Goal: Task Accomplishment & Management: Use online tool/utility

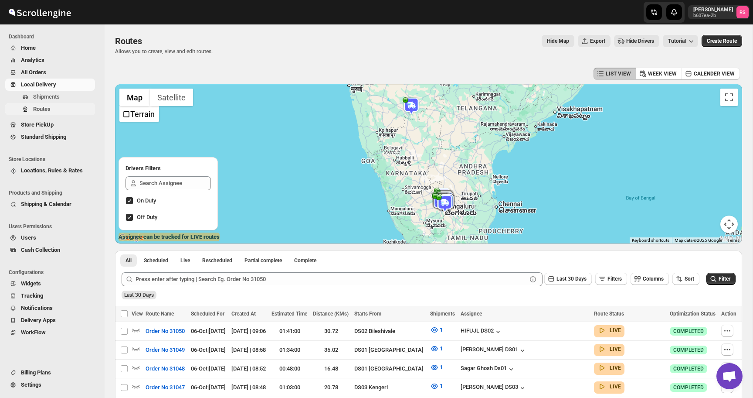
click at [43, 109] on span "Routes" at bounding box center [41, 108] width 17 height 7
click at [69, 108] on span "Routes" at bounding box center [63, 109] width 60 height 9
click at [416, 108] on img at bounding box center [411, 105] width 17 height 17
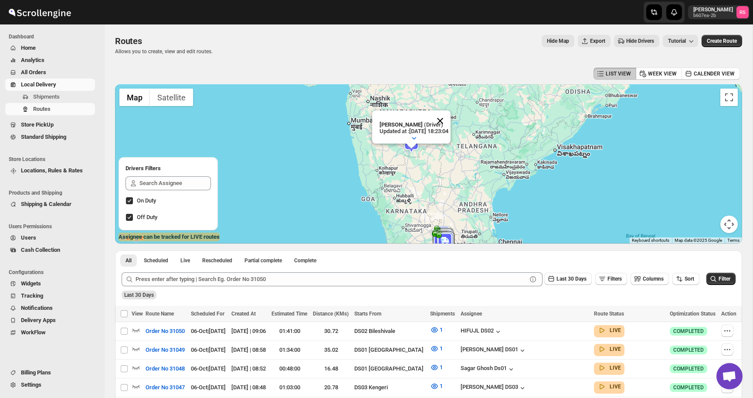
click at [446, 119] on button "Close" at bounding box center [440, 120] width 21 height 21
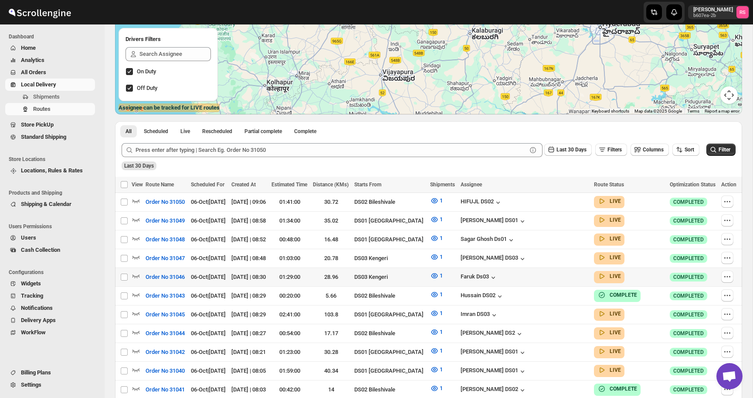
scroll to position [149, 0]
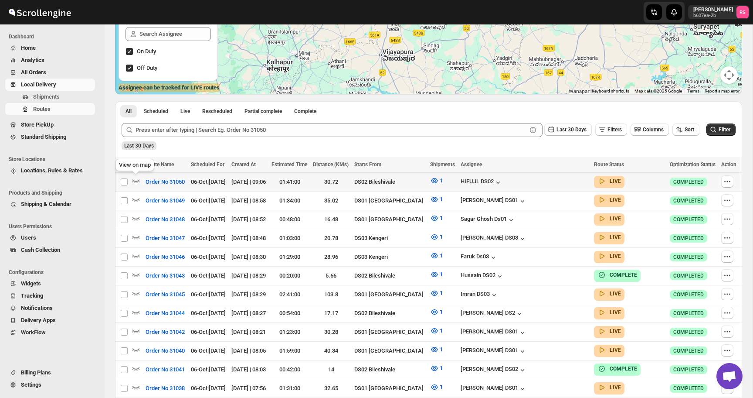
click at [139, 180] on icon "button" at bounding box center [136, 180] width 7 height 3
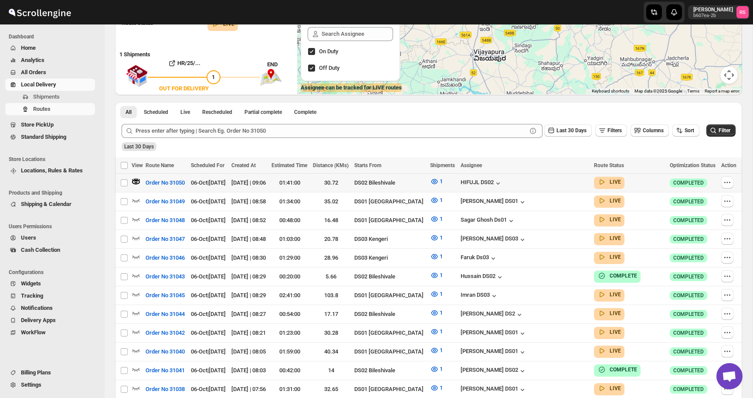
scroll to position [0, 0]
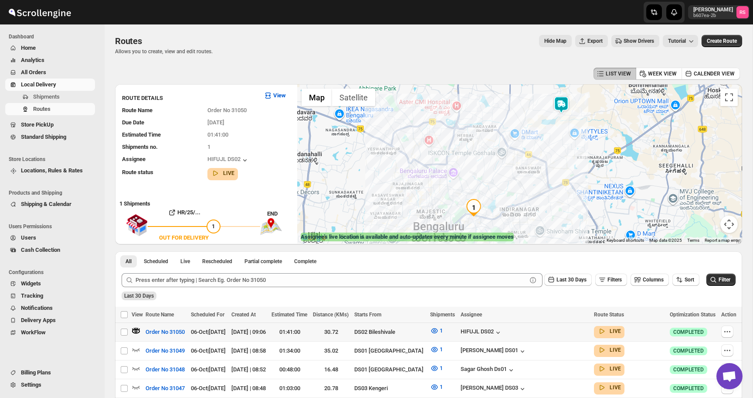
click at [565, 107] on img at bounding box center [561, 104] width 17 height 17
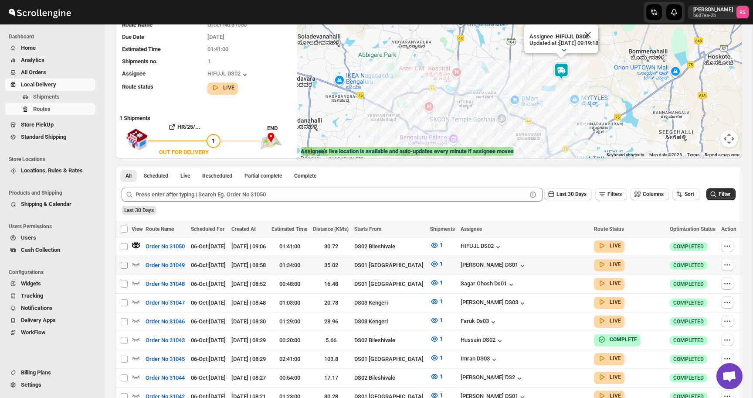
scroll to position [85, 0]
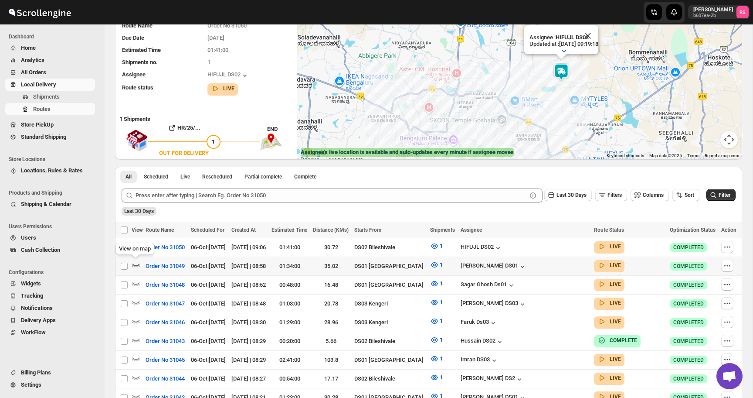
click at [136, 263] on icon "button" at bounding box center [136, 264] width 9 height 9
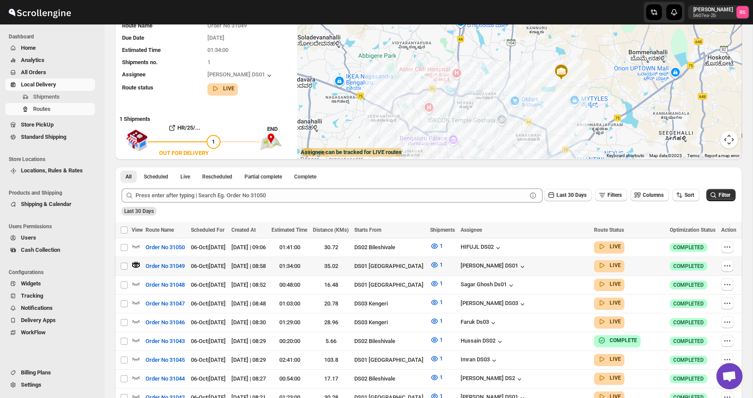
scroll to position [0, 0]
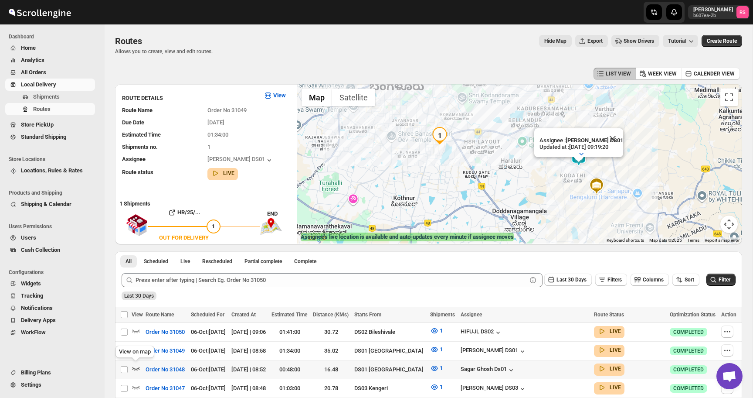
click at [136, 364] on icon "button" at bounding box center [136, 368] width 9 height 9
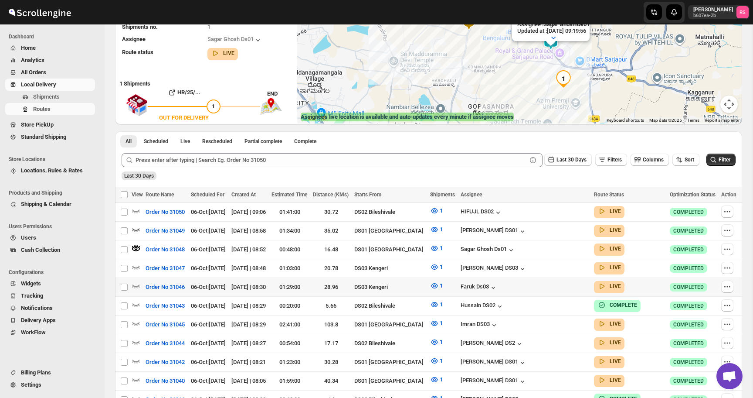
scroll to position [122, 0]
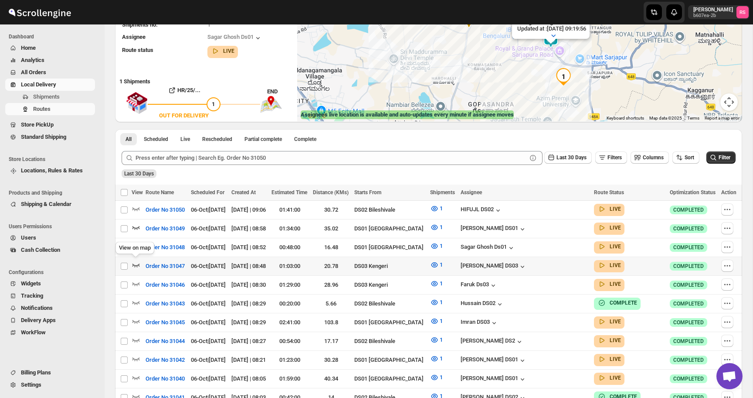
click at [136, 264] on icon "button" at bounding box center [136, 265] width 7 height 3
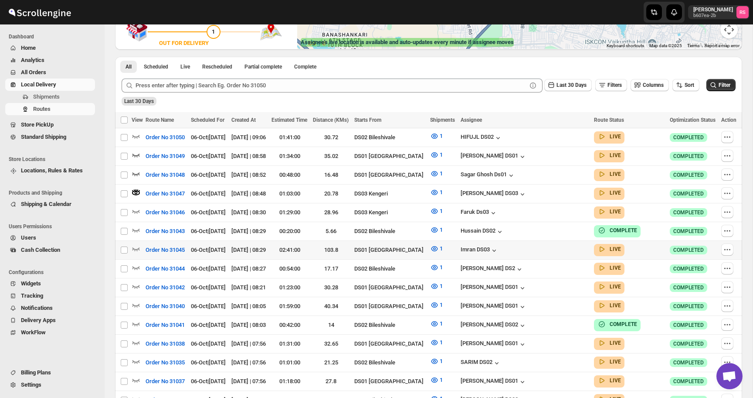
scroll to position [194, 0]
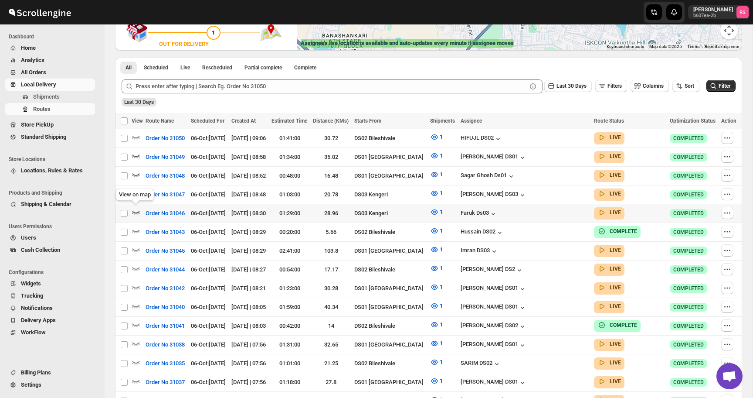
click at [136, 209] on icon "button" at bounding box center [136, 211] width 9 height 9
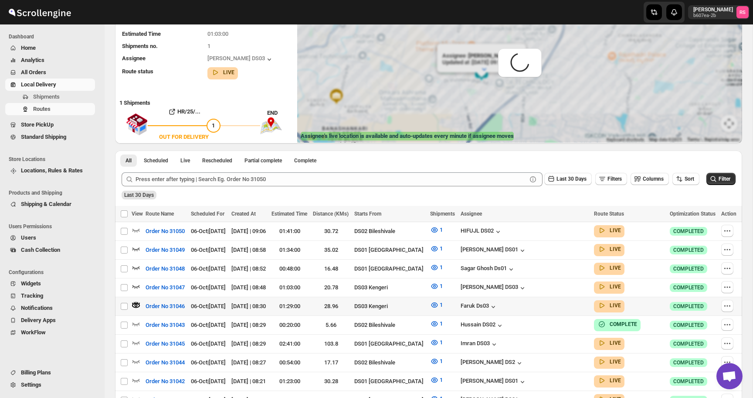
scroll to position [0, 0]
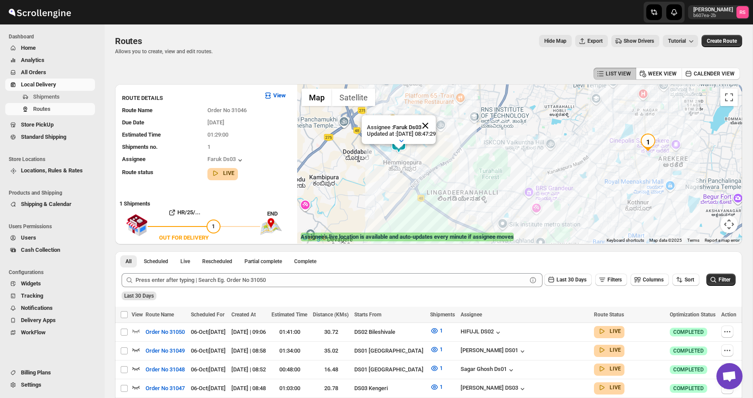
click at [435, 124] on button "Close" at bounding box center [425, 125] width 21 height 21
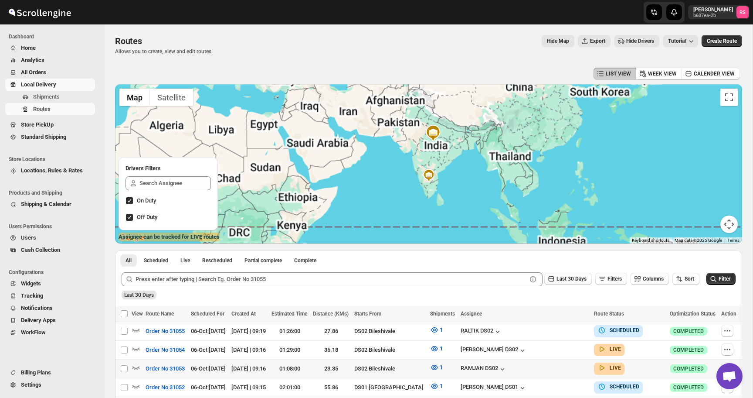
scroll to position [59, 0]
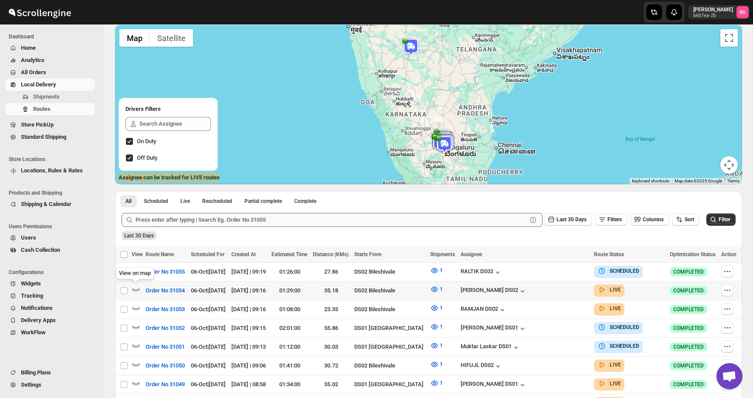
click at [135, 288] on icon "button" at bounding box center [136, 289] width 9 height 9
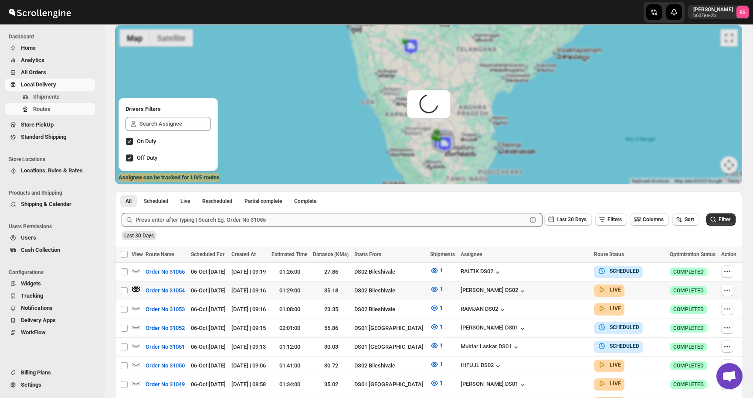
scroll to position [0, 0]
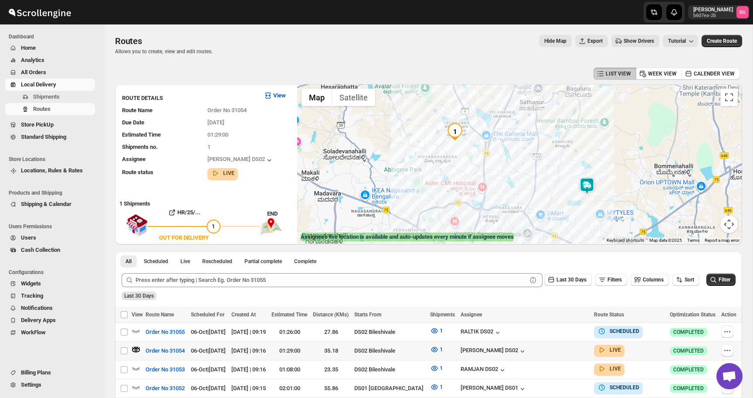
click at [585, 180] on img at bounding box center [586, 185] width 17 height 17
click at [624, 145] on button "Close" at bounding box center [621, 149] width 21 height 21
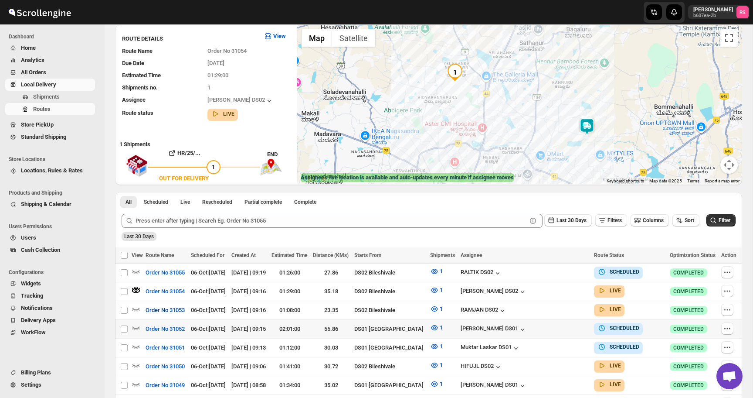
scroll to position [75, 0]
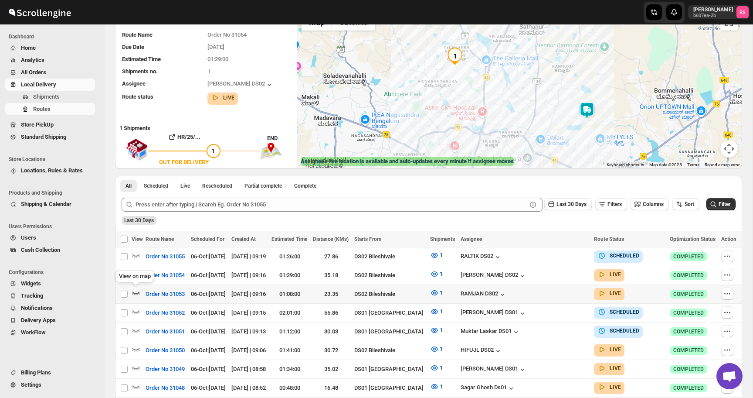
click at [139, 291] on icon "button" at bounding box center [136, 292] width 9 height 9
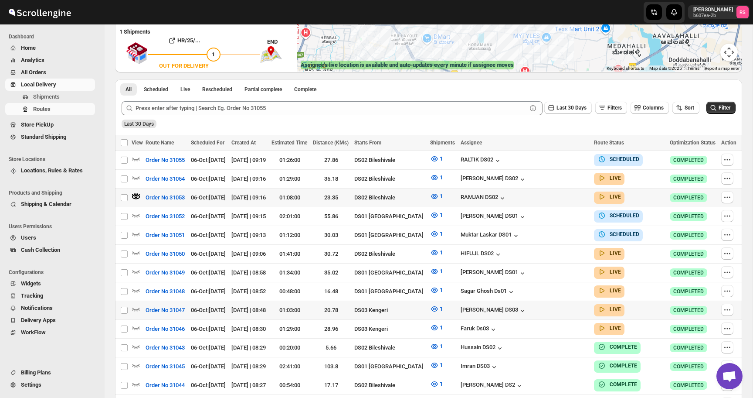
scroll to position [216, 0]
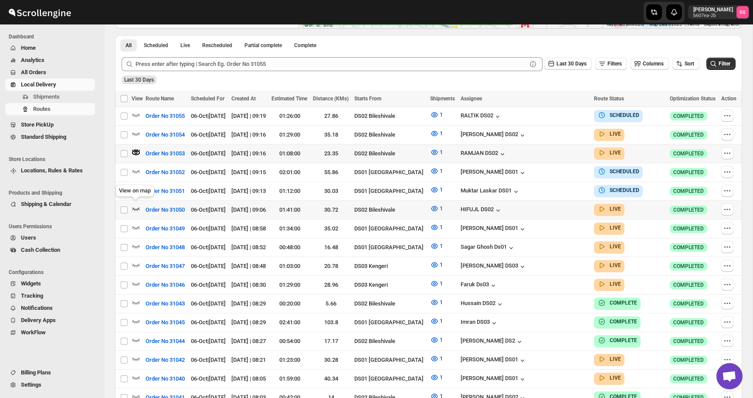
click at [136, 205] on icon "button" at bounding box center [136, 208] width 9 height 9
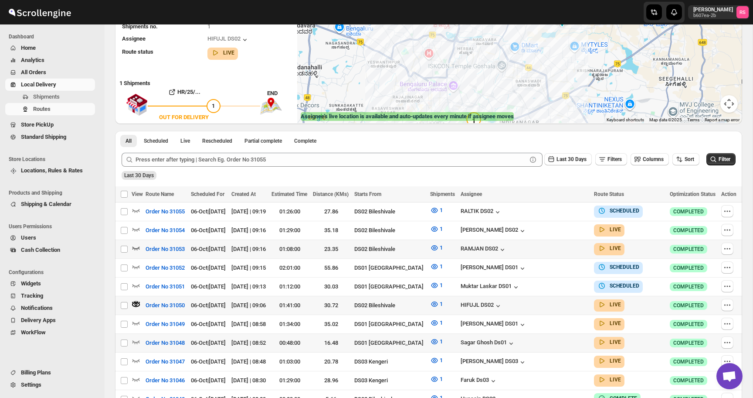
scroll to position [259, 0]
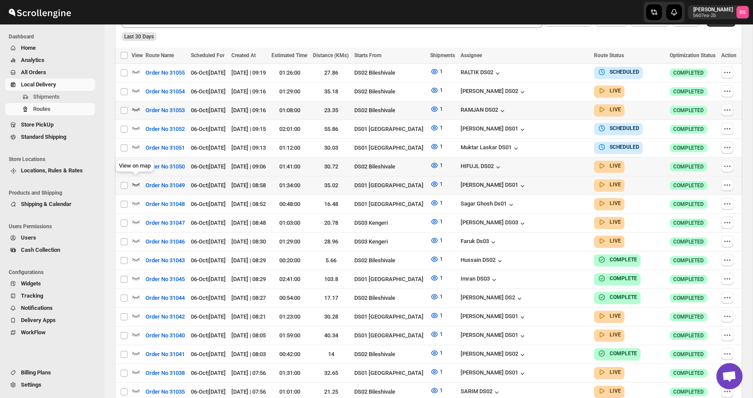
click at [135, 180] on icon "button" at bounding box center [136, 184] width 9 height 9
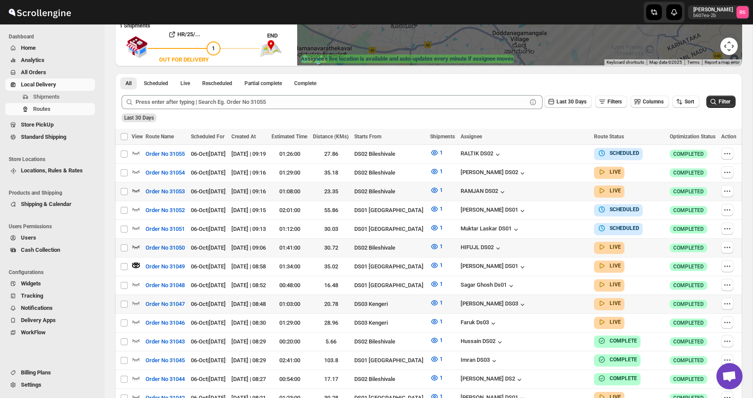
scroll to position [256, 0]
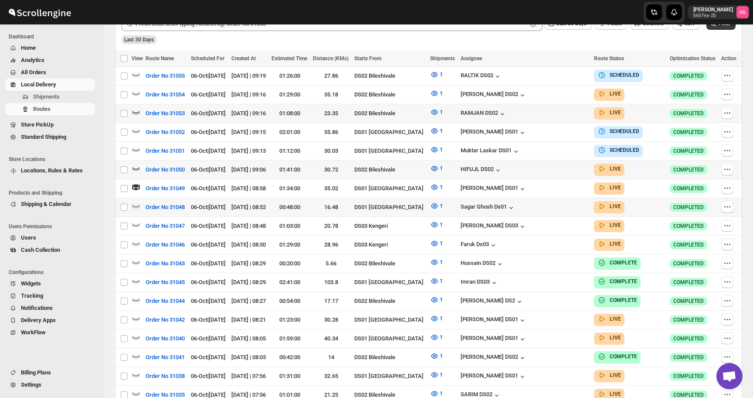
click at [135, 201] on icon "button" at bounding box center [136, 205] width 9 height 9
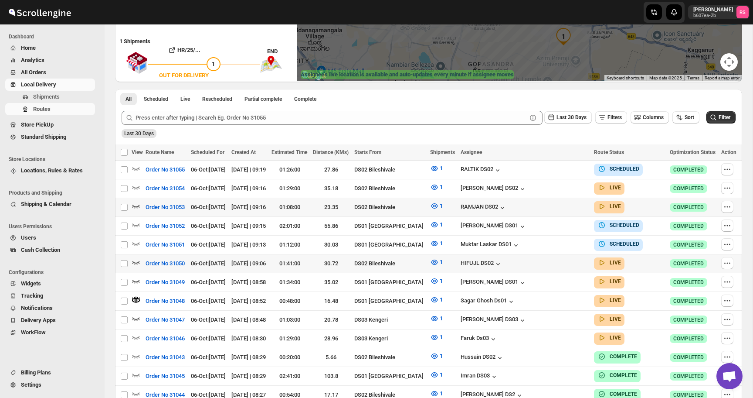
scroll to position [188, 0]
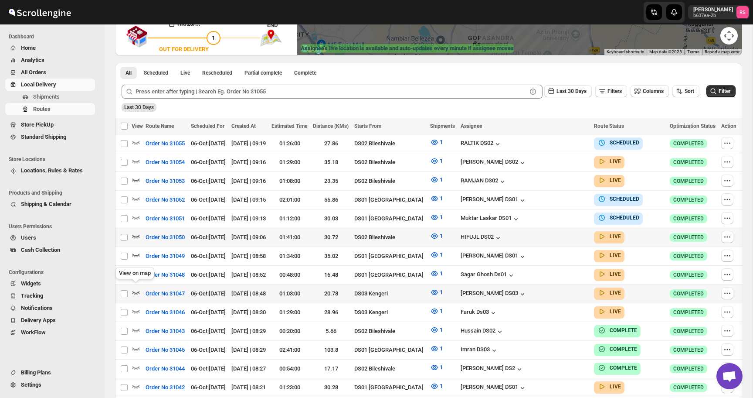
click at [135, 288] on icon "button" at bounding box center [136, 292] width 9 height 9
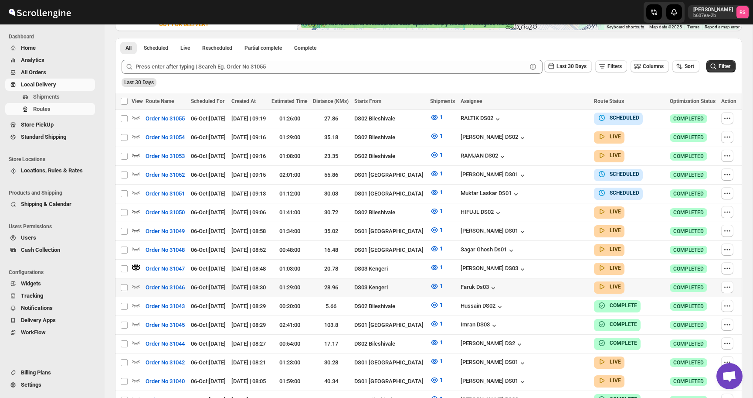
scroll to position [225, 0]
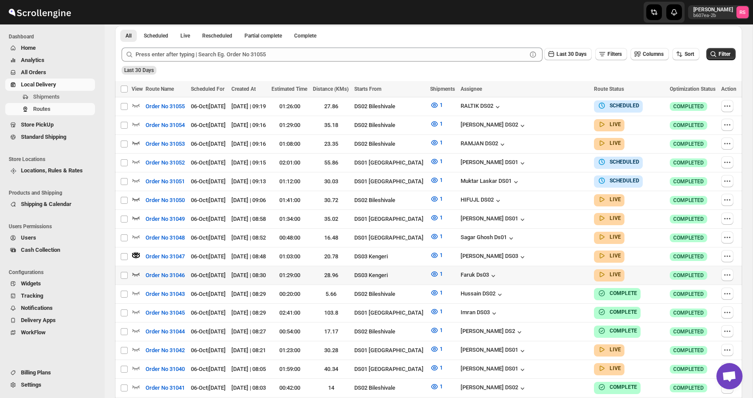
click at [134, 273] on icon "button" at bounding box center [136, 274] width 7 height 3
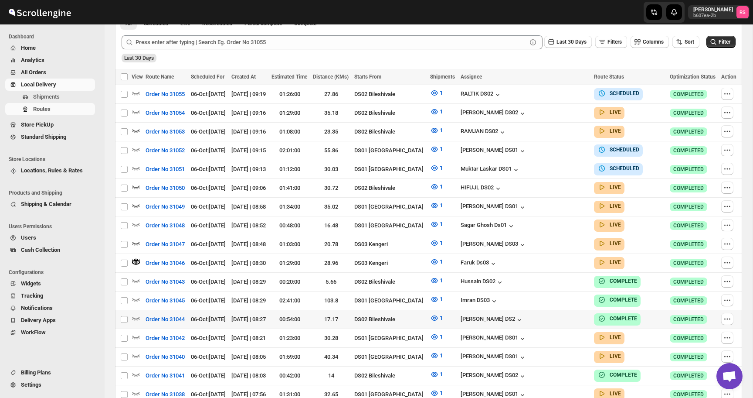
scroll to position [246, 0]
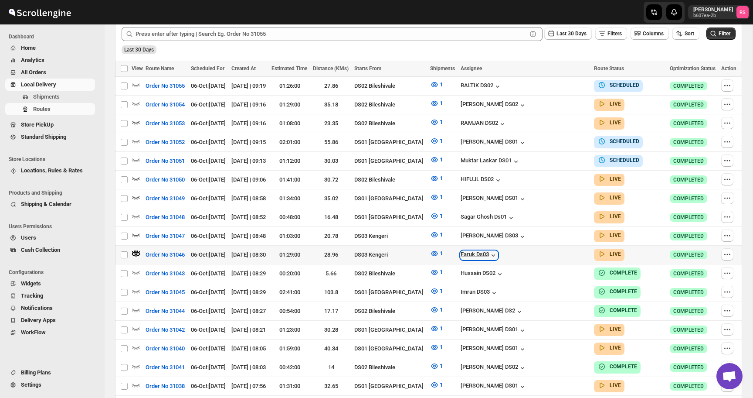
click at [498, 251] on div "Faruk Ds03" at bounding box center [479, 255] width 37 height 9
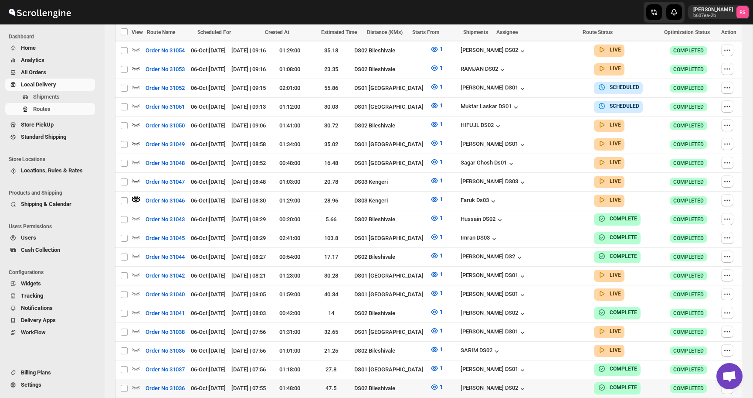
scroll to position [307, 0]
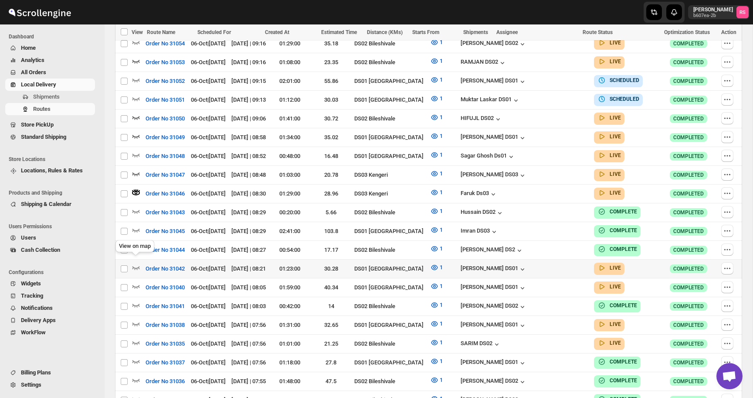
click at [137, 263] on icon "button" at bounding box center [136, 267] width 9 height 9
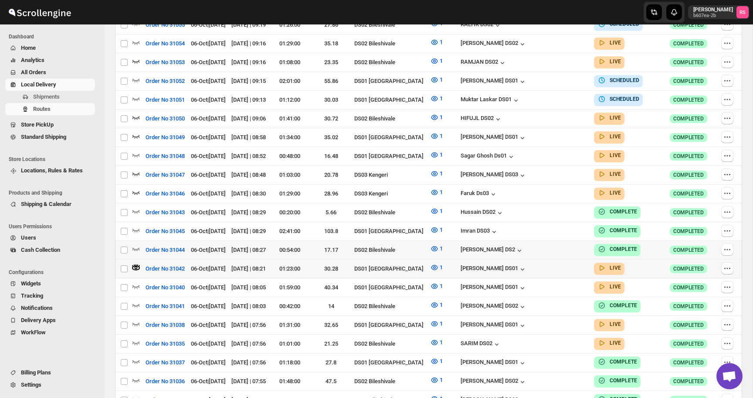
scroll to position [0, 0]
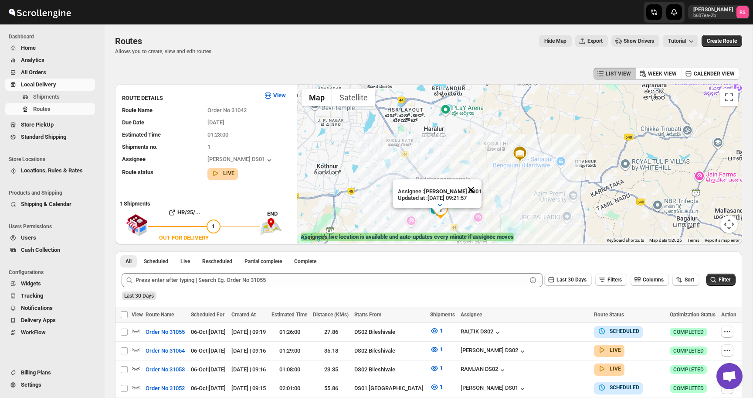
click at [478, 193] on button "Close" at bounding box center [471, 189] width 21 height 21
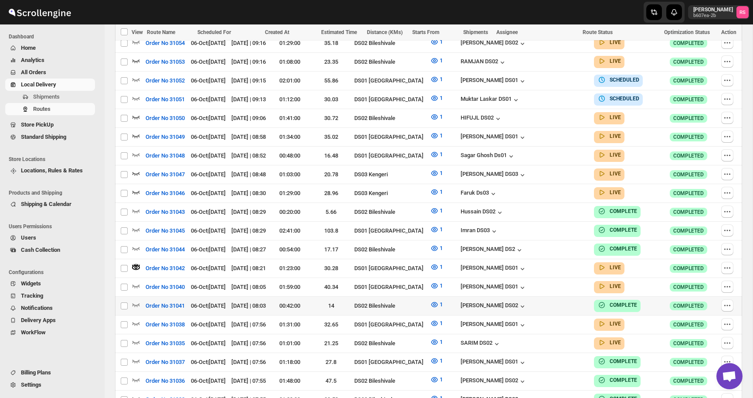
scroll to position [311, 0]
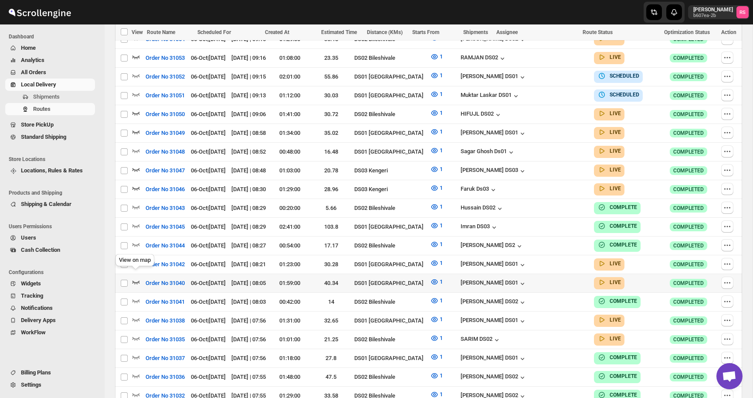
click at [136, 277] on icon "button" at bounding box center [136, 281] width 9 height 9
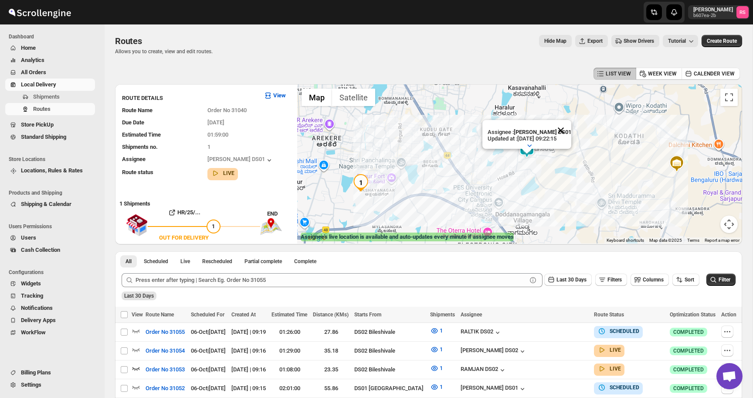
click at [567, 130] on button "Close" at bounding box center [561, 130] width 21 height 21
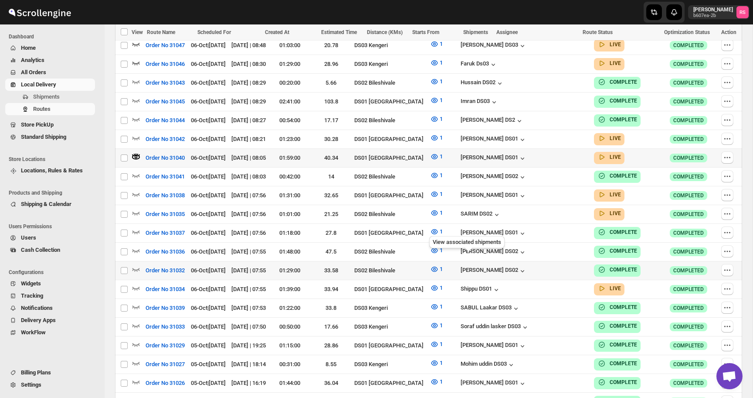
scroll to position [452, 0]
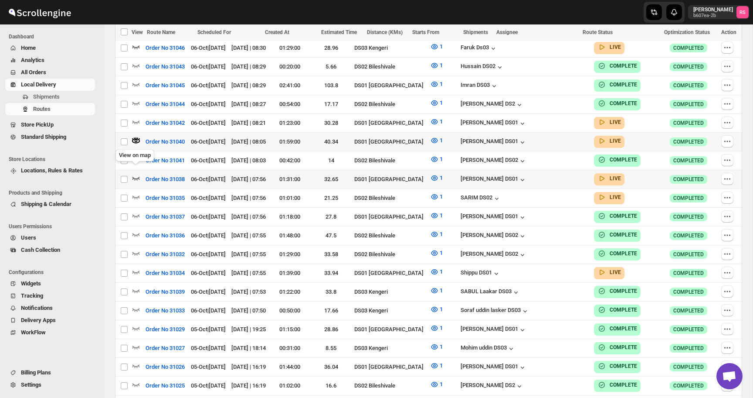
click at [139, 173] on icon "button" at bounding box center [136, 177] width 9 height 9
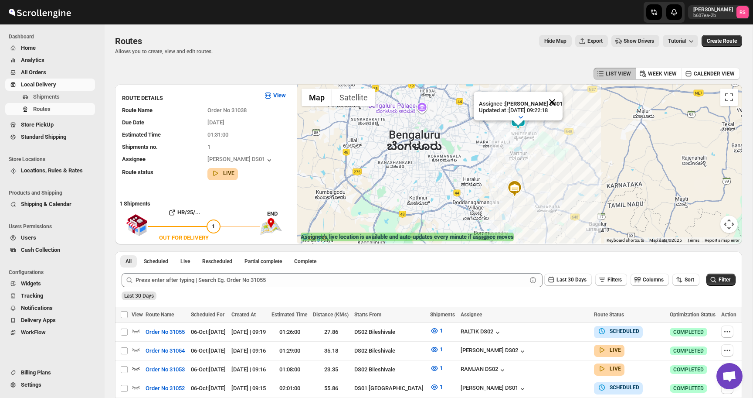
click at [555, 100] on button "Close" at bounding box center [552, 102] width 21 height 21
click at [521, 119] on img at bounding box center [518, 120] width 17 height 17
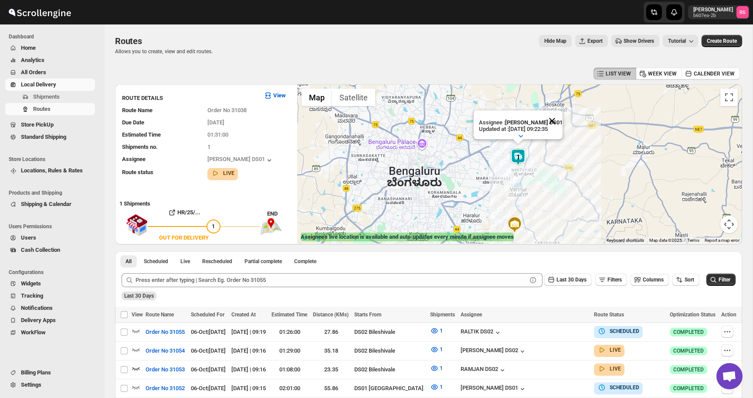
click at [556, 116] on button "Close" at bounding box center [552, 120] width 21 height 21
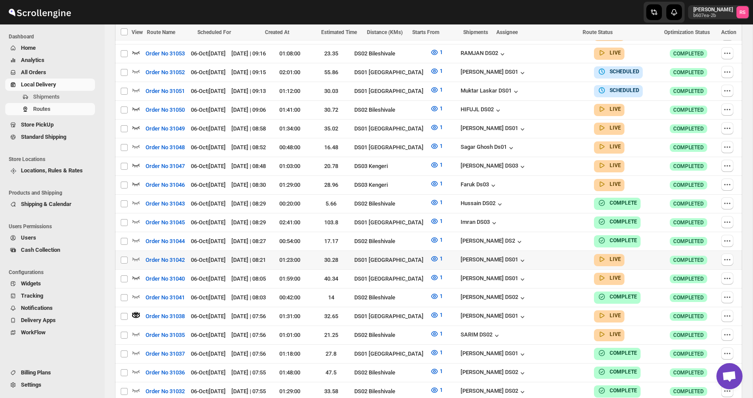
scroll to position [332, 0]
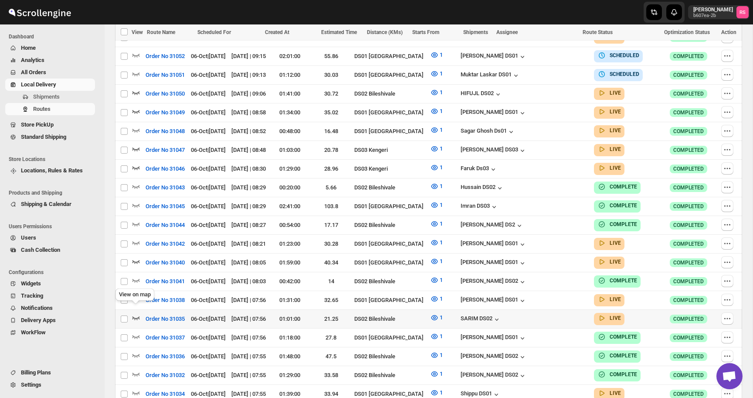
click at [134, 316] on icon "button" at bounding box center [136, 317] width 7 height 3
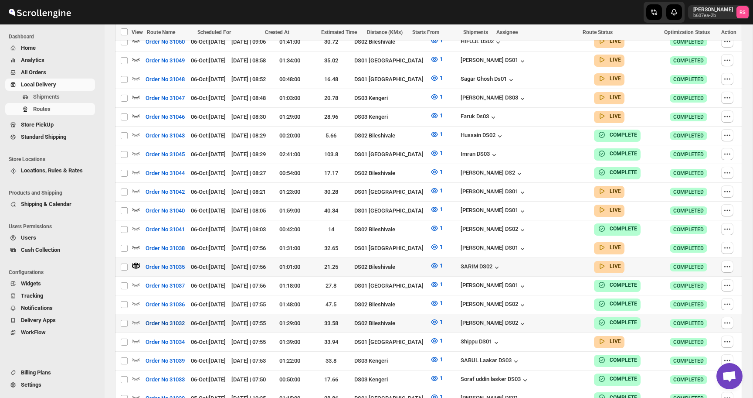
scroll to position [398, 0]
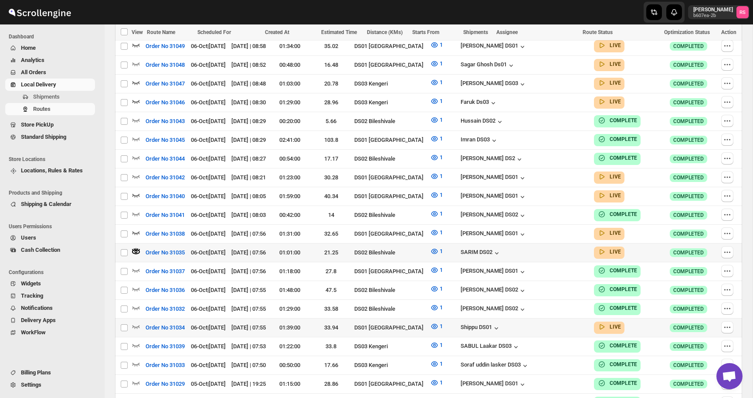
click at [136, 322] on icon "button" at bounding box center [136, 326] width 9 height 9
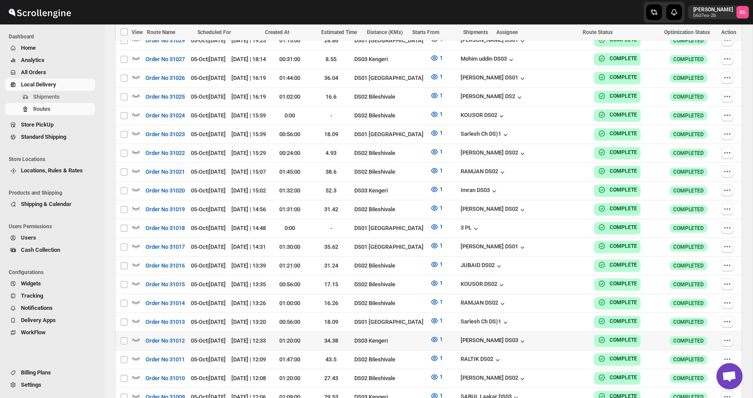
scroll to position [0, 0]
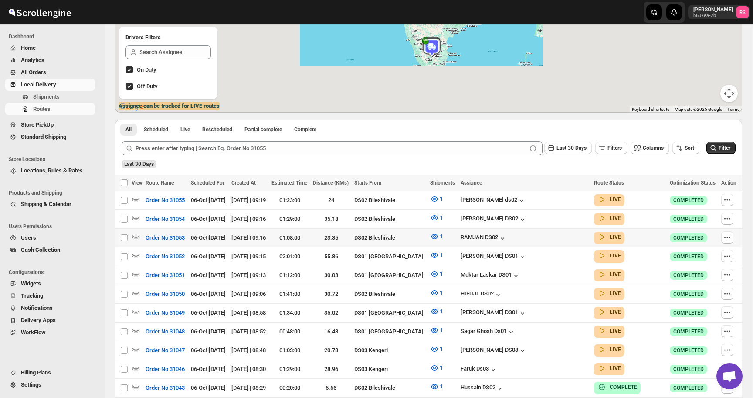
scroll to position [133, 0]
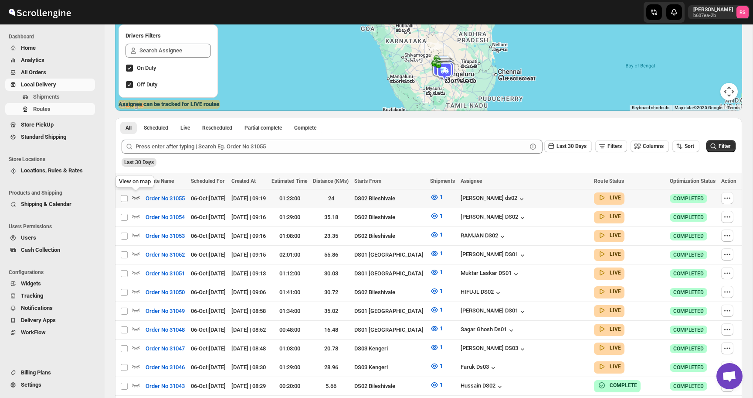
click at [136, 197] on icon "button" at bounding box center [136, 197] width 9 height 9
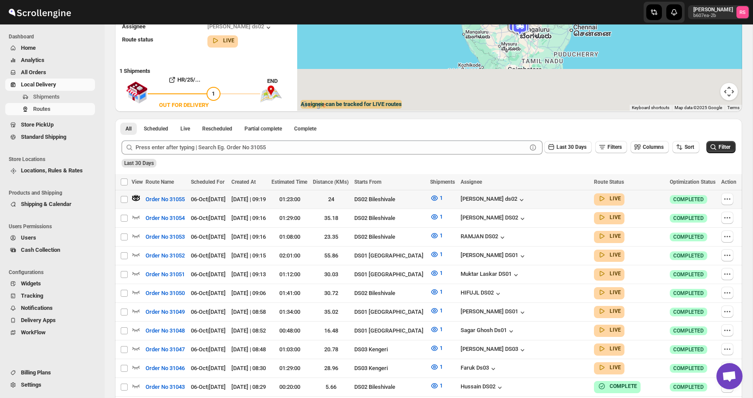
scroll to position [0, 0]
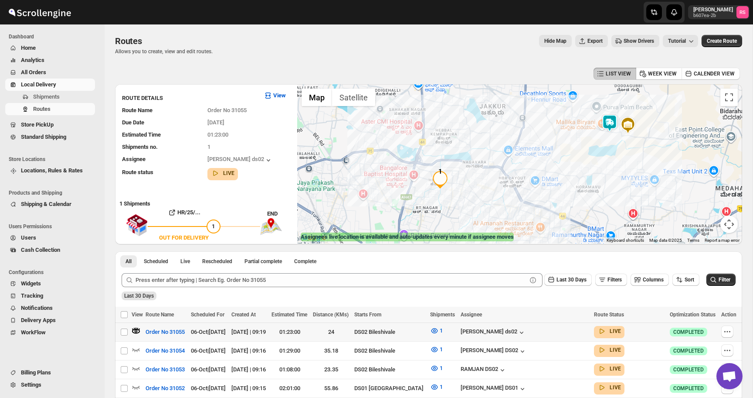
click at [609, 119] on img at bounding box center [609, 122] width 17 height 17
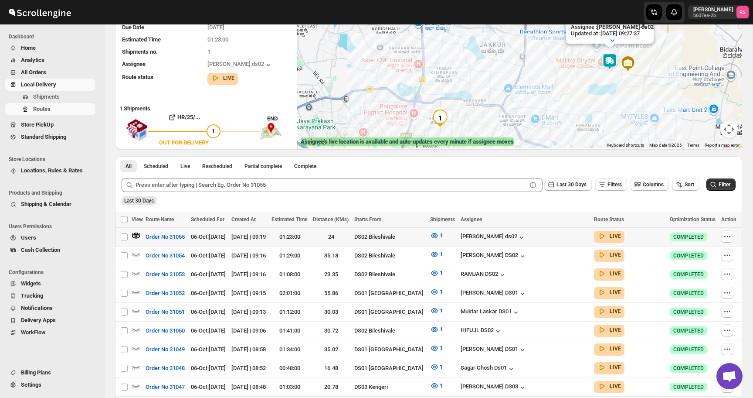
scroll to position [126, 0]
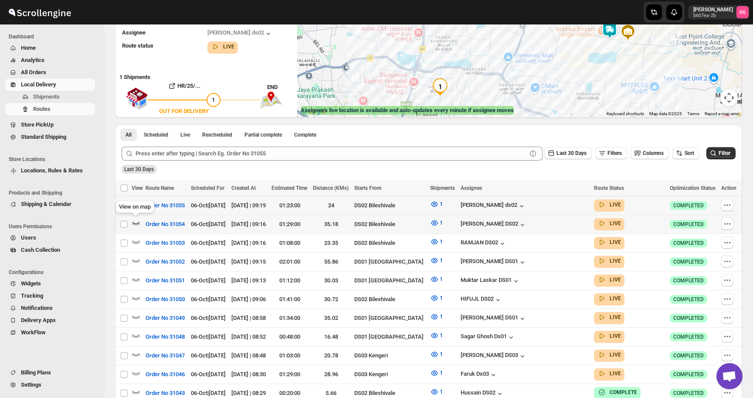
click at [136, 223] on icon "button" at bounding box center [136, 223] width 7 height 3
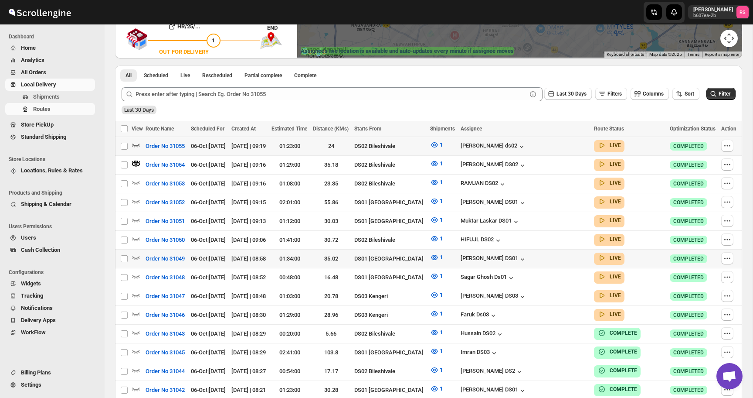
scroll to position [243, 0]
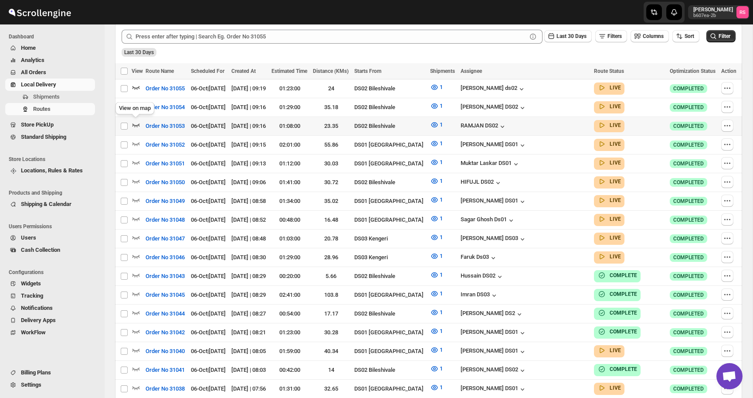
click at [135, 122] on icon "button" at bounding box center [136, 124] width 9 height 9
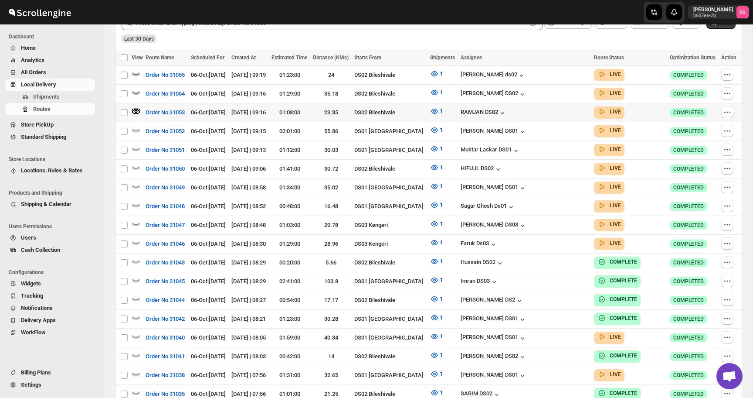
scroll to position [301, 0]
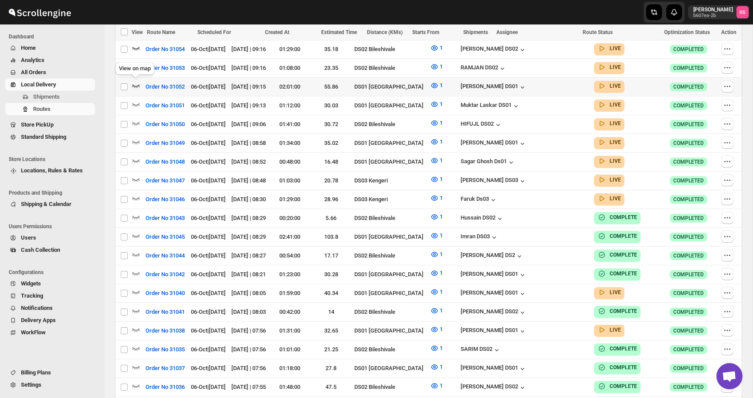
click at [132, 84] on icon "button" at bounding box center [136, 85] width 9 height 9
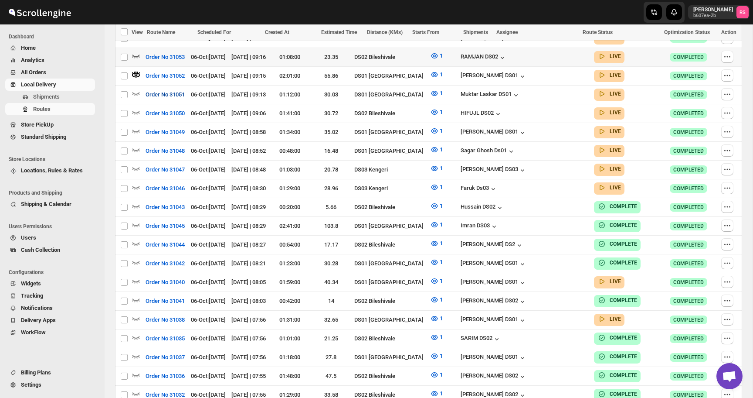
scroll to position [307, 0]
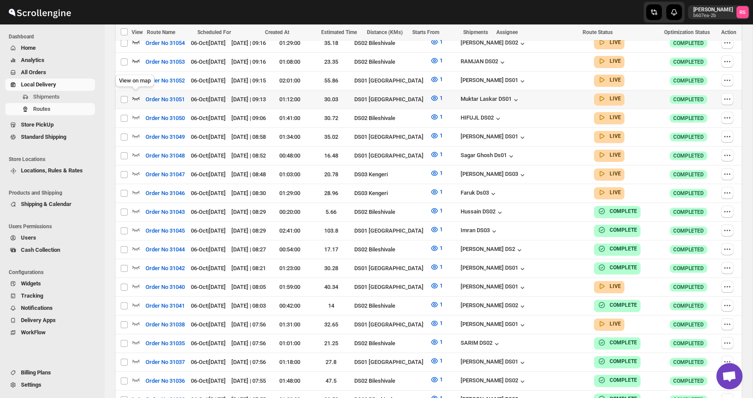
click at [136, 95] on icon "button" at bounding box center [136, 98] width 9 height 9
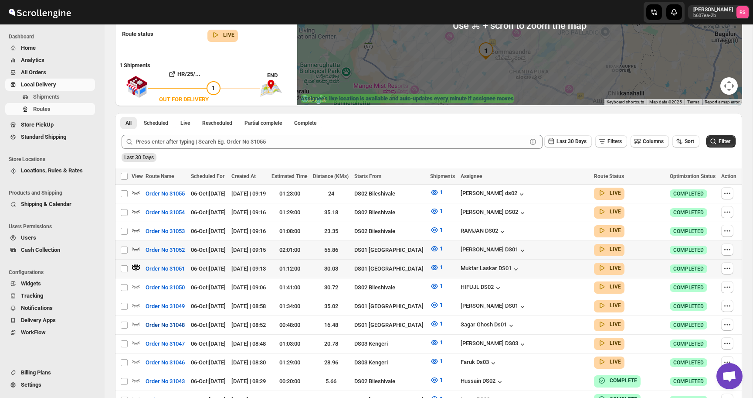
scroll to position [174, 0]
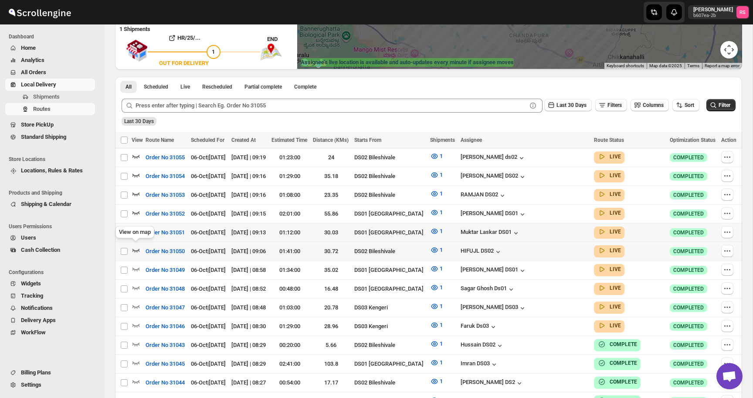
click at [136, 249] on icon "button" at bounding box center [136, 250] width 7 height 3
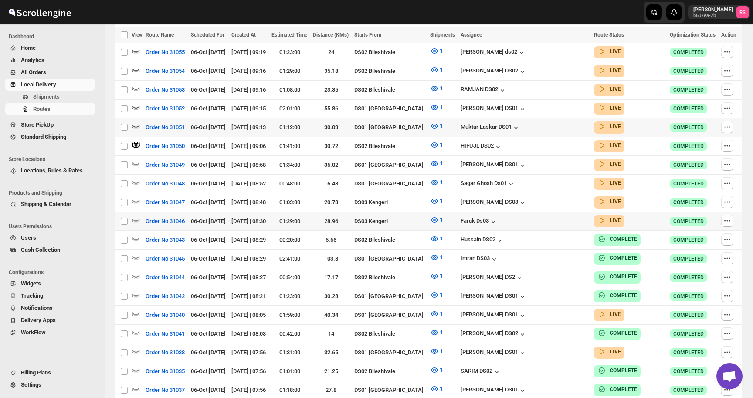
scroll to position [262, 0]
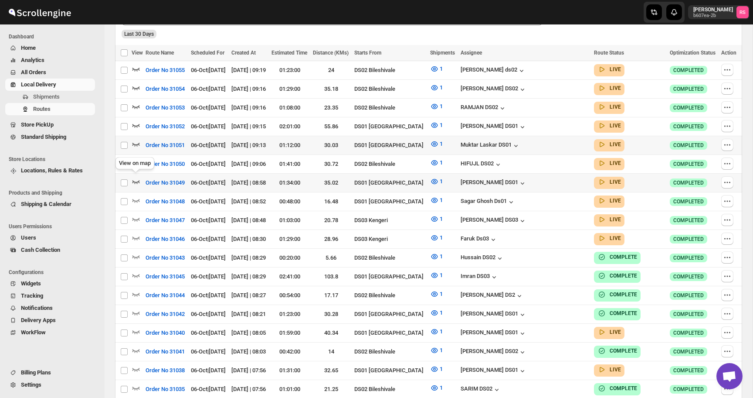
click at [136, 178] on icon "button" at bounding box center [136, 181] width 9 height 9
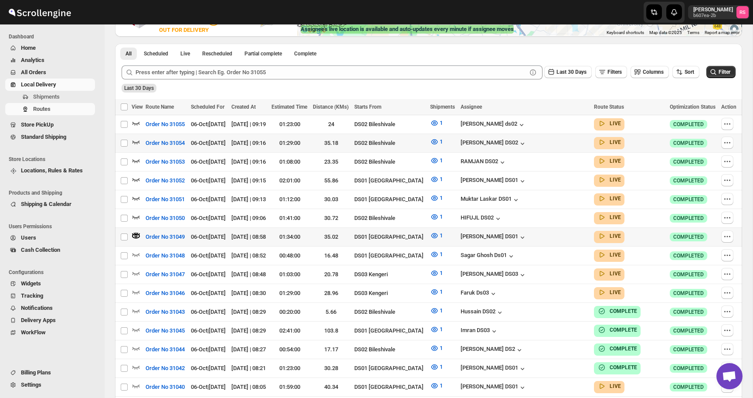
scroll to position [0, 0]
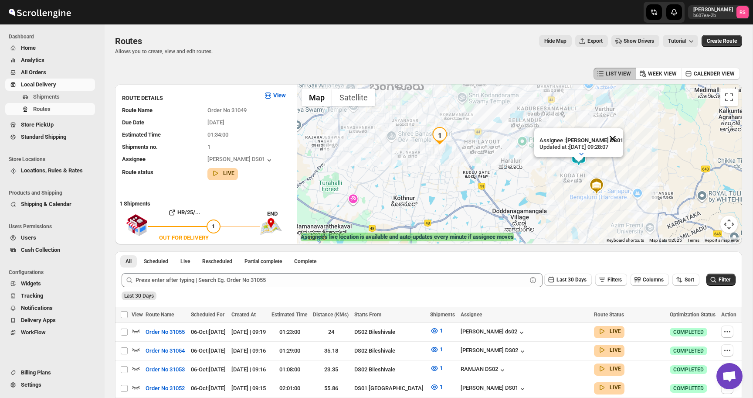
click at [615, 141] on button "Close" at bounding box center [612, 138] width 21 height 21
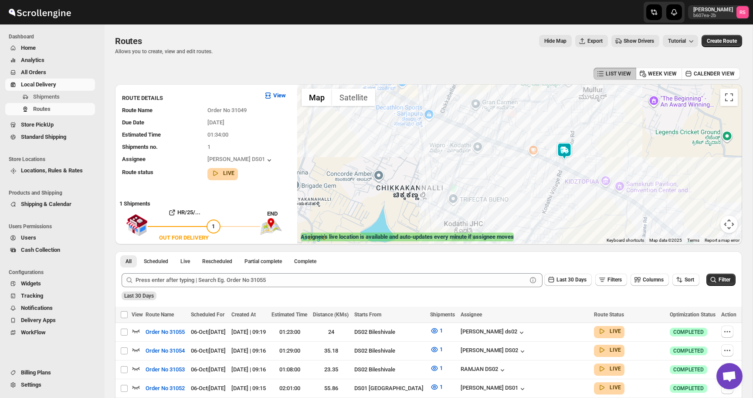
drag, startPoint x: 544, startPoint y: 129, endPoint x: 506, endPoint y: 187, distance: 69.5
click at [506, 187] on div at bounding box center [519, 163] width 445 height 159
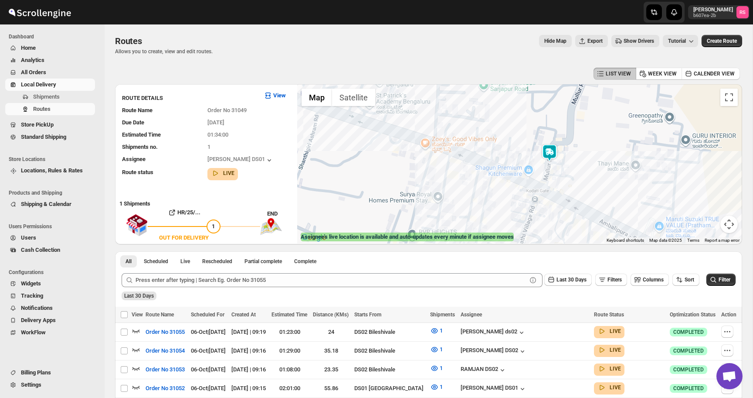
drag, startPoint x: 548, startPoint y: 156, endPoint x: 548, endPoint y: 177, distance: 20.5
click at [548, 177] on div at bounding box center [519, 163] width 445 height 159
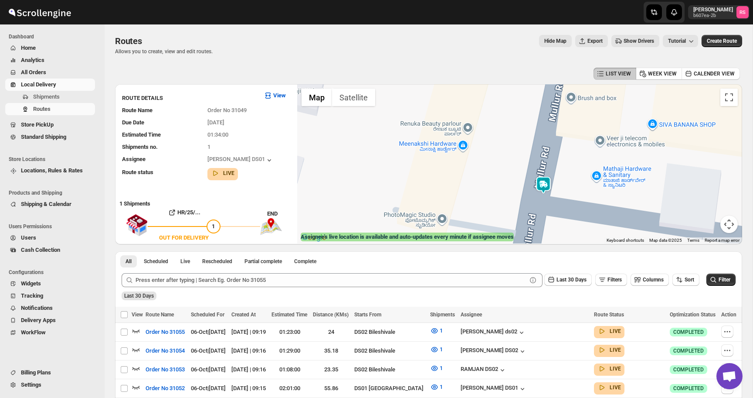
drag, startPoint x: 551, startPoint y: 143, endPoint x: 534, endPoint y: 186, distance: 46.1
click at [534, 186] on div at bounding box center [519, 163] width 445 height 159
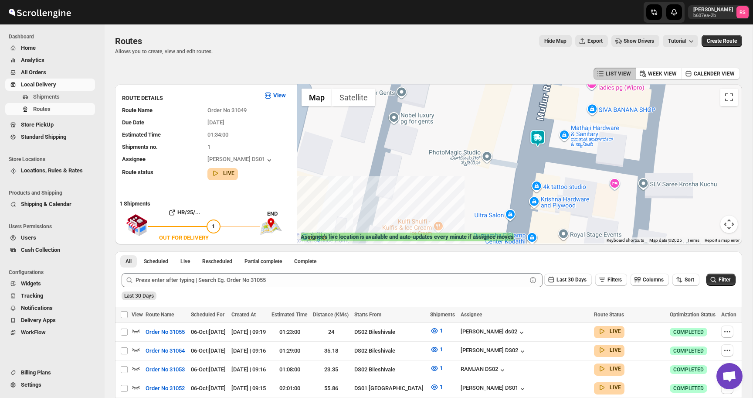
drag, startPoint x: 534, startPoint y: 186, endPoint x: 533, endPoint y: 141, distance: 44.5
click at [533, 141] on img at bounding box center [537, 137] width 17 height 17
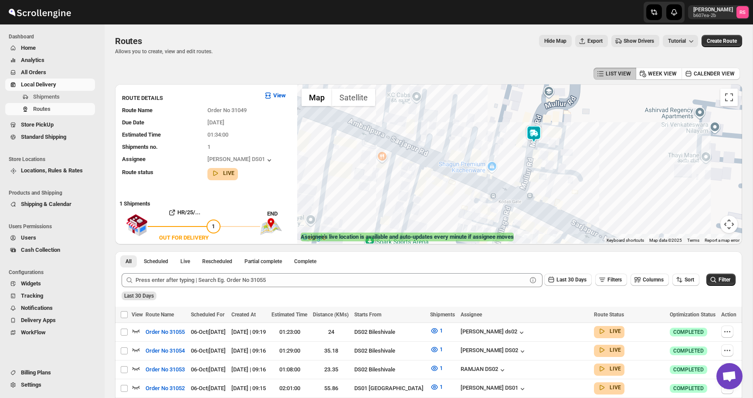
click at [530, 135] on img at bounding box center [533, 133] width 17 height 17
click at [533, 130] on img at bounding box center [533, 133] width 17 height 17
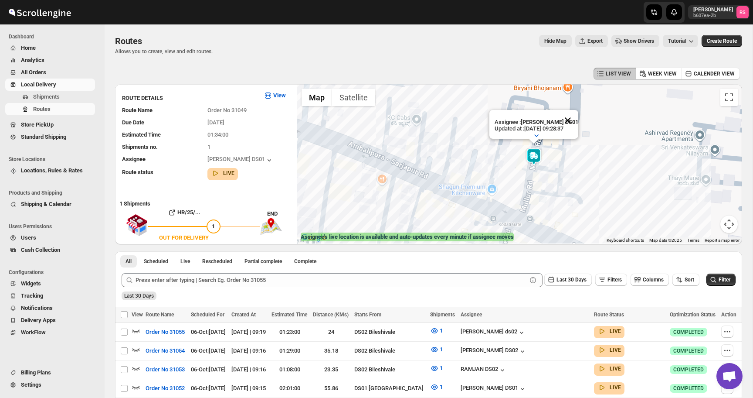
click at [570, 119] on button "Close" at bounding box center [568, 120] width 21 height 21
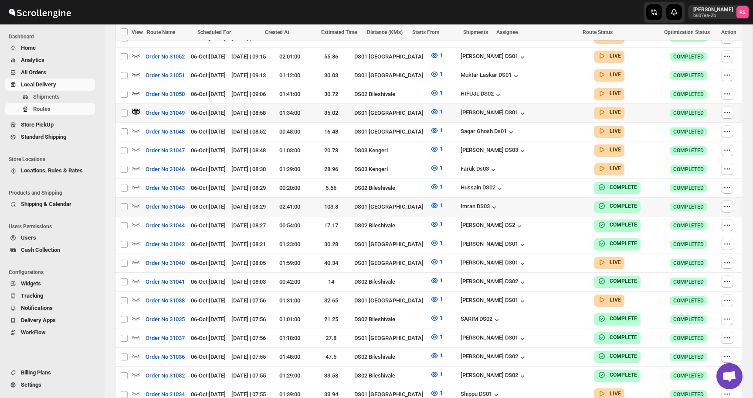
scroll to position [341, 0]
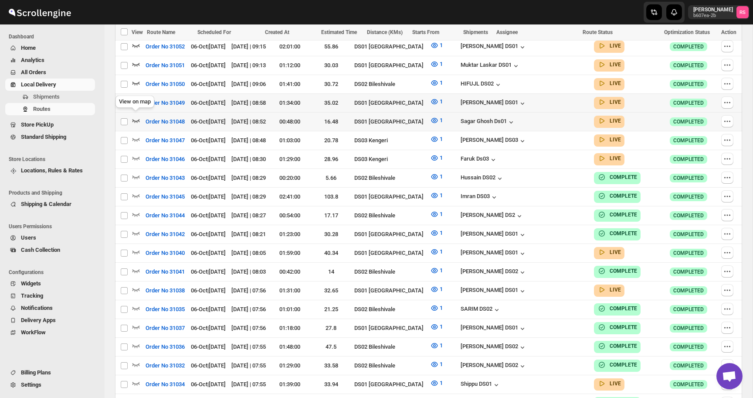
click at [135, 117] on icon "button" at bounding box center [136, 120] width 9 height 9
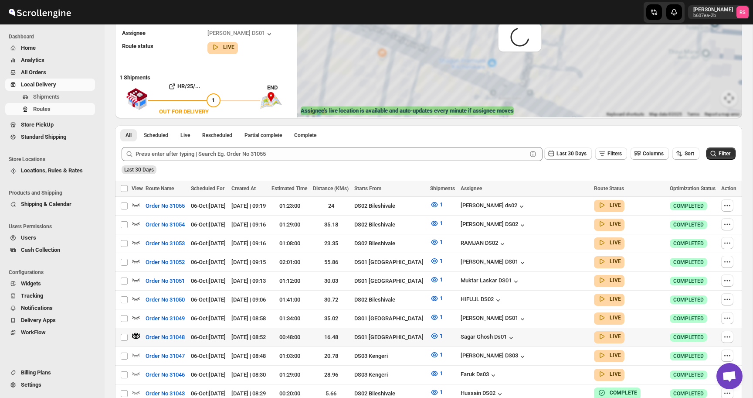
scroll to position [0, 0]
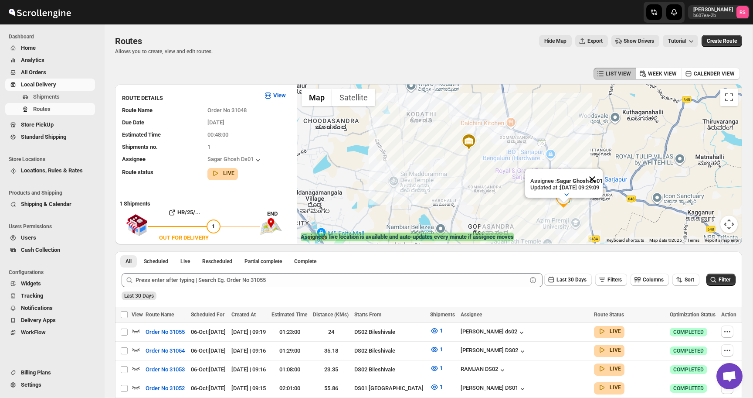
click at [596, 178] on button "Close" at bounding box center [592, 179] width 21 height 21
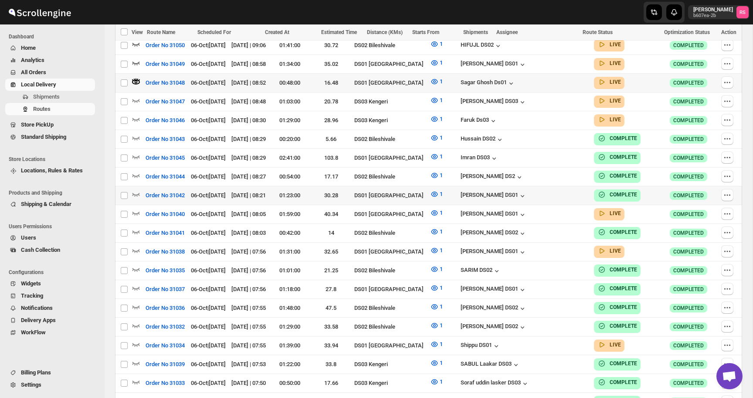
scroll to position [326, 0]
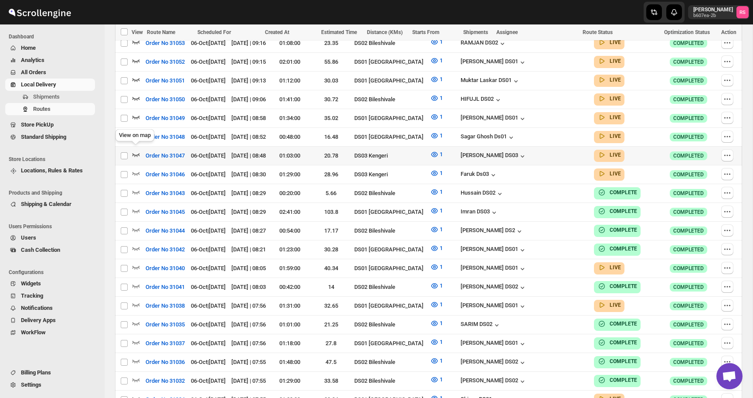
click at [136, 150] on icon "button" at bounding box center [136, 154] width 9 height 9
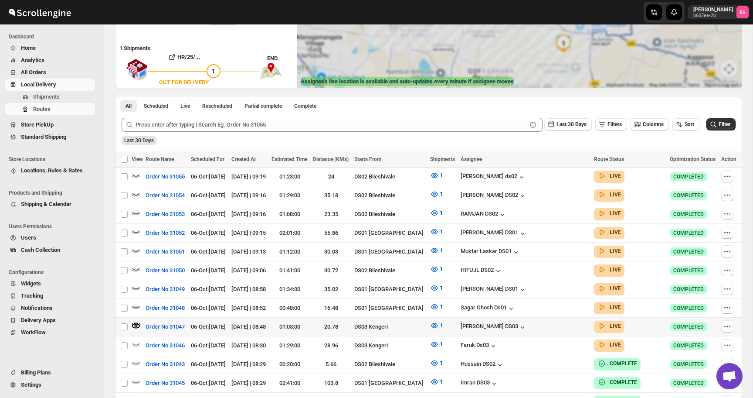
scroll to position [0, 0]
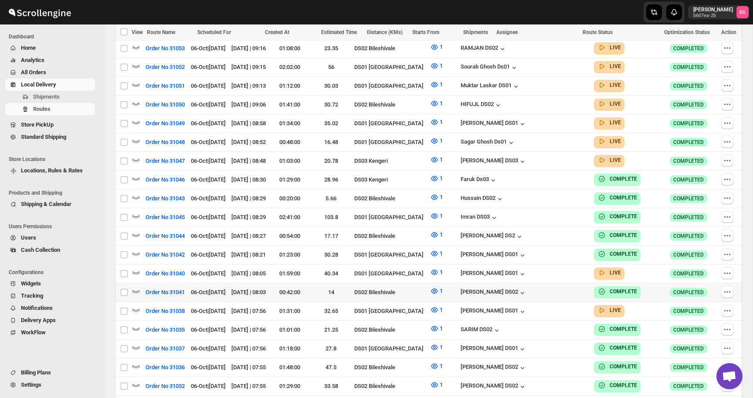
scroll to position [358, 0]
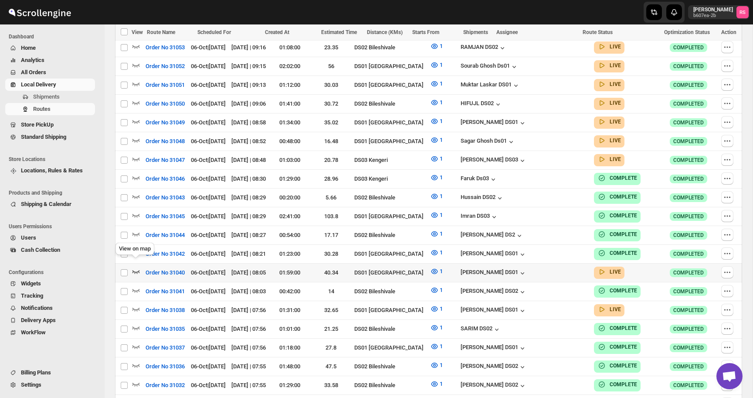
click at [136, 270] on icon "button" at bounding box center [136, 271] width 7 height 3
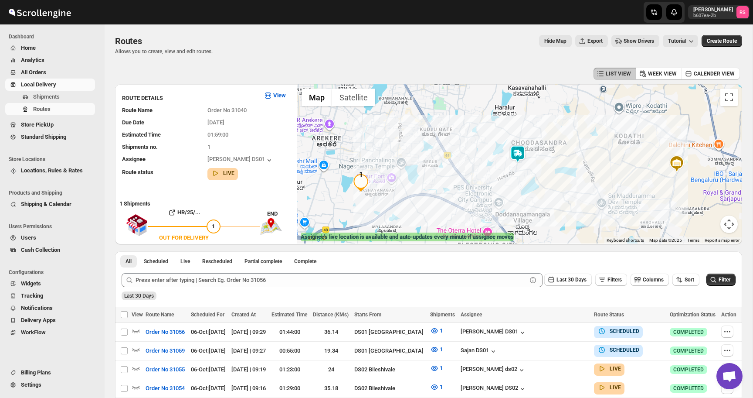
click at [519, 155] on img at bounding box center [517, 153] width 17 height 17
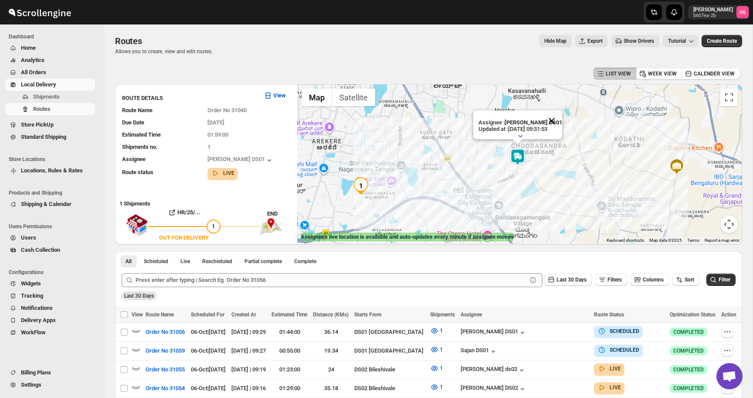
click at [554, 119] on button "Close" at bounding box center [551, 120] width 21 height 21
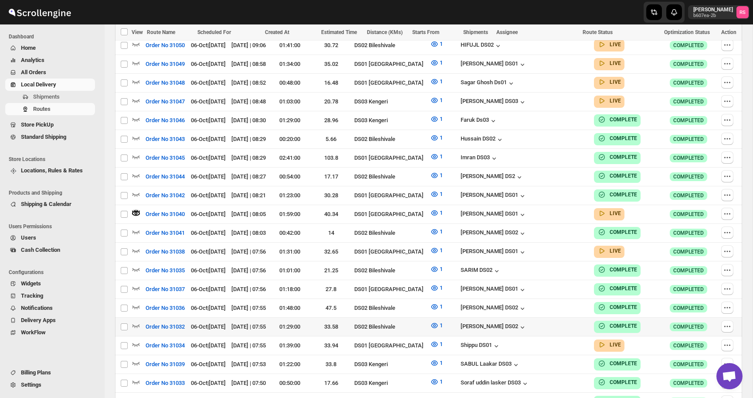
scroll to position [422, 0]
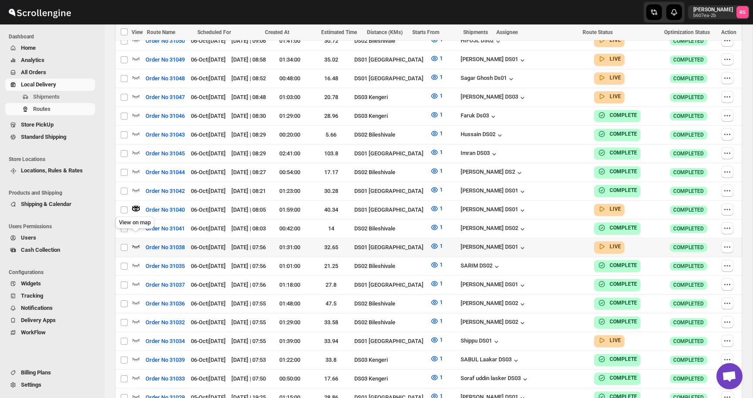
click at [139, 245] on icon "button" at bounding box center [136, 246] width 7 height 3
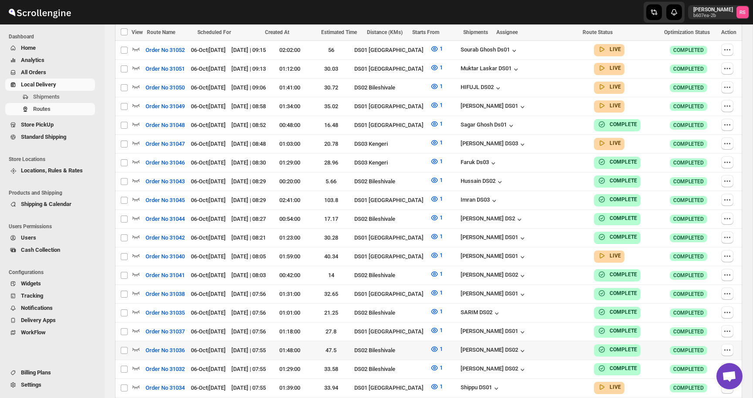
scroll to position [422, 0]
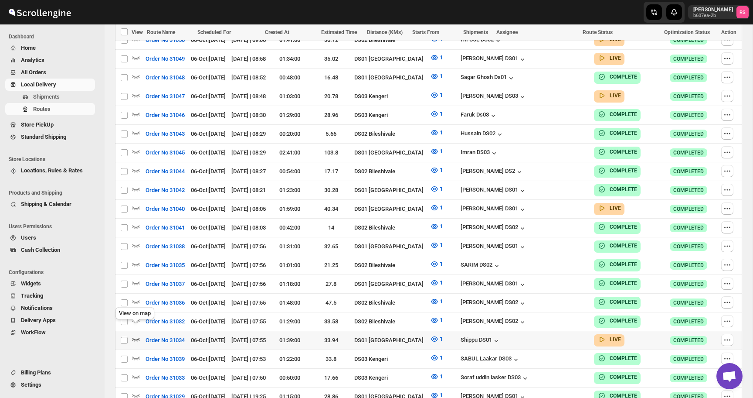
click at [135, 334] on icon "button" at bounding box center [136, 338] width 9 height 9
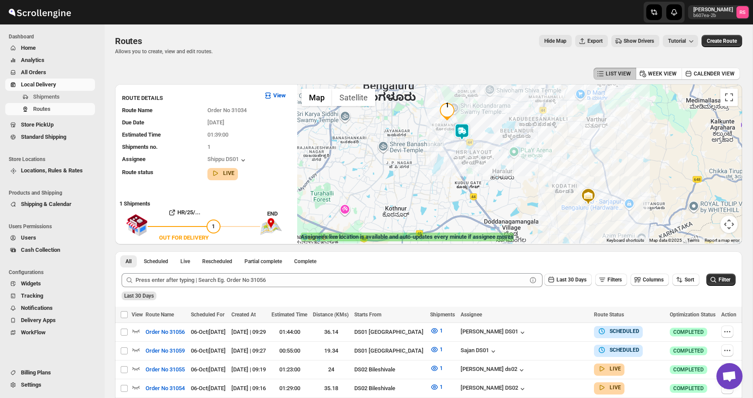
click at [466, 131] on img at bounding box center [461, 131] width 17 height 17
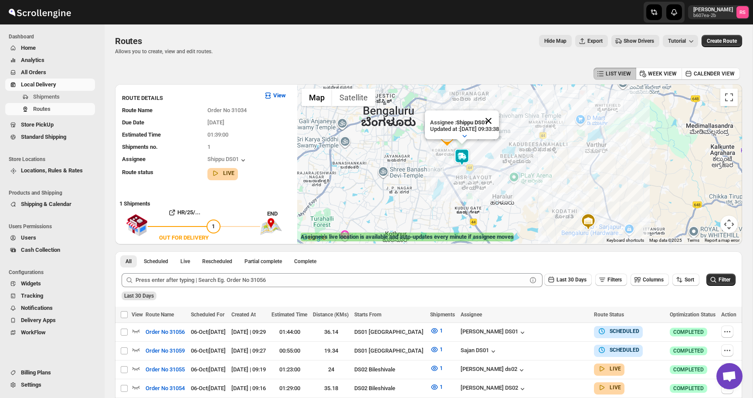
click at [499, 118] on button "Close" at bounding box center [488, 120] width 21 height 21
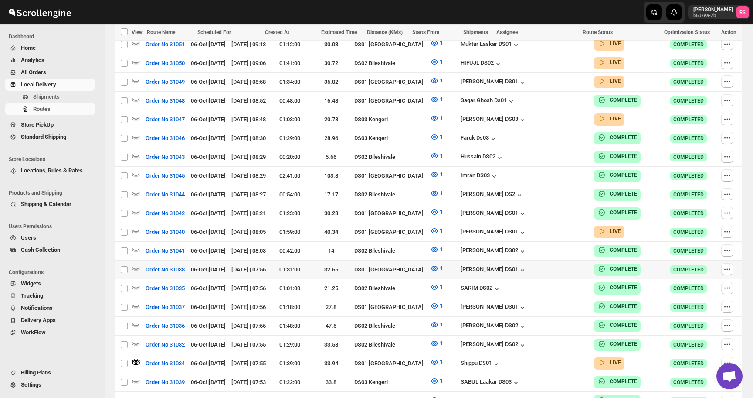
scroll to position [381, 0]
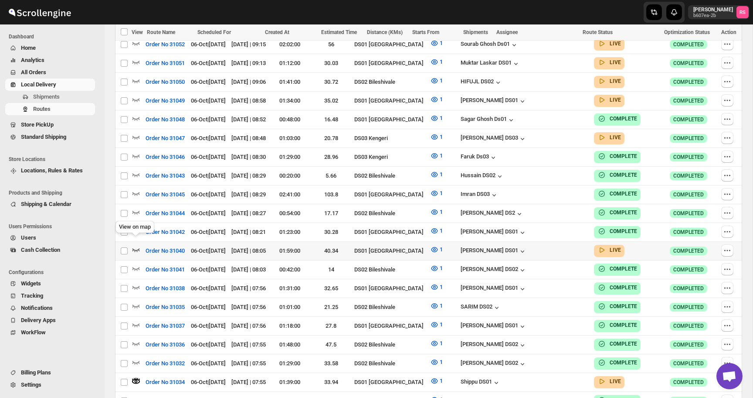
click at [134, 245] on icon "button" at bounding box center [136, 249] width 9 height 9
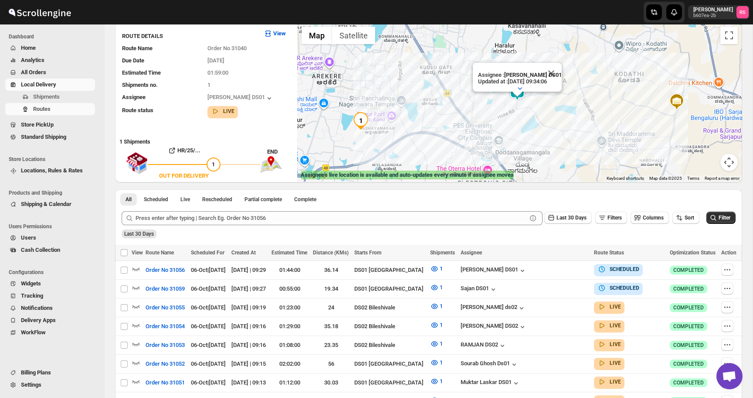
scroll to position [85, 0]
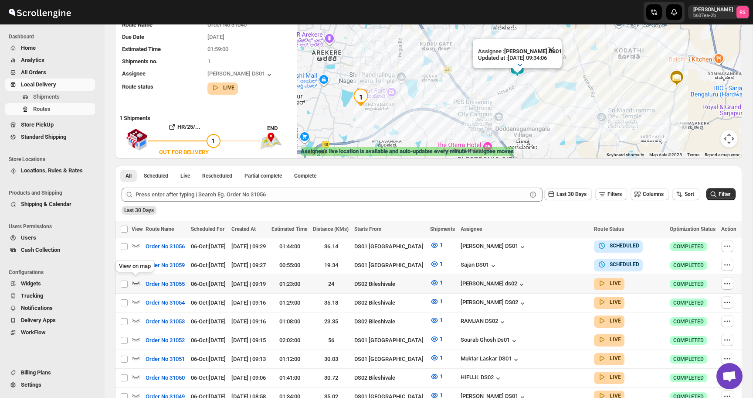
click at [140, 281] on icon "button" at bounding box center [136, 282] width 9 height 9
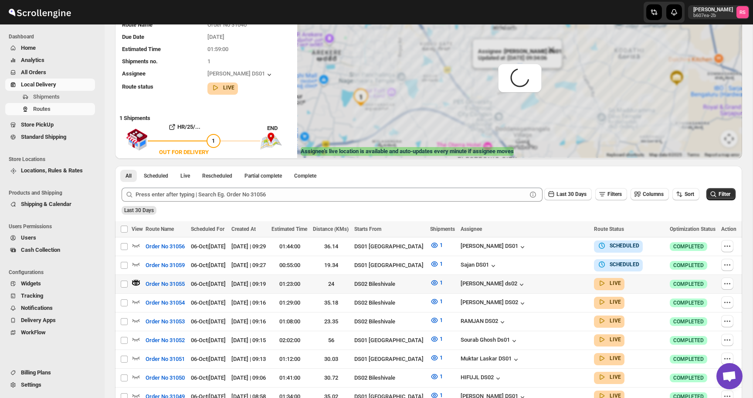
scroll to position [0, 0]
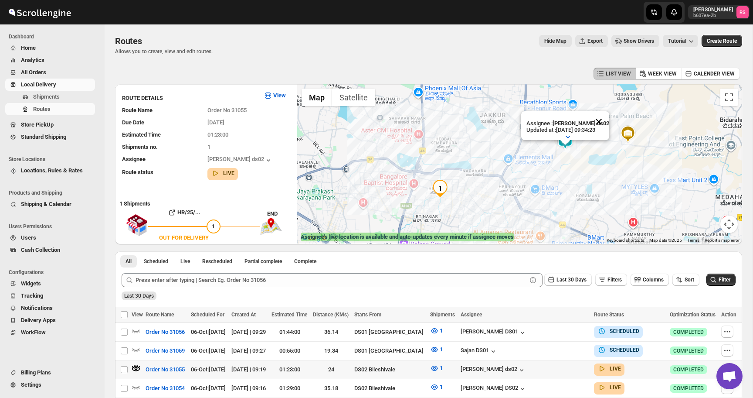
click at [602, 122] on button "Close" at bounding box center [598, 121] width 21 height 21
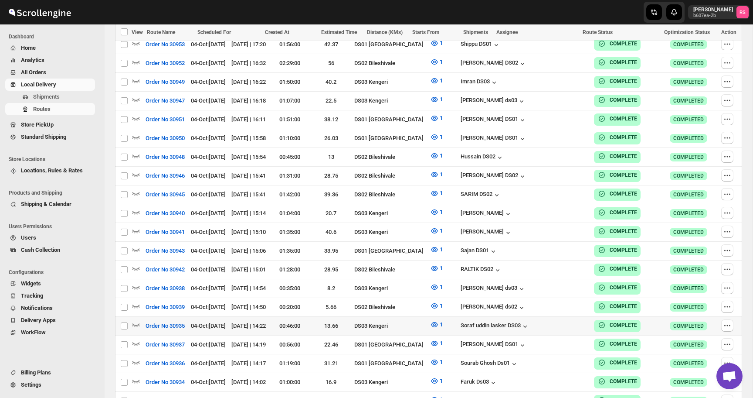
scroll to position [2125, 0]
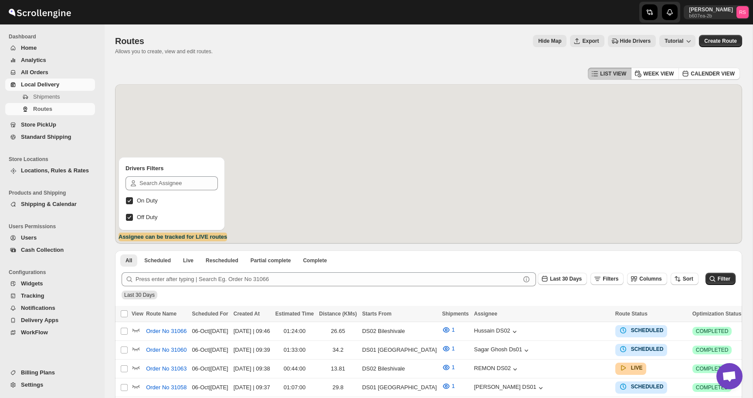
scroll to position [24, 0]
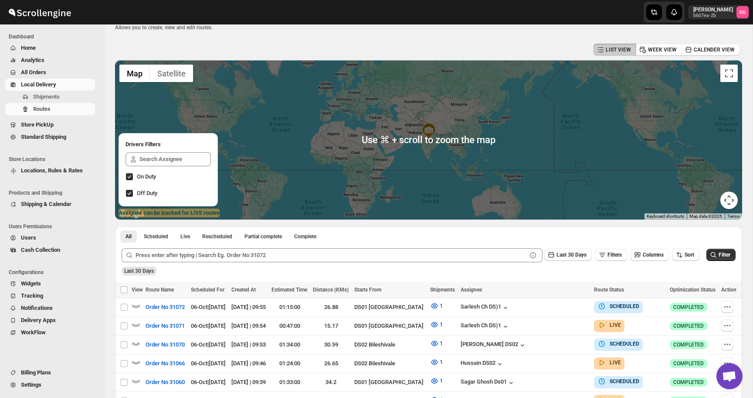
scroll to position [89, 0]
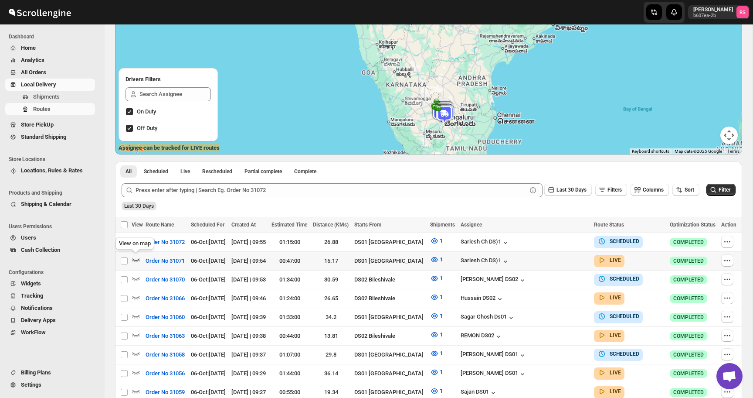
click at [135, 258] on icon "button" at bounding box center [136, 259] width 9 height 9
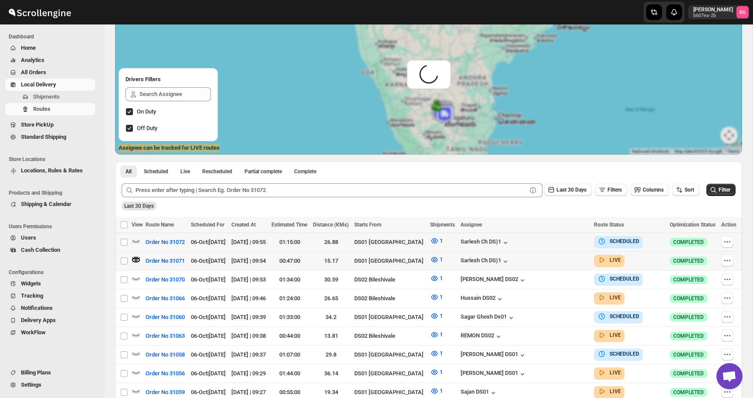
scroll to position [0, 0]
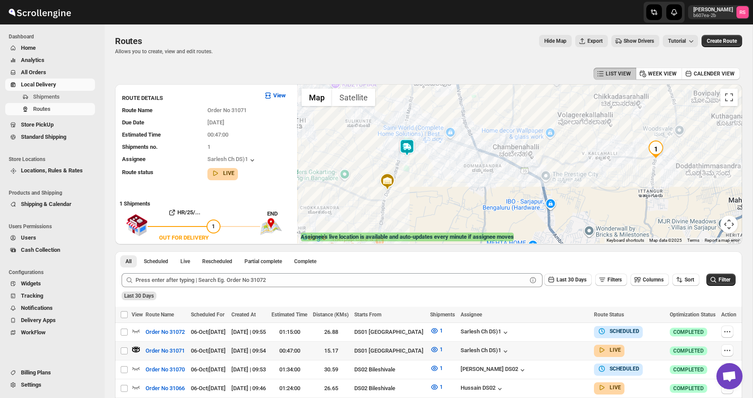
click at [409, 148] on img at bounding box center [406, 147] width 17 height 17
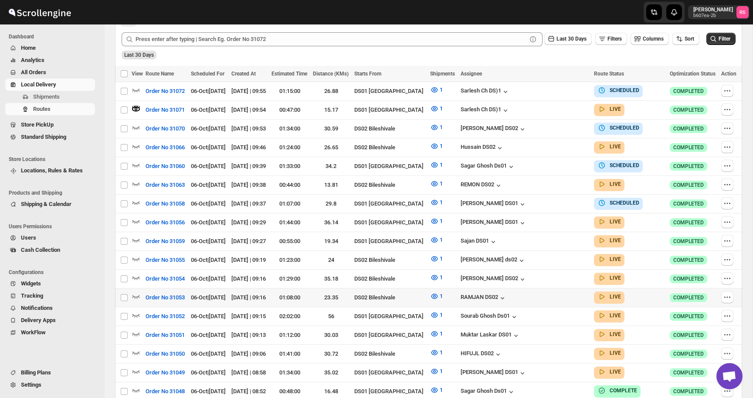
scroll to position [242, 0]
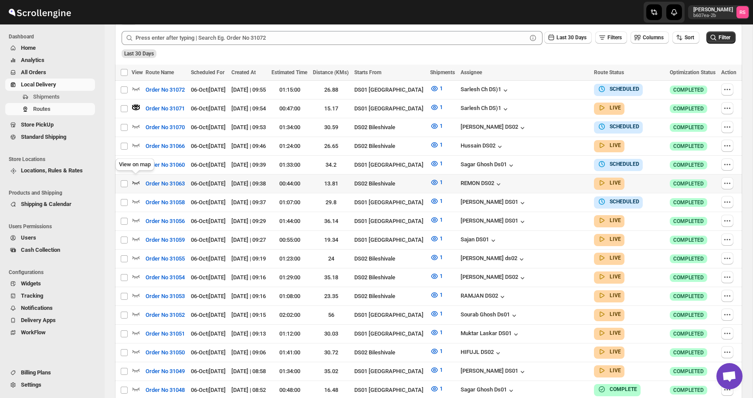
click at [137, 180] on icon "button" at bounding box center [136, 182] width 9 height 9
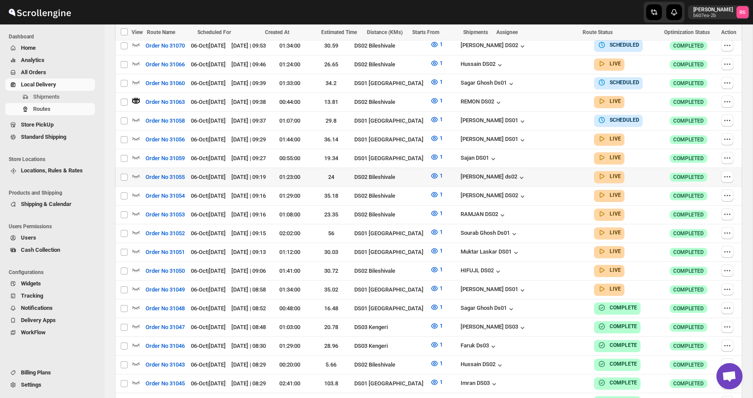
scroll to position [325, 0]
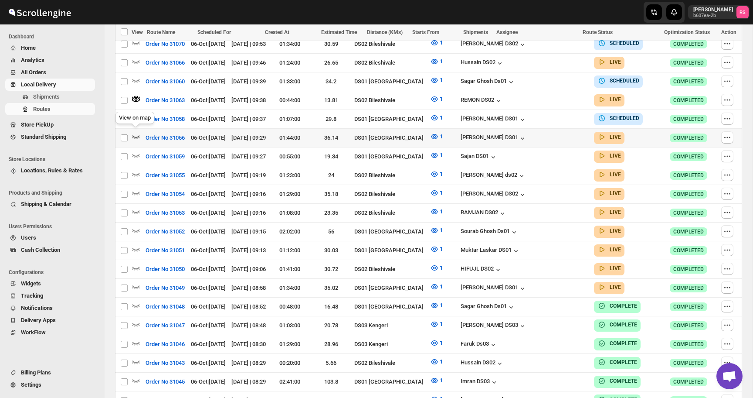
click at [135, 136] on icon "button" at bounding box center [136, 137] width 7 height 3
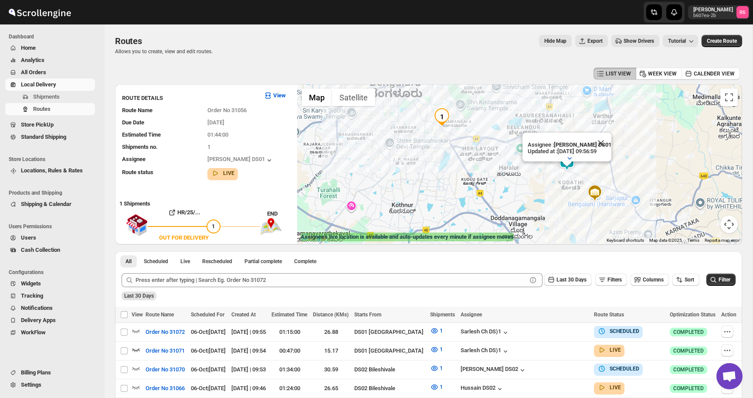
scroll to position [0, 0]
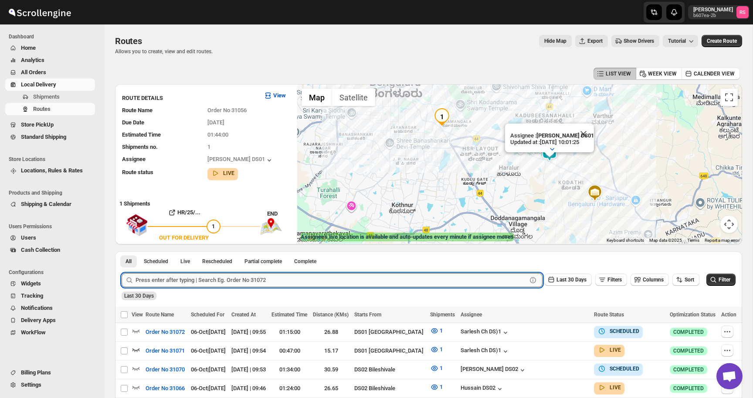
click at [157, 278] on input "text" at bounding box center [331, 280] width 391 height 14
type input "31054"
click at [122, 251] on button "Submit" at bounding box center [134, 255] width 25 height 9
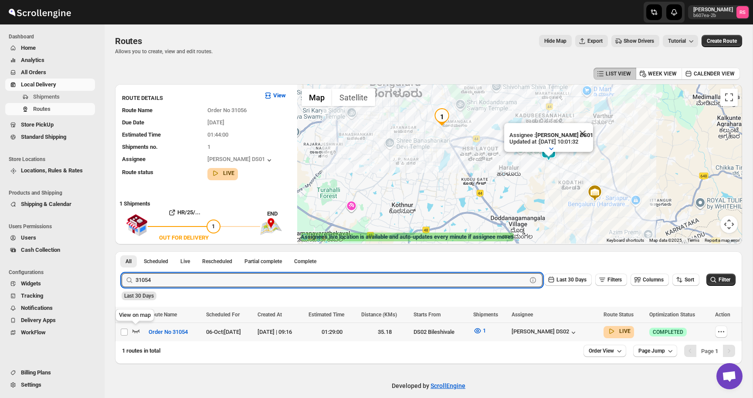
click at [138, 329] on icon "button" at bounding box center [136, 330] width 9 height 9
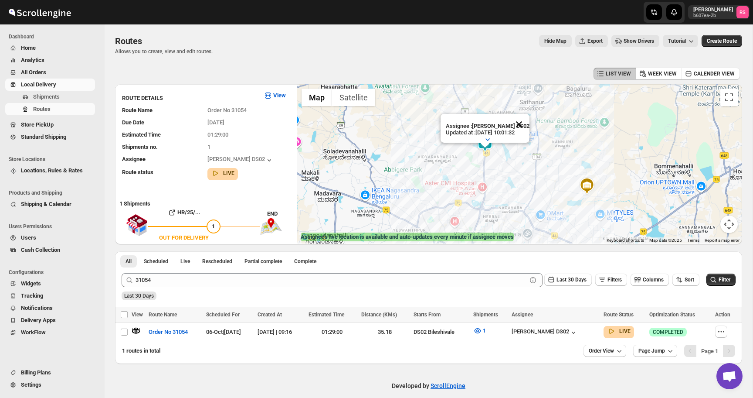
click at [519, 128] on button "Close" at bounding box center [519, 124] width 21 height 21
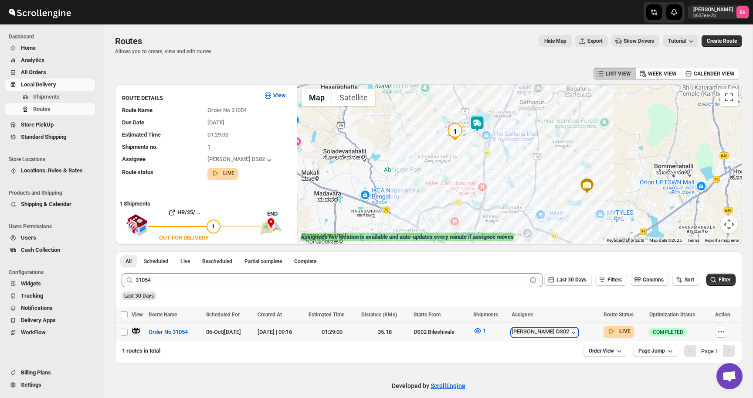
click at [572, 331] on div "[PERSON_NAME] DS02" at bounding box center [545, 332] width 66 height 9
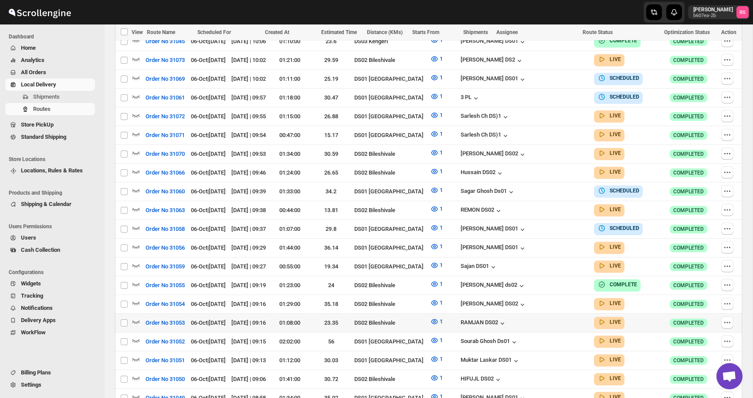
scroll to position [384, 0]
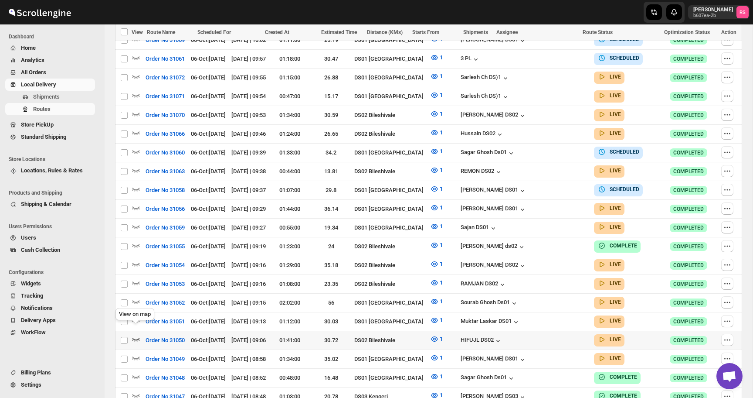
click at [135, 334] on icon "button" at bounding box center [136, 338] width 9 height 9
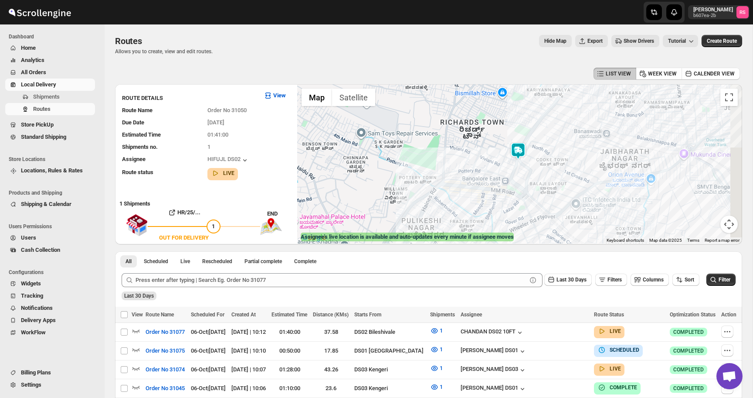
drag, startPoint x: 539, startPoint y: 168, endPoint x: 503, endPoint y: 192, distance: 43.2
click at [503, 192] on div at bounding box center [519, 163] width 445 height 159
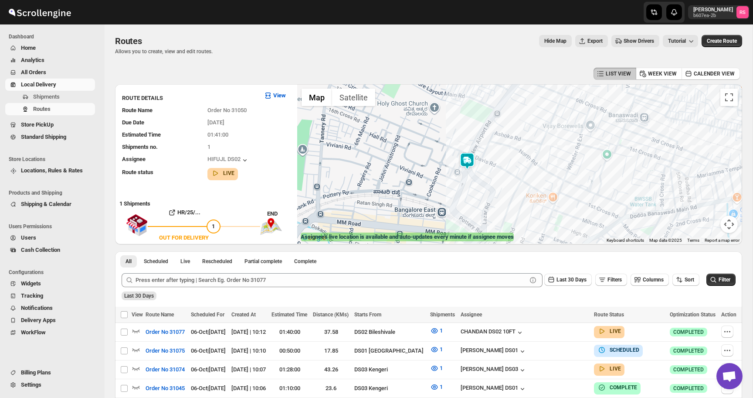
drag, startPoint x: 503, startPoint y: 192, endPoint x: 436, endPoint y: 235, distance: 79.4
click at [436, 235] on div "← Move left → Move right ↑ Move up ↓ Move down + Zoom in - Zoom out Home Jump l…" at bounding box center [519, 163] width 445 height 159
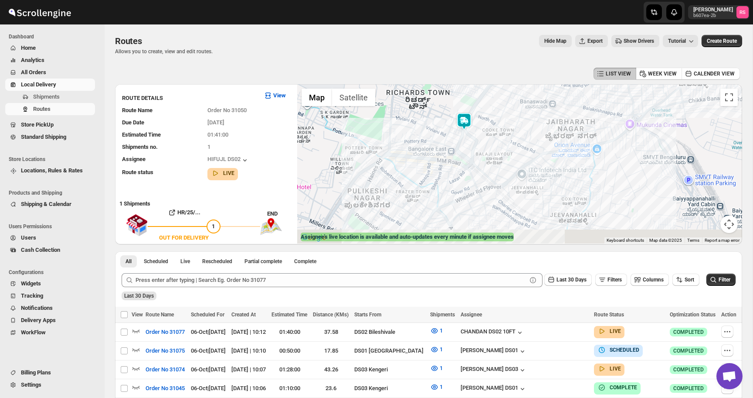
drag, startPoint x: 460, startPoint y: 187, endPoint x: 461, endPoint y: 102, distance: 84.1
click at [461, 102] on div at bounding box center [519, 163] width 445 height 159
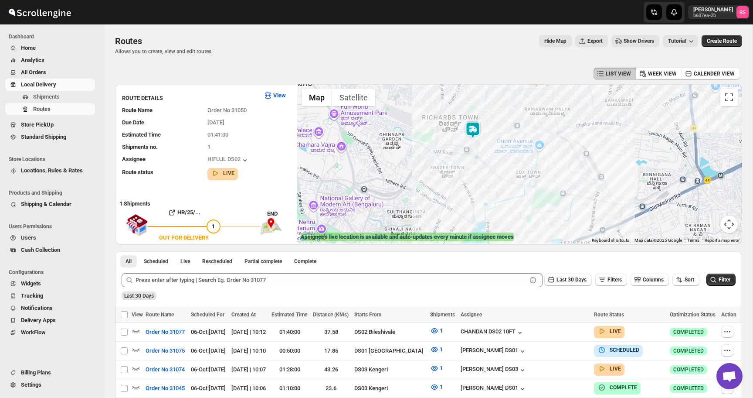
drag, startPoint x: 484, startPoint y: 159, endPoint x: 494, endPoint y: 201, distance: 43.1
click at [494, 201] on div at bounding box center [519, 163] width 445 height 159
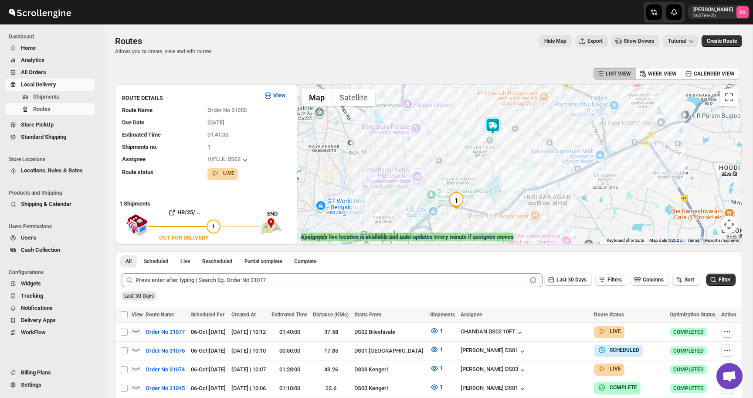
drag, startPoint x: 494, startPoint y: 201, endPoint x: 503, endPoint y: 159, distance: 42.3
click at [503, 159] on div at bounding box center [519, 163] width 445 height 159
click at [497, 164] on img at bounding box center [493, 161] width 17 height 17
click at [529, 128] on button "Close" at bounding box center [520, 125] width 21 height 21
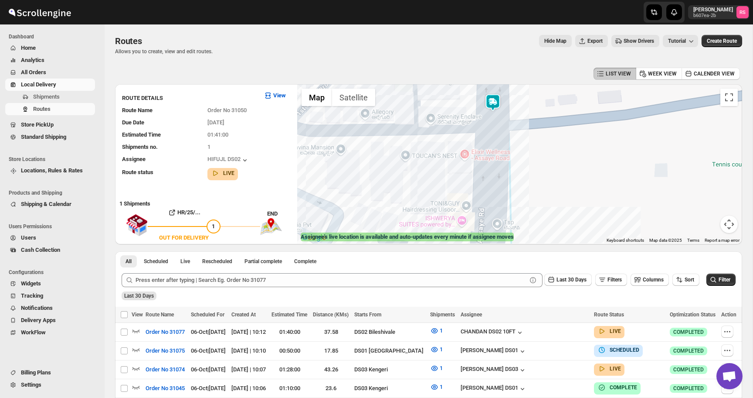
drag, startPoint x: 510, startPoint y: 194, endPoint x: 509, endPoint y: 85, distance: 109.4
click at [509, 85] on div at bounding box center [519, 163] width 445 height 159
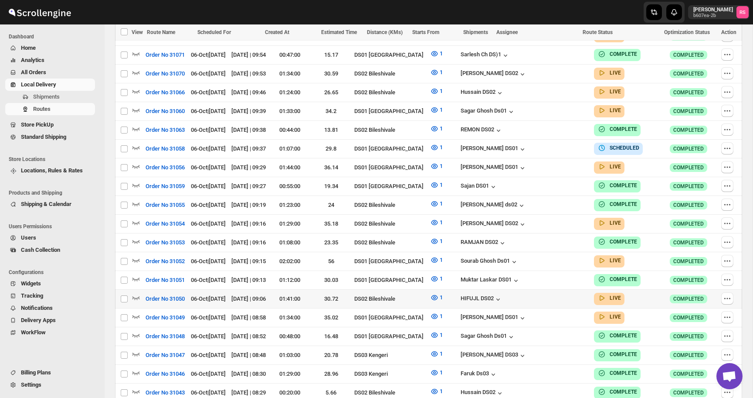
scroll to position [565, 0]
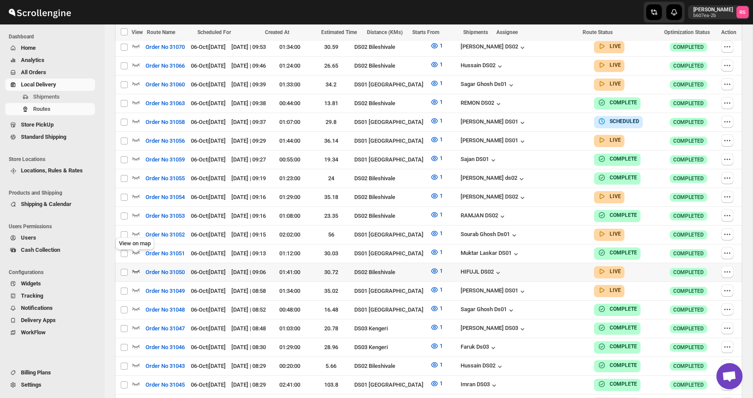
click at [137, 266] on icon "button" at bounding box center [136, 270] width 9 height 9
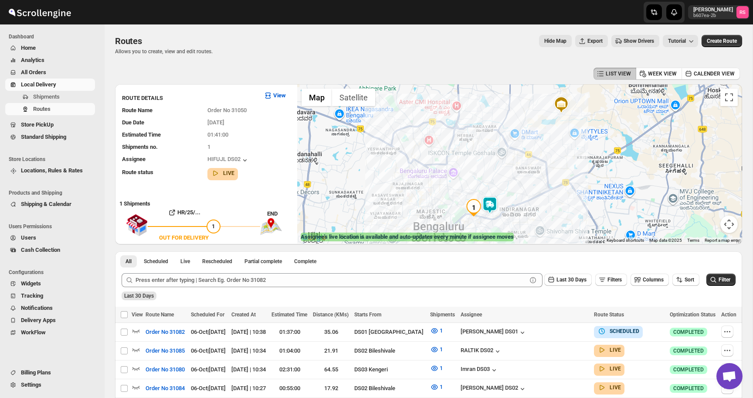
click at [454, 260] on div "All Scheduled Live Rescheduled Partial complete Complete More views All Schedul…" at bounding box center [428, 258] width 627 height 15
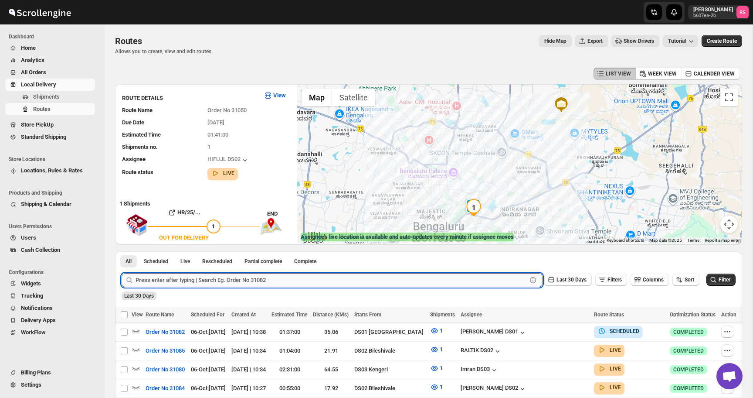
click at [161, 284] on input "text" at bounding box center [331, 280] width 391 height 14
type input "31100"
click at [122, 251] on button "Submit" at bounding box center [134, 255] width 25 height 9
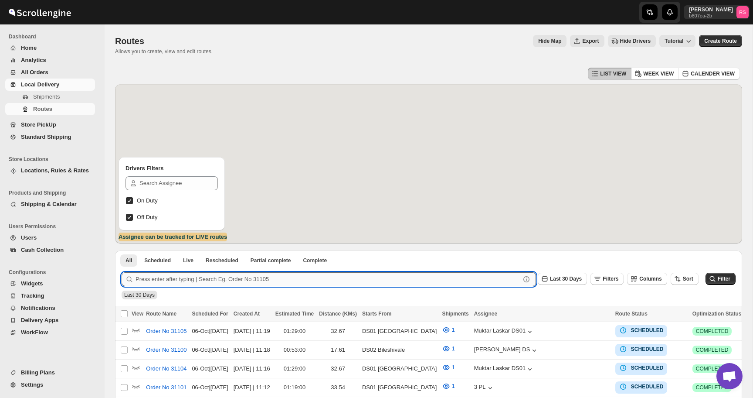
click at [206, 281] on input "text" at bounding box center [328, 279] width 385 height 14
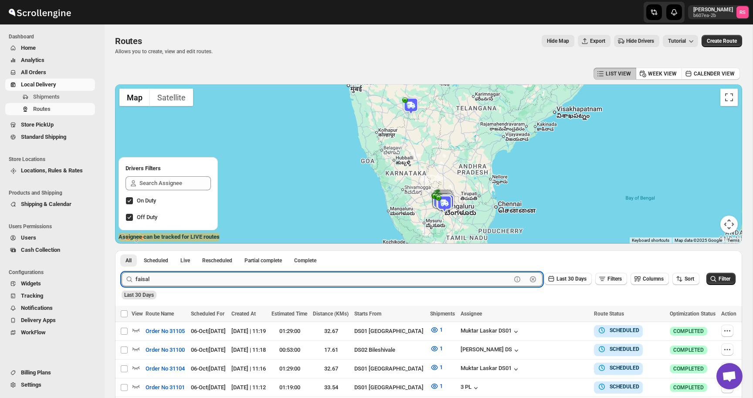
type input "faisal"
click at [122, 250] on button "Submit" at bounding box center [134, 254] width 25 height 9
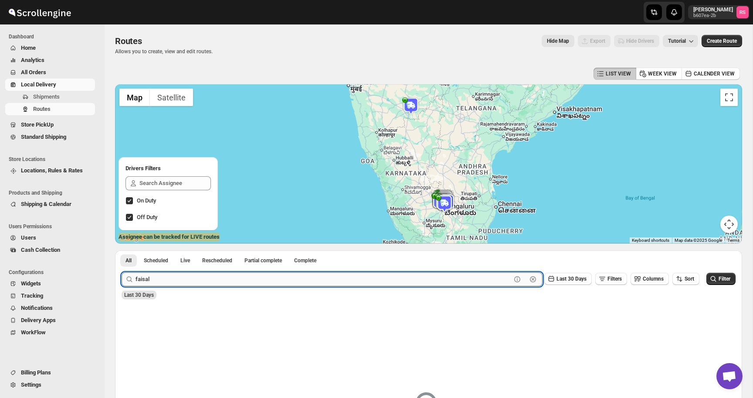
click at [170, 272] on input "faisal" at bounding box center [324, 279] width 376 height 14
click at [167, 284] on input "faisal" at bounding box center [324, 279] width 376 height 14
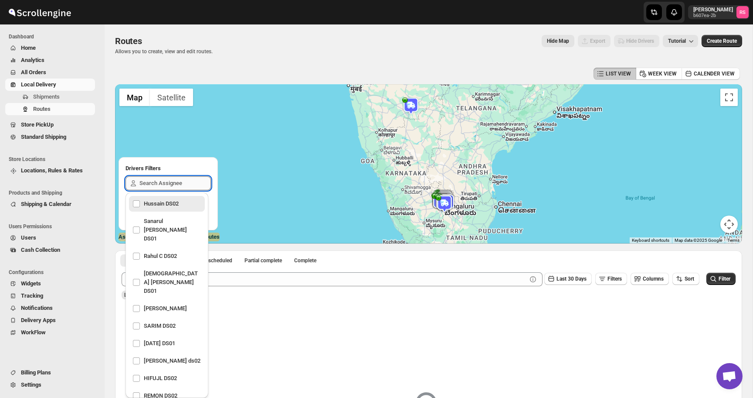
click at [167, 187] on input "text" at bounding box center [174, 183] width 71 height 14
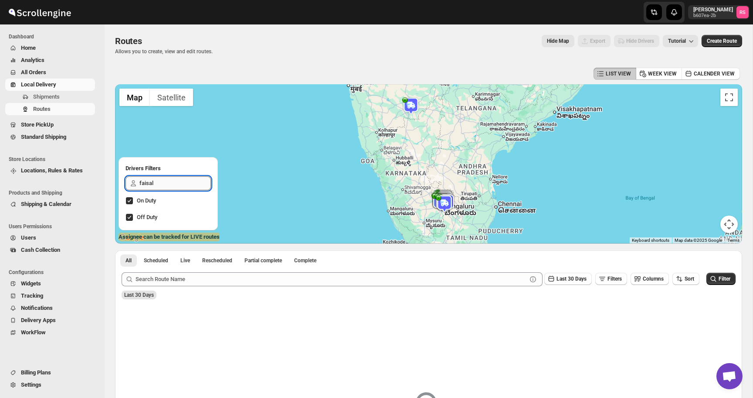
type input "faisal"
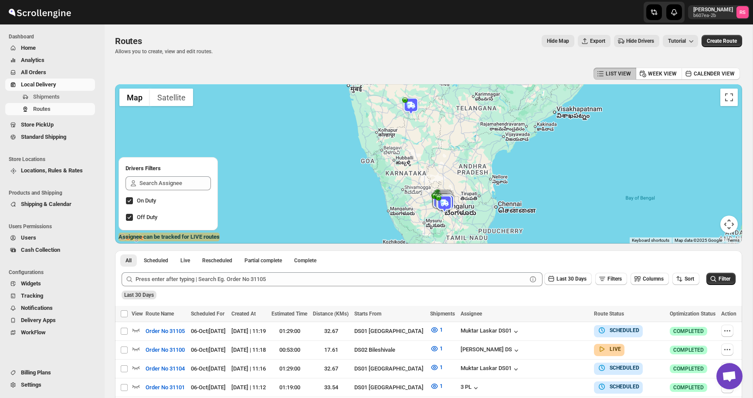
click at [636, 39] on span "Hide Drivers" at bounding box center [640, 40] width 28 height 7
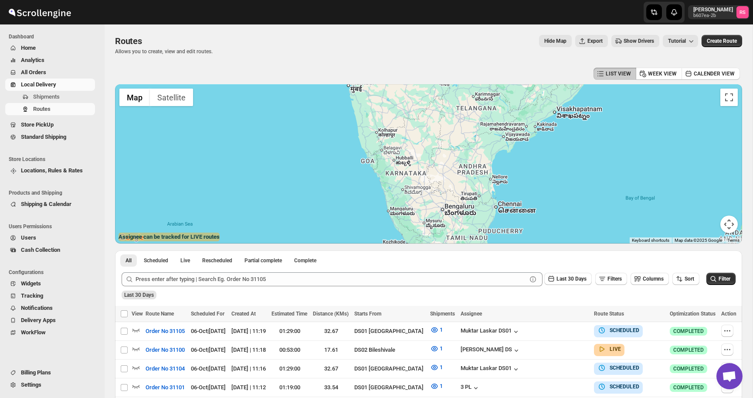
click at [636, 39] on span "Show Drivers" at bounding box center [639, 40] width 31 height 7
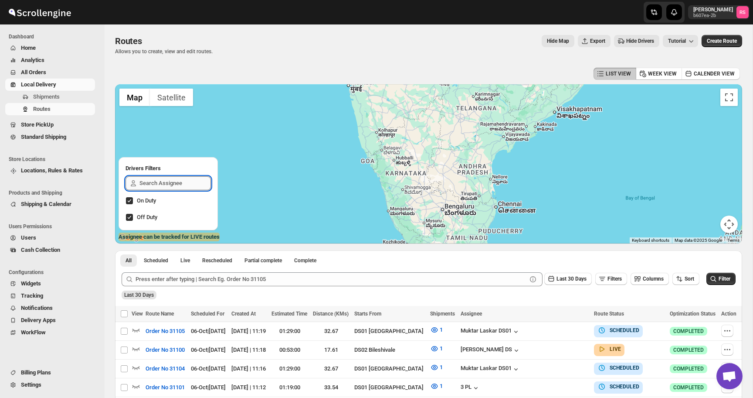
click at [158, 187] on input "text" at bounding box center [174, 183] width 71 height 14
type input "f"
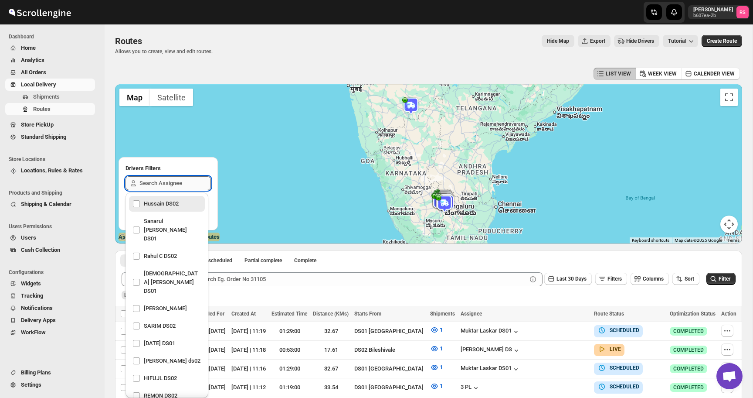
type input "f"
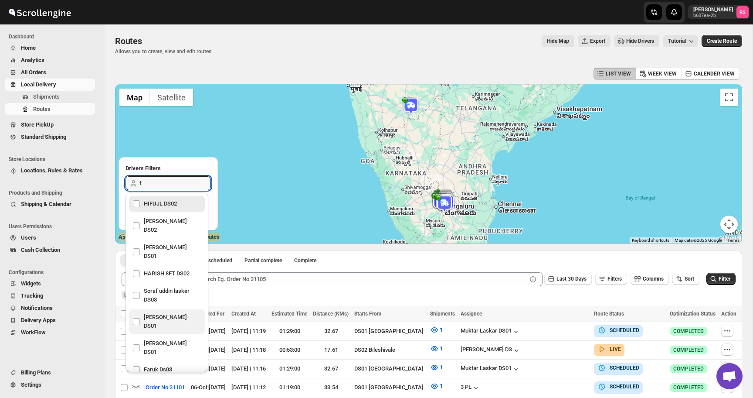
click at [134, 311] on div "[PERSON_NAME] DS01" at bounding box center [167, 321] width 69 height 21
checkbox input "true"
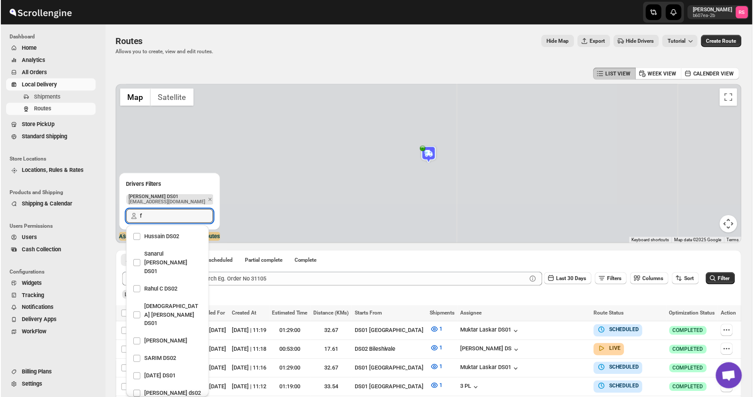
scroll to position [620, 0]
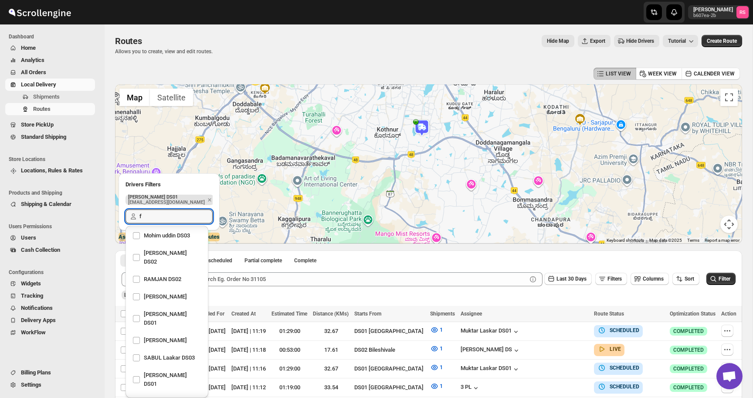
type input "f"
click at [422, 126] on img at bounding box center [421, 127] width 17 height 17
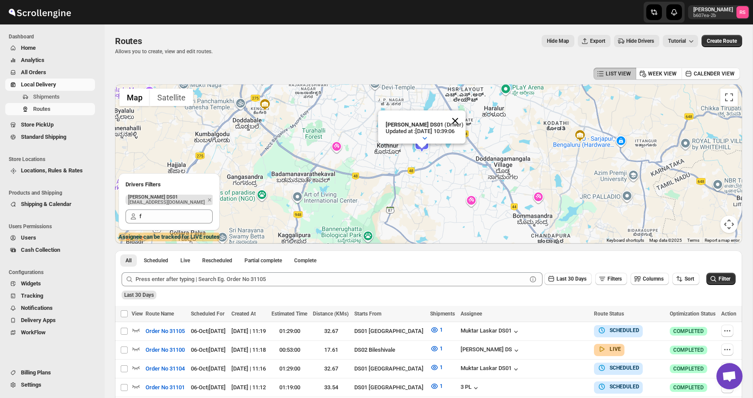
click at [458, 124] on button "Close" at bounding box center [455, 120] width 21 height 21
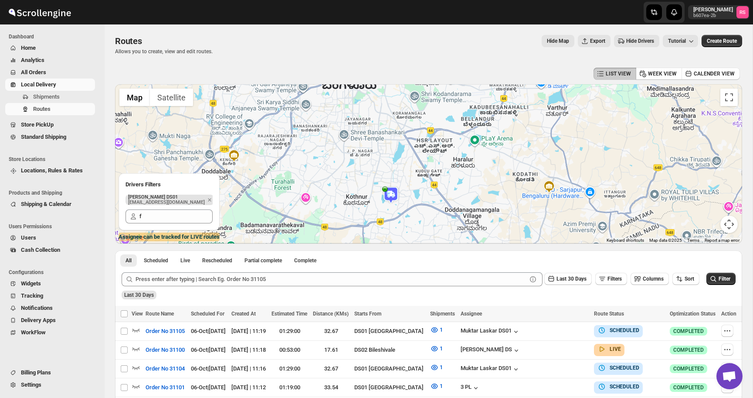
drag, startPoint x: 432, startPoint y: 139, endPoint x: 401, endPoint y: 187, distance: 57.8
click at [401, 187] on div at bounding box center [428, 163] width 627 height 159
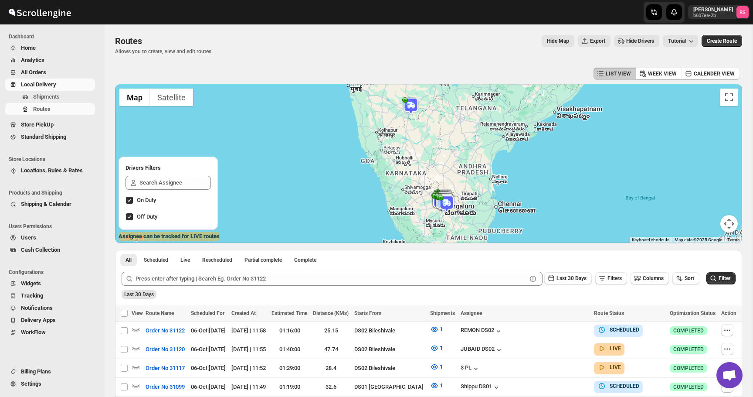
scroll to position [58, 0]
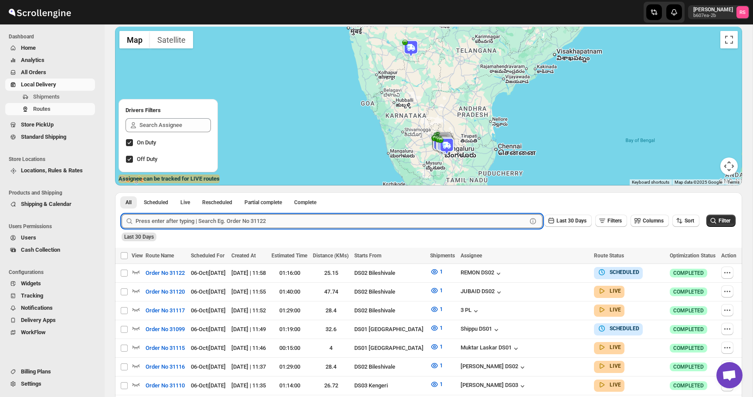
click at [275, 222] on input "text" at bounding box center [331, 221] width 391 height 14
type input "31114"
click at [122, 192] on button "Submit" at bounding box center [134, 196] width 25 height 9
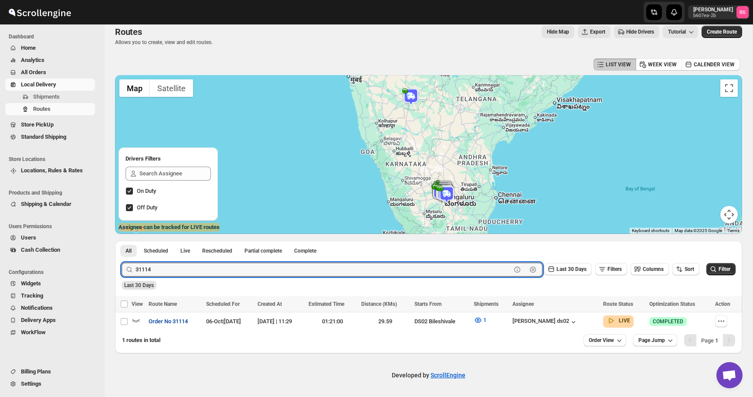
scroll to position [9, 0]
click at [136, 316] on icon "button" at bounding box center [136, 320] width 9 height 9
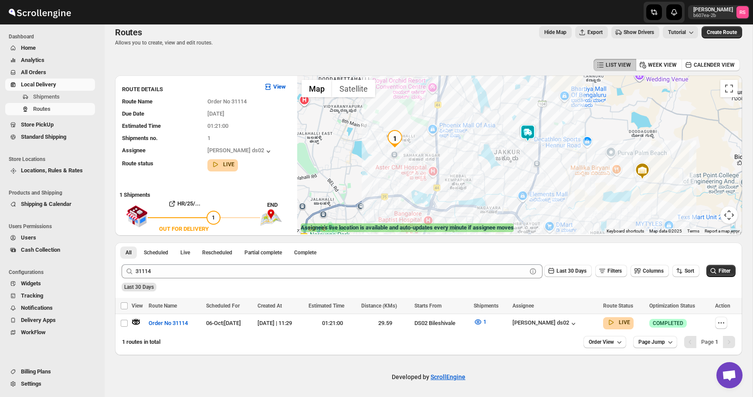
click at [530, 133] on img at bounding box center [527, 132] width 17 height 17
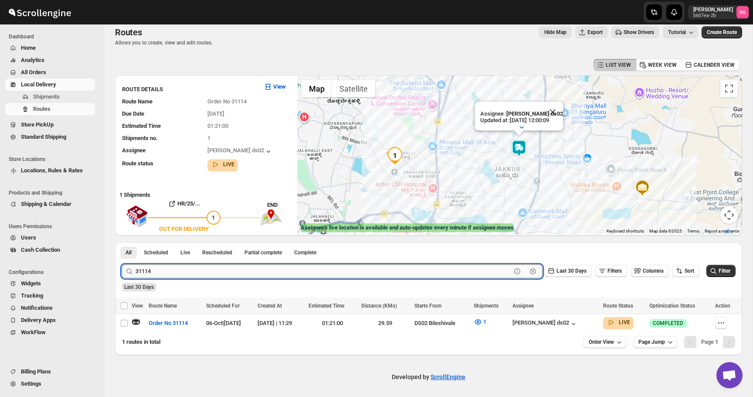
click at [219, 269] on input "31114" at bounding box center [324, 271] width 376 height 14
click at [122, 242] on button "Submit" at bounding box center [134, 246] width 25 height 9
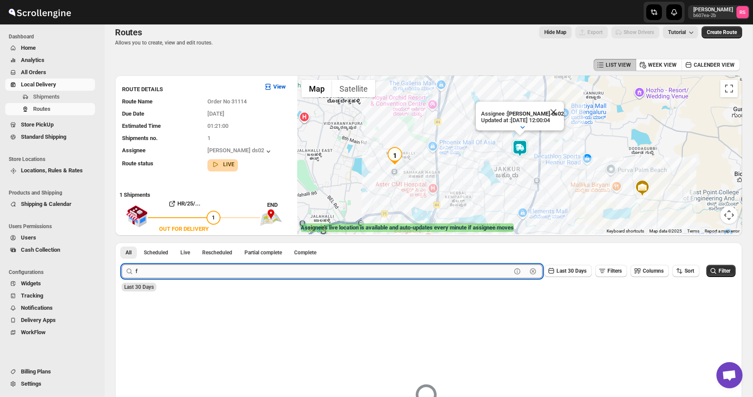
type input "f"
click at [122, 242] on button "Submit" at bounding box center [134, 246] width 25 height 9
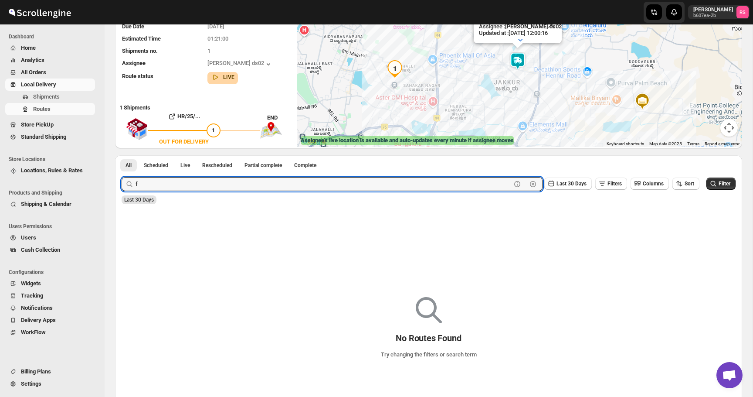
scroll to position [0, 0]
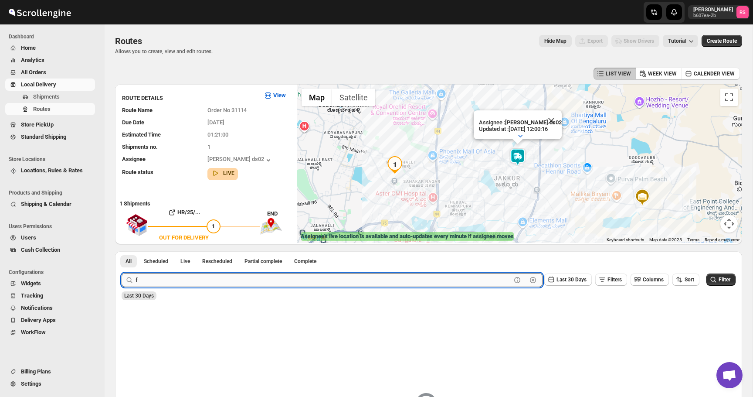
click at [177, 281] on input "f" at bounding box center [324, 280] width 376 height 14
click at [122, 251] on button "Submit" at bounding box center [134, 255] width 25 height 9
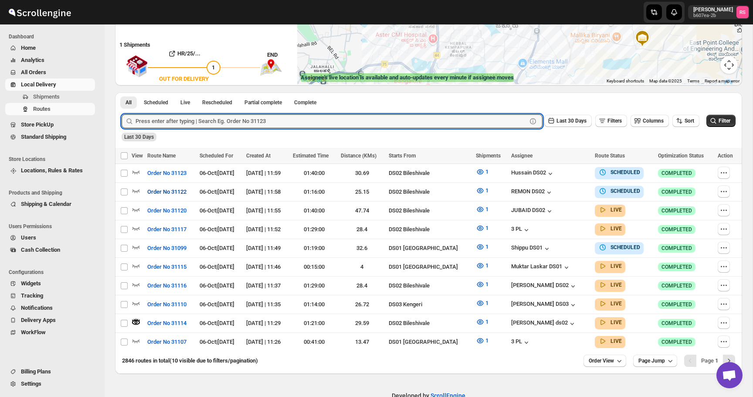
scroll to position [168, 0]
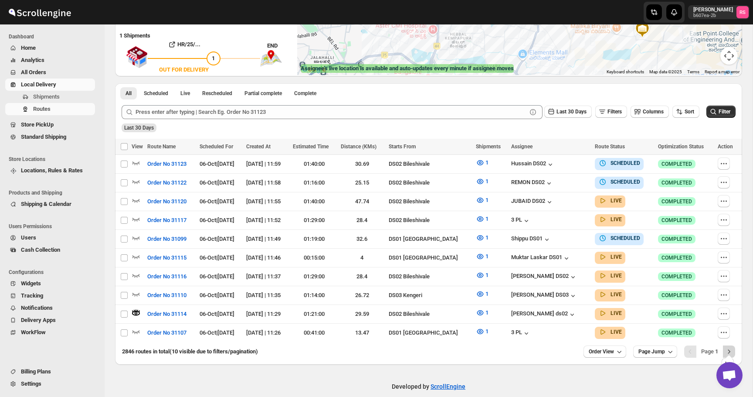
click at [733, 348] on icon "Next" at bounding box center [729, 351] width 9 height 9
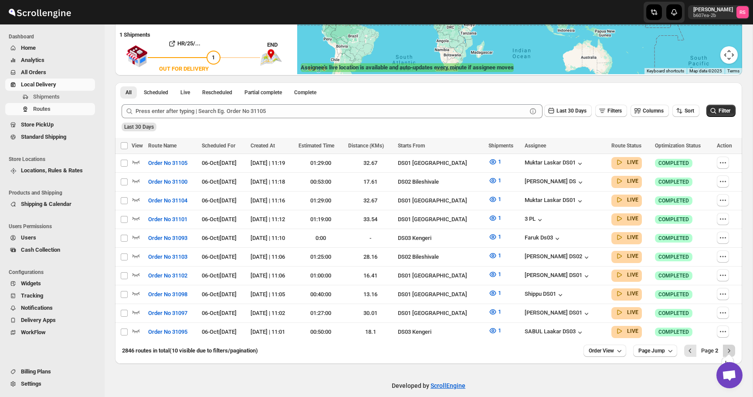
click at [734, 344] on button "Next" at bounding box center [729, 350] width 12 height 12
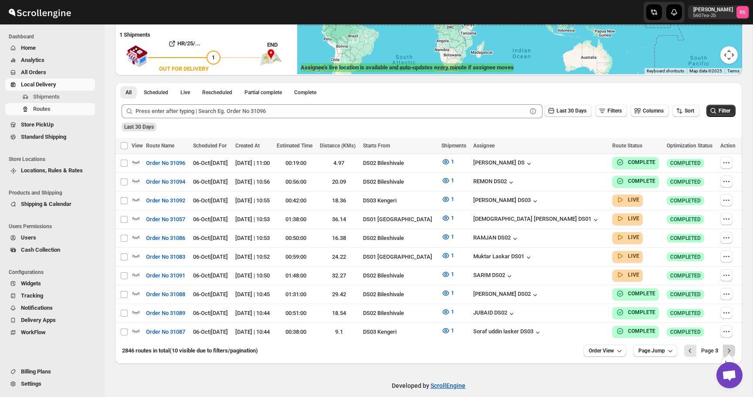
click at [728, 346] on icon "Next" at bounding box center [729, 350] width 9 height 9
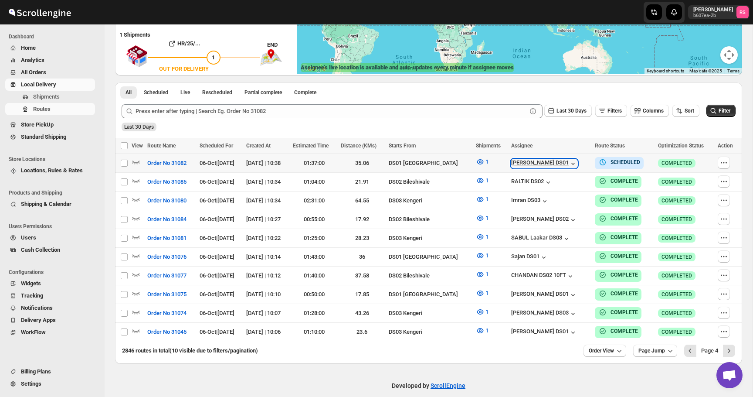
click at [569, 164] on icon "button" at bounding box center [573, 163] width 9 height 9
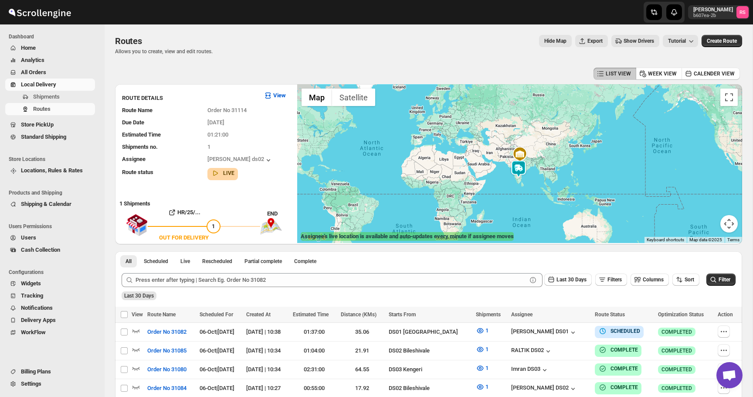
scroll to position [174, 0]
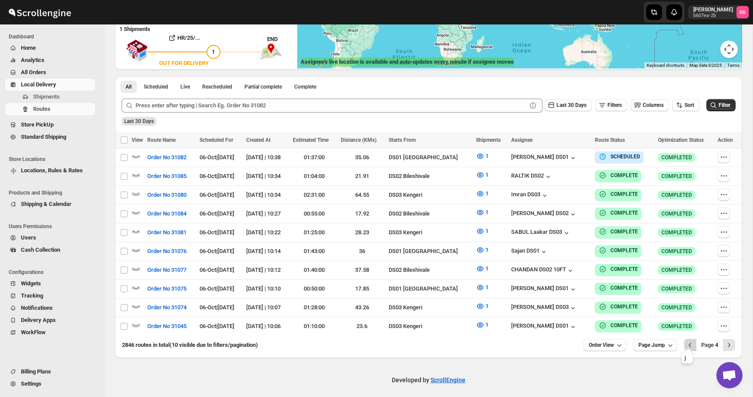
click at [693, 343] on button "Previous" at bounding box center [690, 345] width 12 height 12
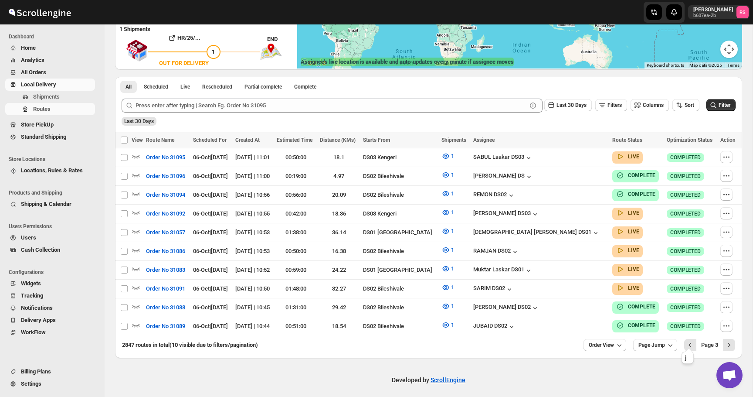
click at [693, 343] on icon "Previous" at bounding box center [690, 344] width 9 height 9
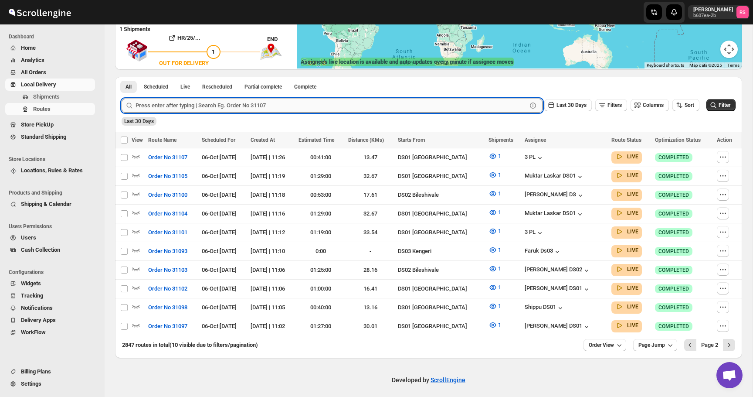
click at [220, 102] on input "text" at bounding box center [331, 106] width 391 height 14
type input "31114"
click at [122, 77] on button "Submit" at bounding box center [134, 81] width 25 height 9
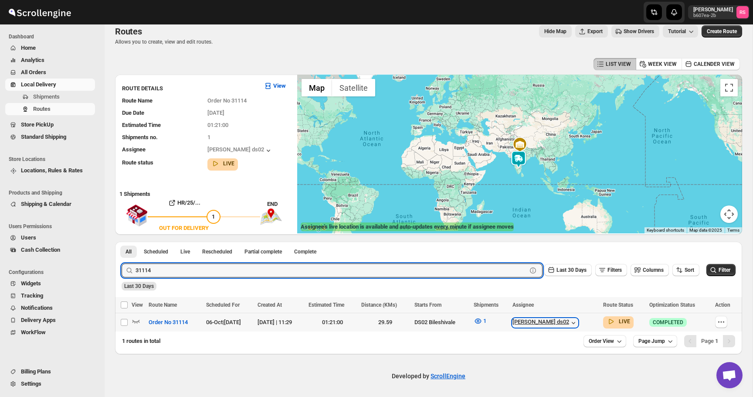
click at [577, 324] on icon "button" at bounding box center [573, 322] width 9 height 9
click at [153, 271] on input "31114" at bounding box center [324, 270] width 376 height 14
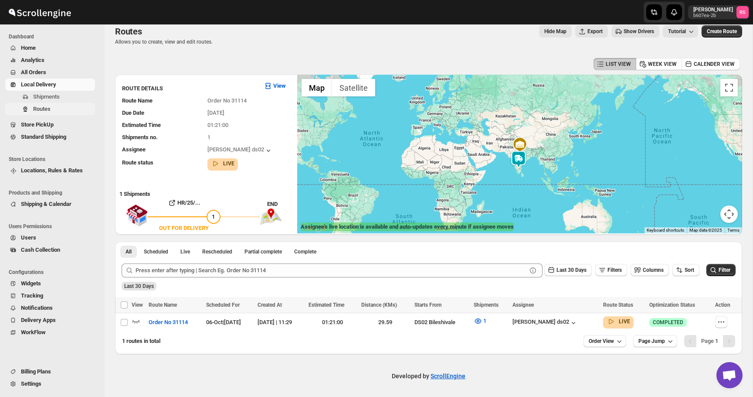
click at [35, 105] on span "Routes" at bounding box center [63, 109] width 60 height 9
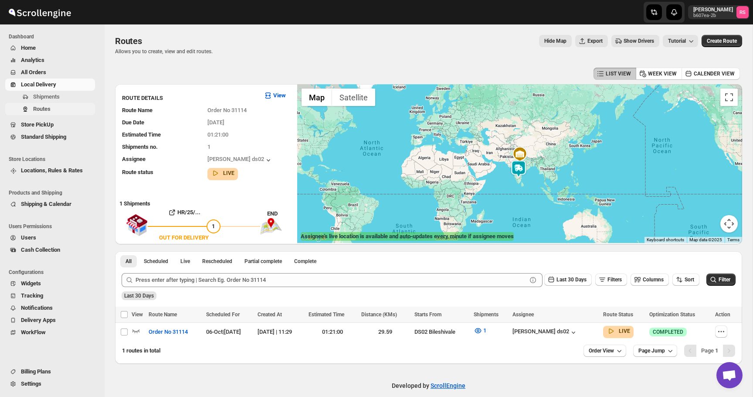
click at [87, 113] on button "Routes" at bounding box center [50, 109] width 90 height 12
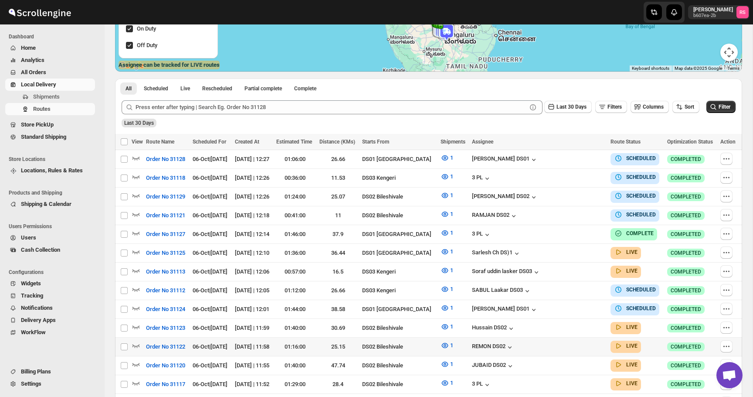
scroll to position [225, 0]
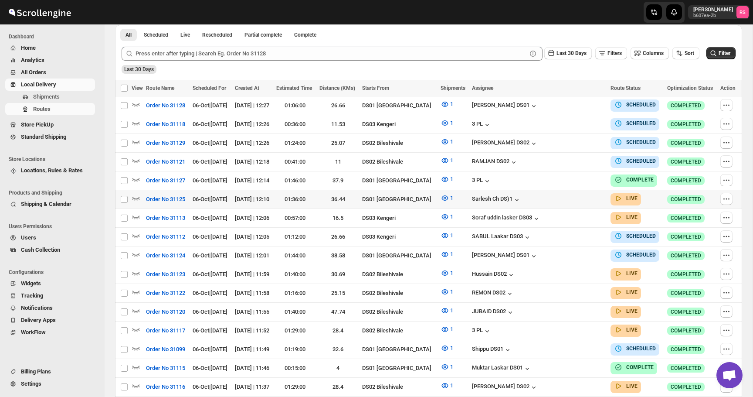
click at [563, 196] on div "Sarlesh Ch DS)1" at bounding box center [538, 199] width 133 height 10
click at [521, 196] on icon "button" at bounding box center [517, 199] width 9 height 9
click at [136, 194] on icon "button" at bounding box center [136, 198] width 9 height 9
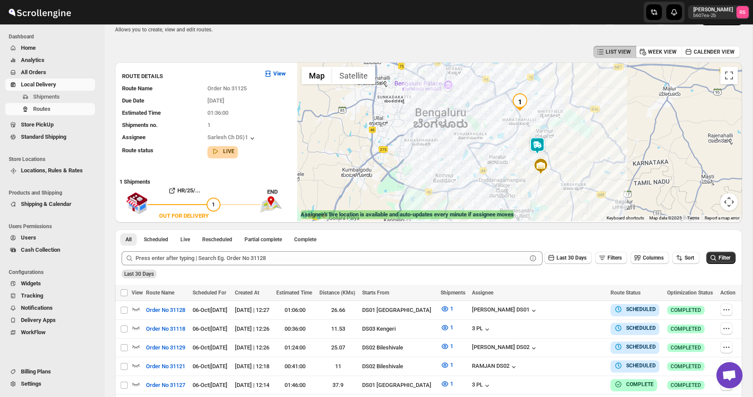
scroll to position [19, 0]
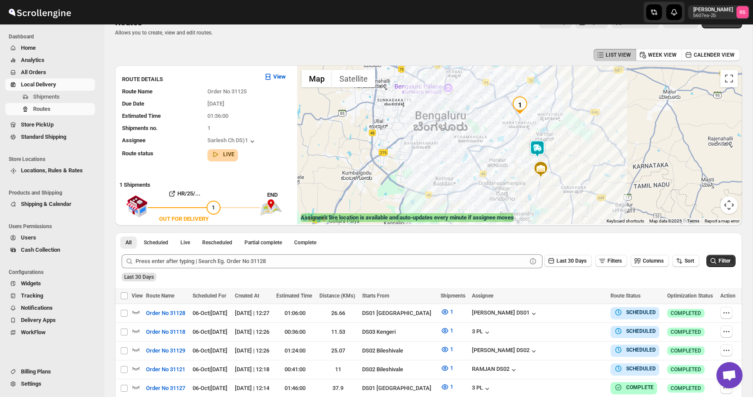
click at [541, 151] on img at bounding box center [537, 148] width 17 height 17
click at [574, 114] on button "Close" at bounding box center [564, 112] width 21 height 21
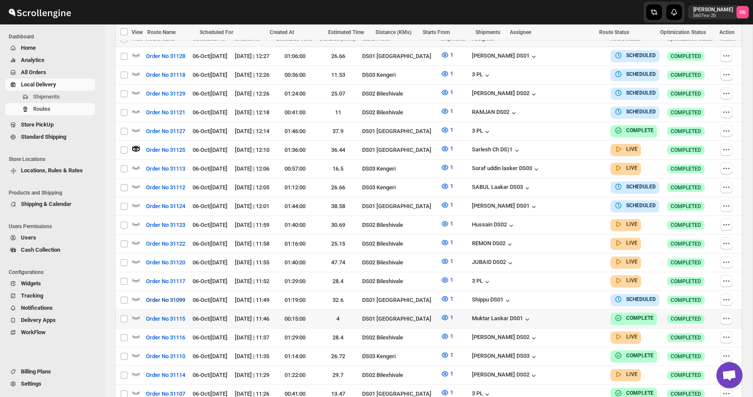
scroll to position [300, 0]
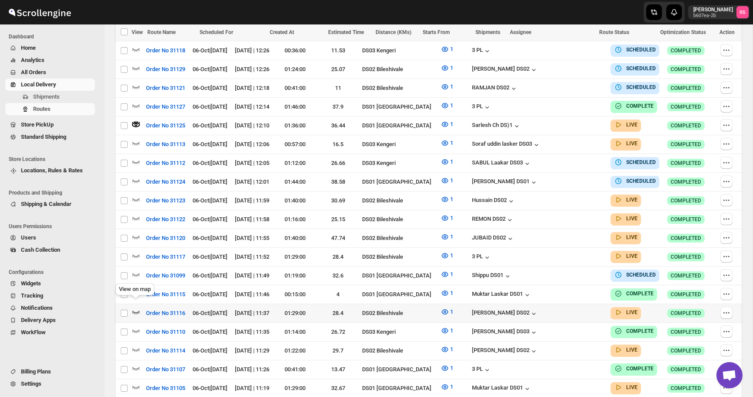
click at [136, 307] on icon "button" at bounding box center [136, 311] width 9 height 9
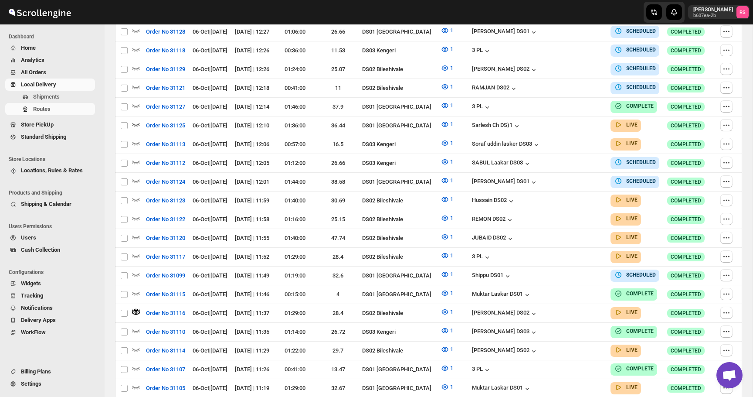
scroll to position [0, 0]
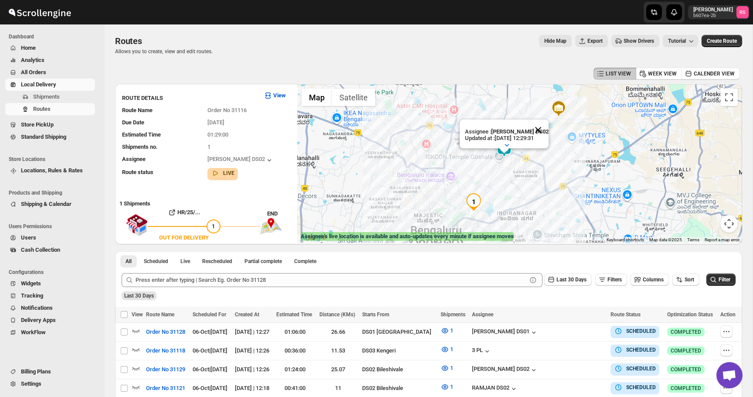
click at [543, 133] on button "Close" at bounding box center [538, 129] width 21 height 21
click at [644, 42] on span "Show Drivers" at bounding box center [639, 40] width 31 height 7
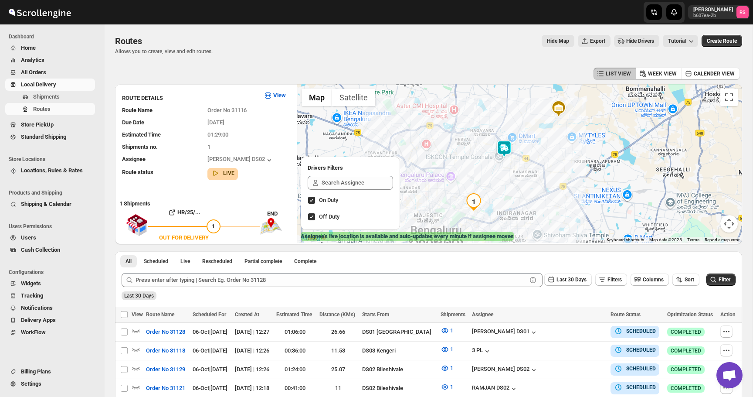
click at [351, 180] on input "text" at bounding box center [357, 183] width 71 height 14
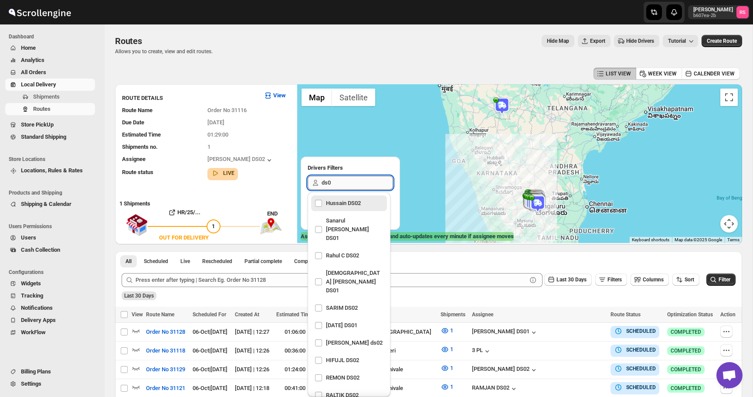
type input "ds01"
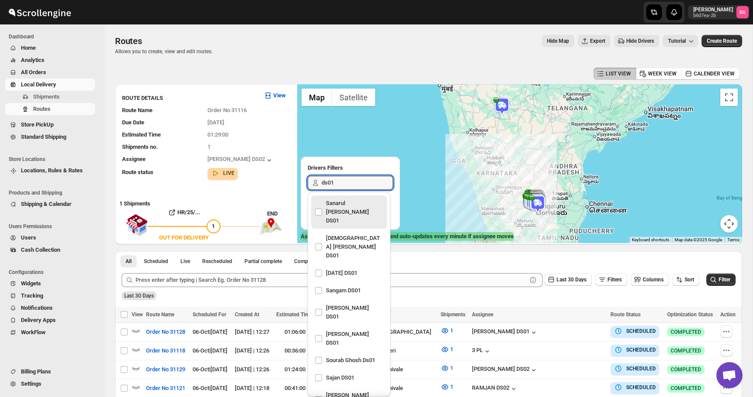
click at [320, 203] on div "Sanarul Haque DS01" at bounding box center [349, 212] width 69 height 30
checkbox input "true"
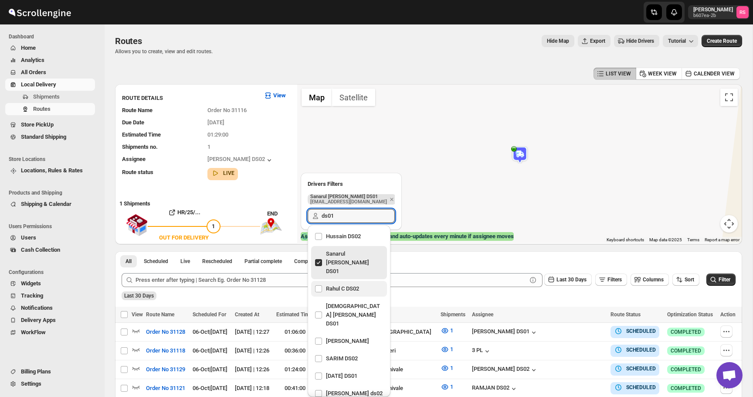
click at [320, 282] on div "Rahul C DS02" at bounding box center [349, 288] width 69 height 12
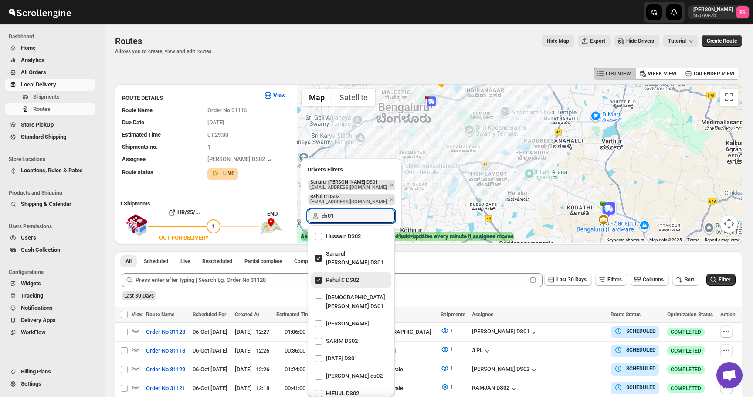
click at [321, 274] on div "Rahul C DS02" at bounding box center [351, 280] width 73 height 12
checkbox input "false"
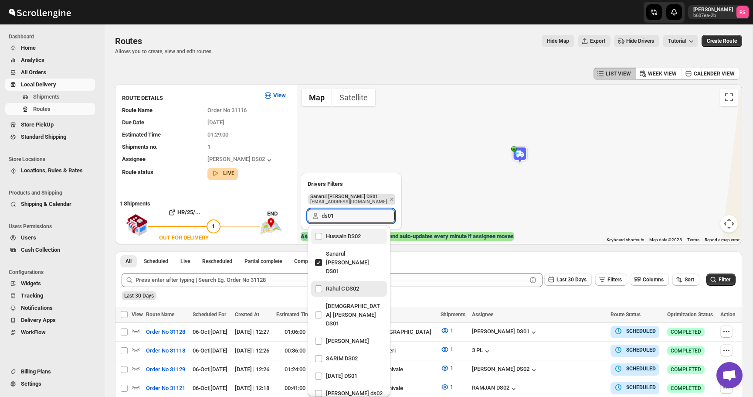
click at [319, 238] on div "Hussain DS02" at bounding box center [349, 236] width 69 height 12
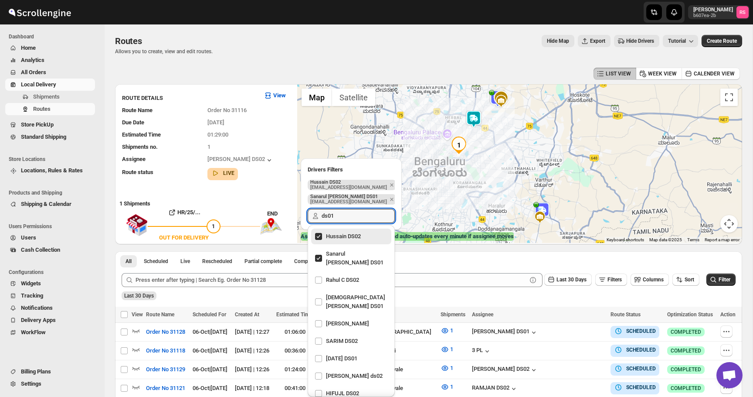
click at [319, 234] on div "Hussain DS02" at bounding box center [351, 236] width 73 height 12
checkbox input "false"
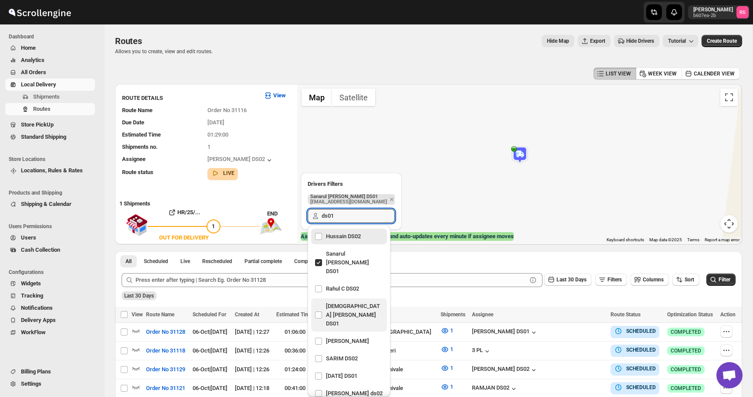
click at [319, 300] on div "[DEMOGRAPHIC_DATA] [PERSON_NAME] DS01" at bounding box center [349, 315] width 69 height 30
checkbox input "true"
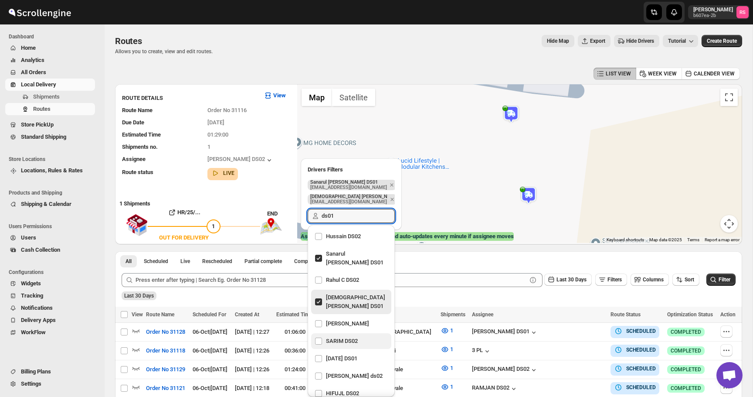
click at [318, 335] on div "SARIM DS02" at bounding box center [351, 341] width 73 height 12
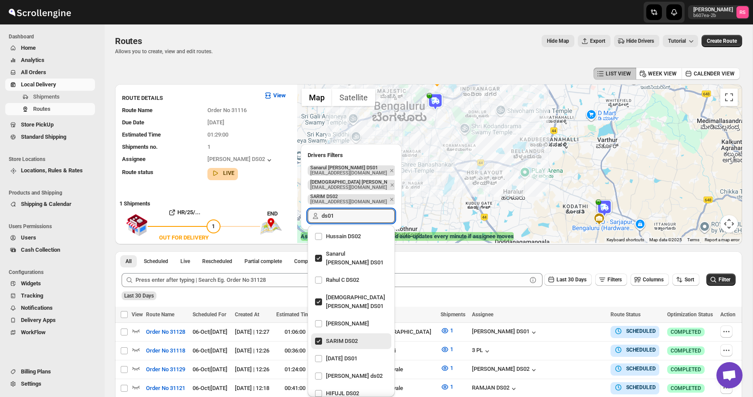
click at [318, 335] on div "SARIM DS02" at bounding box center [351, 341] width 73 height 12
checkbox input "false"
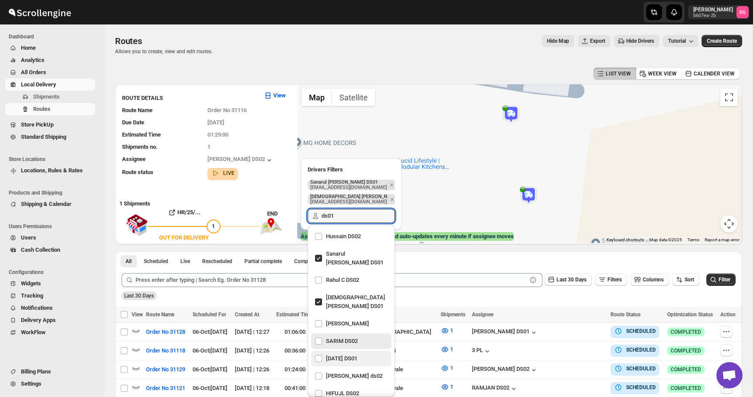
click at [319, 352] on div "Raja DS01" at bounding box center [351, 358] width 73 height 12
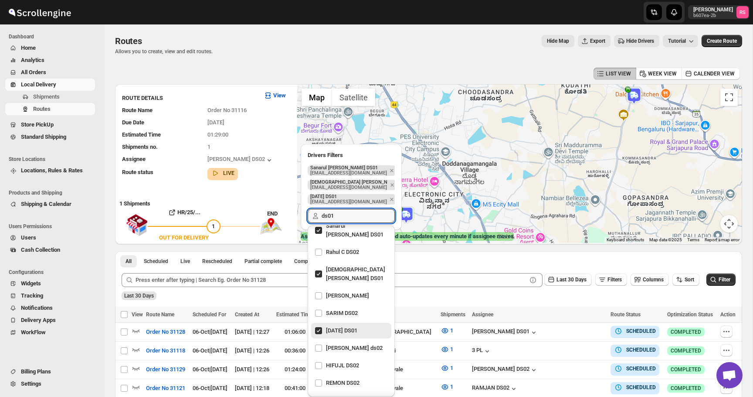
scroll to position [75, 0]
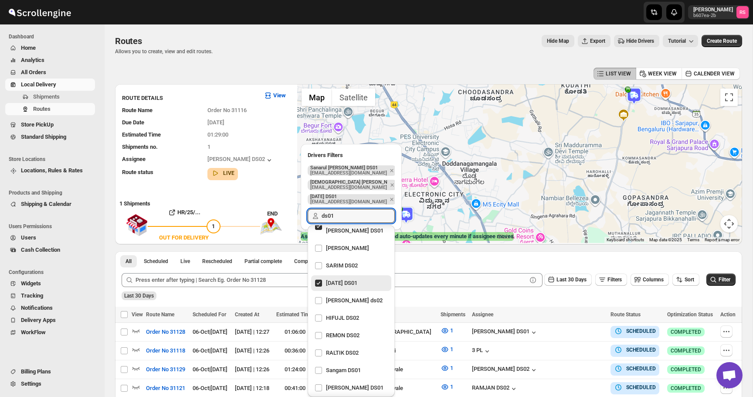
click at [318, 277] on div "Raja DS01" at bounding box center [351, 283] width 73 height 12
checkbox input "false"
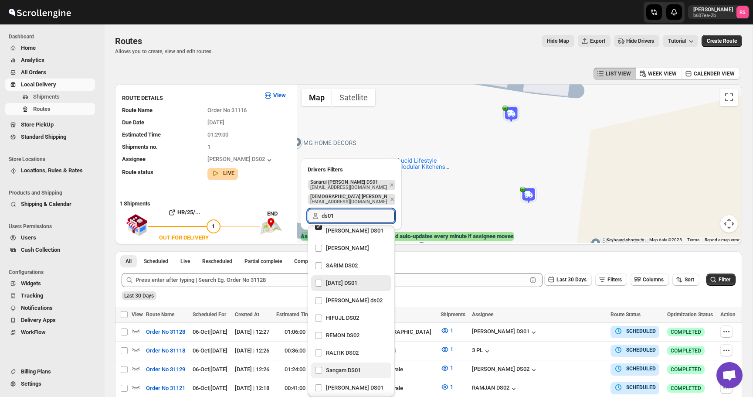
click at [321, 364] on div "Sangam DS01" at bounding box center [351, 370] width 73 height 12
checkbox input "true"
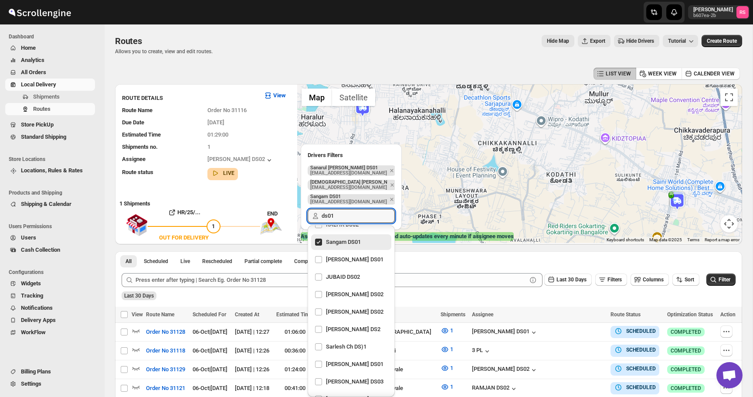
scroll to position [204, 0]
click at [318, 340] on div "Sarlesh Ch DS)1" at bounding box center [351, 346] width 73 height 12
checkbox input "true"
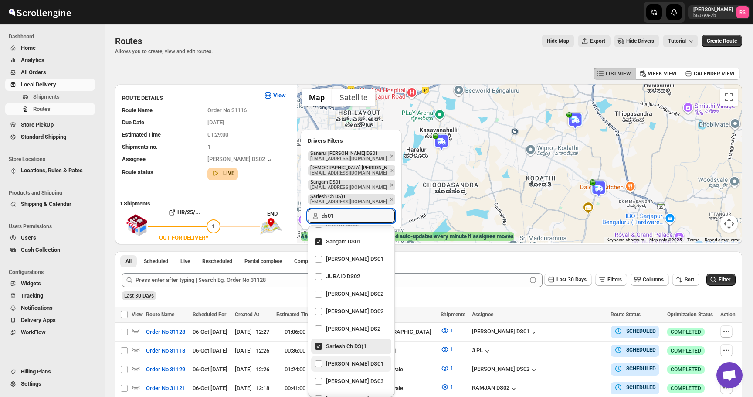
click at [318, 357] on div "[PERSON_NAME] DS01" at bounding box center [351, 363] width 73 height 12
checkbox input "true"
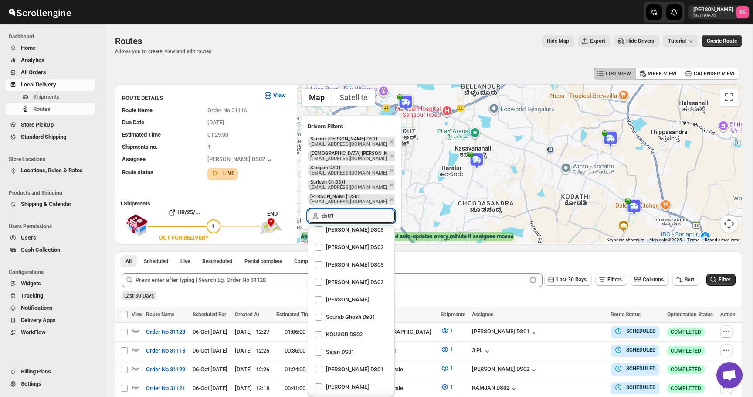
scroll to position [360, 0]
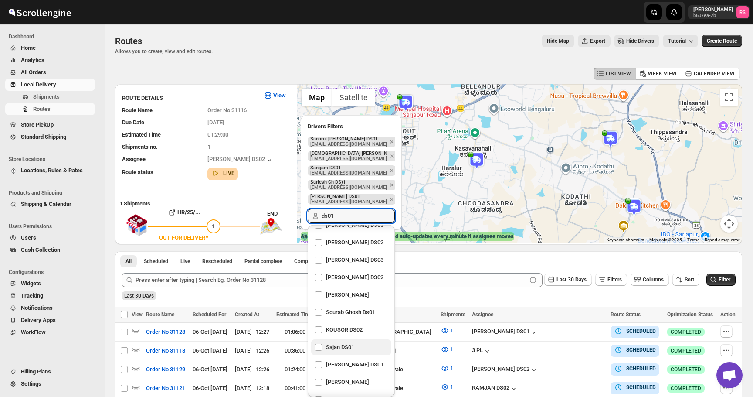
click at [318, 341] on div "Sajan DS01" at bounding box center [351, 347] width 73 height 12
checkbox input "true"
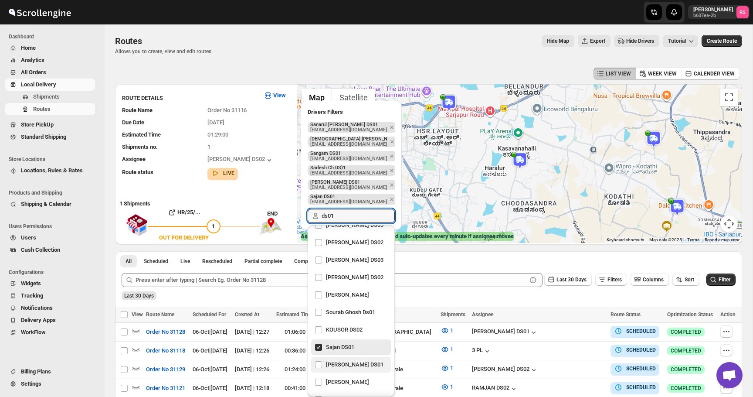
click at [320, 358] on div "[PERSON_NAME] DS01" at bounding box center [351, 364] width 73 height 12
checkbox input "true"
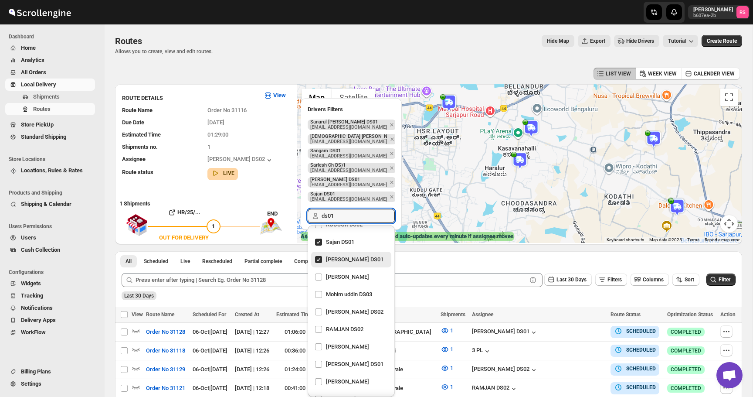
scroll to position [478, 0]
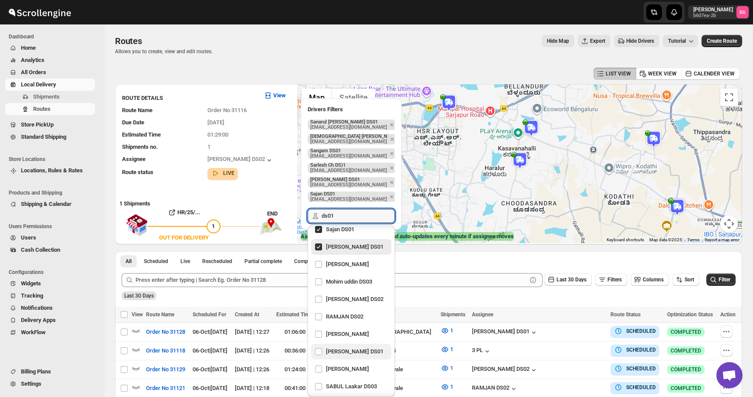
click at [319, 345] on div "[PERSON_NAME] DS01" at bounding box center [351, 351] width 73 height 12
checkbox input "true"
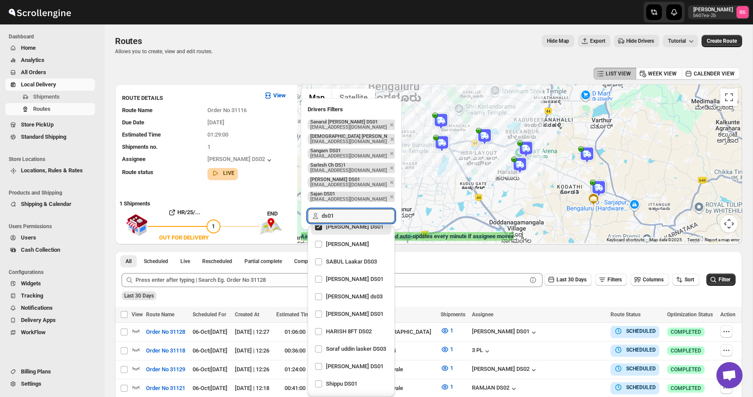
scroll to position [605, 0]
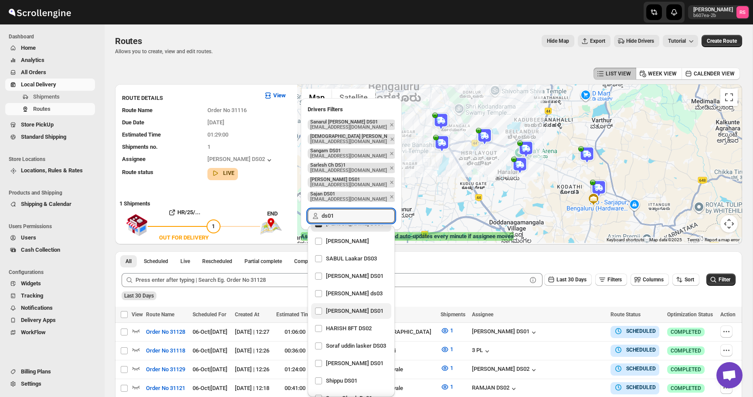
click at [320, 305] on div "Afrid Khan DS01" at bounding box center [351, 311] width 73 height 12
checkbox input "true"
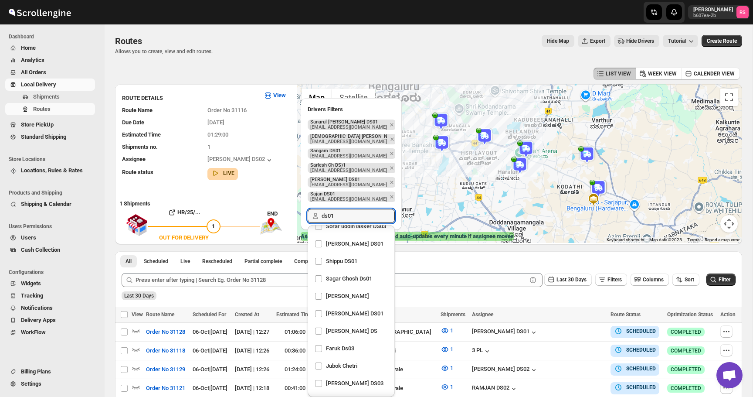
scroll to position [734, 0]
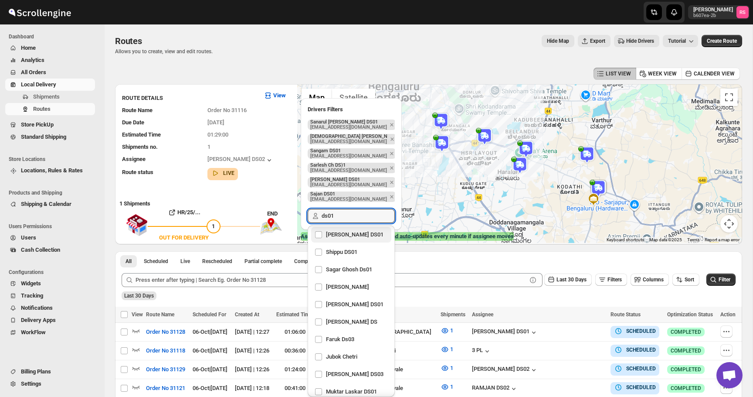
click at [343, 238] on div "[PERSON_NAME] DS01" at bounding box center [351, 234] width 73 height 12
checkbox input "true"
click at [341, 254] on div "Shippu DS01" at bounding box center [351, 252] width 73 height 12
checkbox input "true"
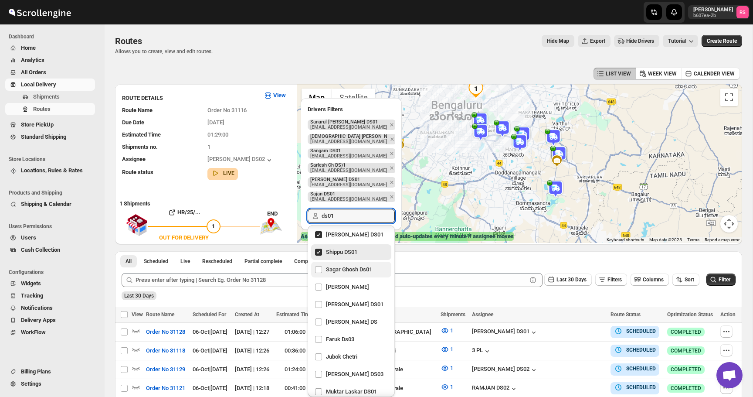
click at [339, 275] on div "Sagar Ghosh Ds01" at bounding box center [351, 270] width 80 height 16
checkbox input "true"
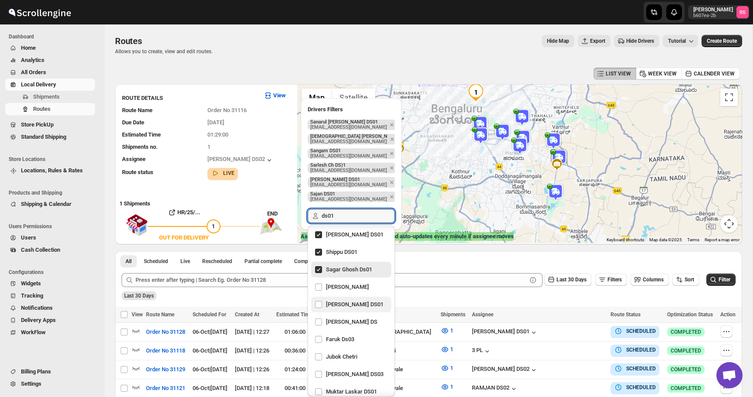
click at [342, 301] on div "[PERSON_NAME] DS01" at bounding box center [351, 304] width 73 height 12
checkbox input "true"
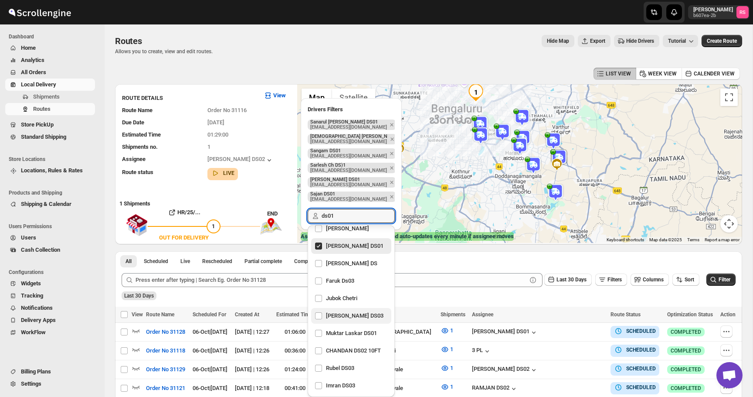
click at [336, 333] on div "Muktar Laskar DS01" at bounding box center [351, 333] width 73 height 12
checkbox input "true"
type input "ds01"
click at [445, 265] on div "All Scheduled Live Rescheduled Partial complete Complete More views All Schedul…" at bounding box center [428, 258] width 627 height 15
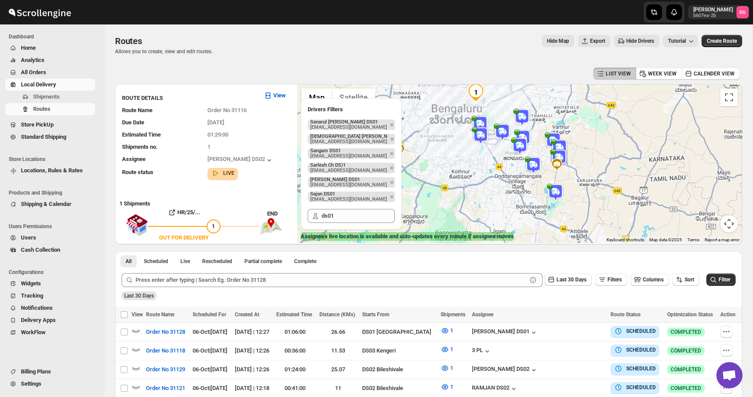
click at [560, 191] on img at bounding box center [555, 192] width 17 height 17
click at [595, 167] on button "Close" at bounding box center [584, 169] width 21 height 21
click at [531, 161] on img at bounding box center [533, 164] width 17 height 17
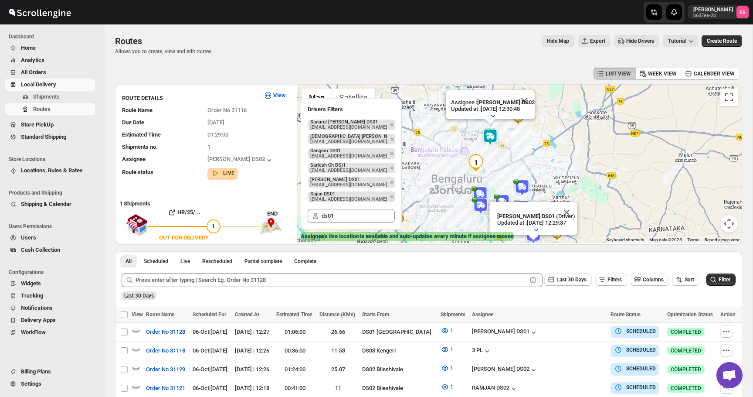
drag, startPoint x: 587, startPoint y: 204, endPoint x: 585, endPoint y: 157, distance: 46.7
click at [585, 156] on div "Ashraf Ali DS01 (Driver) Updated at : 06/10/2025, 12:29:37 Duty mode Enabled Ba…" at bounding box center [519, 163] width 445 height 159
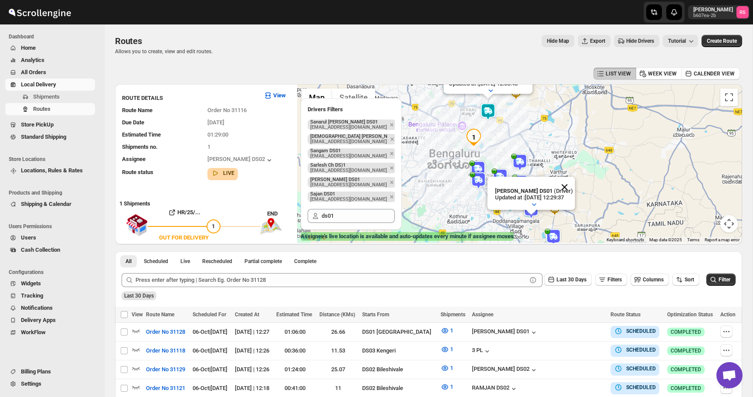
click at [569, 186] on button "Close" at bounding box center [564, 187] width 21 height 21
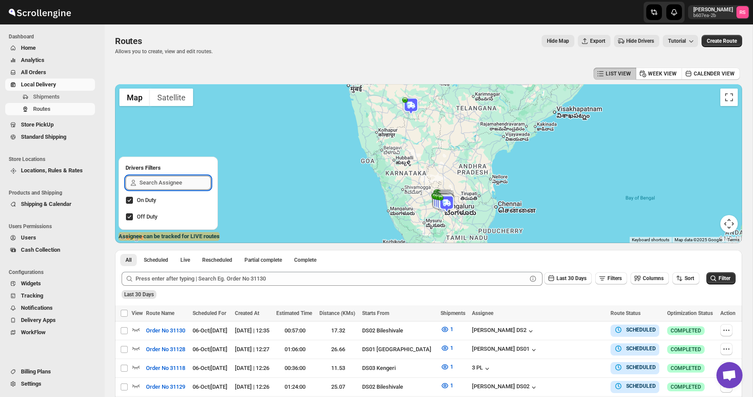
click at [148, 184] on input "text" at bounding box center [174, 183] width 71 height 14
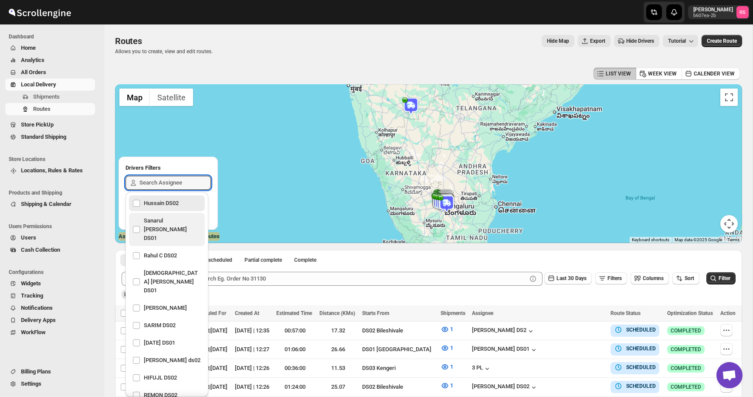
click at [137, 219] on div "Sanarul [PERSON_NAME] DS01" at bounding box center [167, 229] width 69 height 30
checkbox input "true"
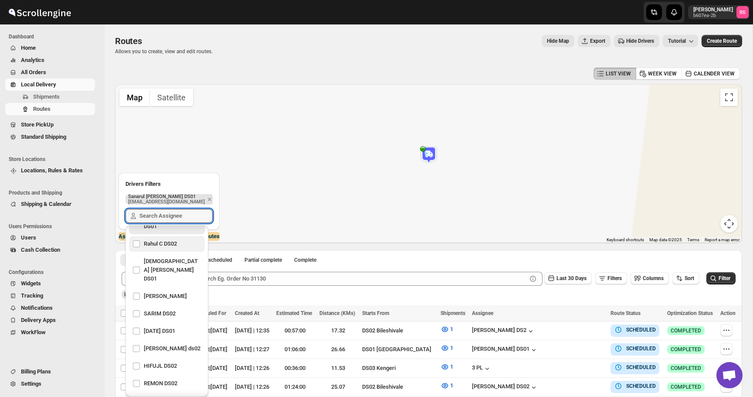
scroll to position [54, 0]
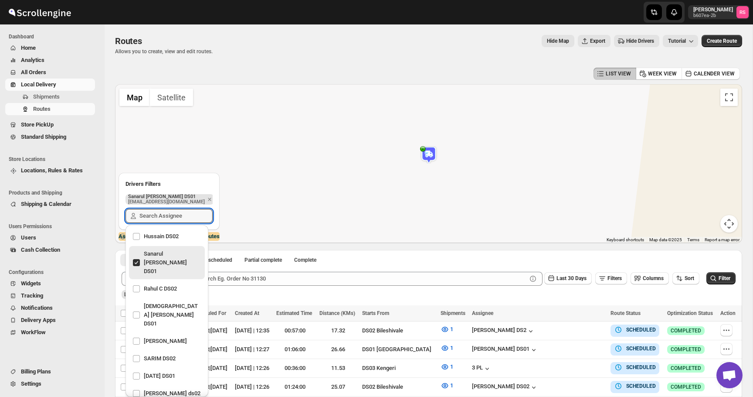
click at [136, 251] on div "Sanarul [PERSON_NAME] DS01" at bounding box center [167, 263] width 69 height 30
checkbox input "false"
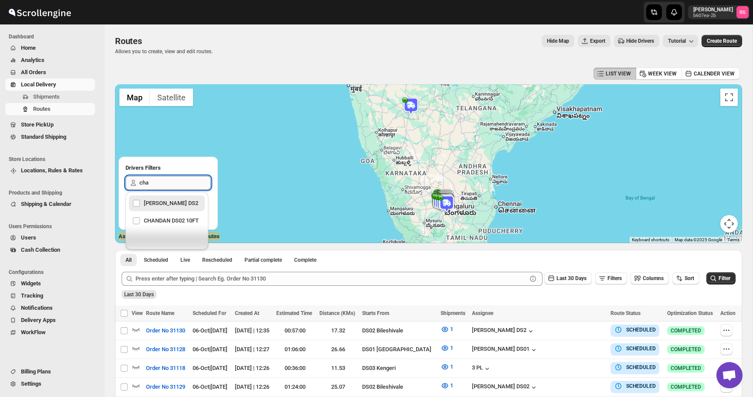
type input "chan"
click at [138, 227] on div "CHANDAN DS02 10FT" at bounding box center [167, 220] width 69 height 12
checkbox input "true"
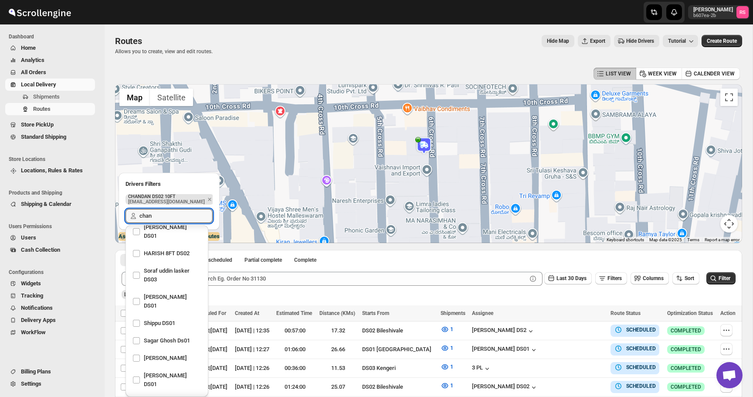
type input "chan"
click at [422, 146] on img at bounding box center [423, 145] width 17 height 17
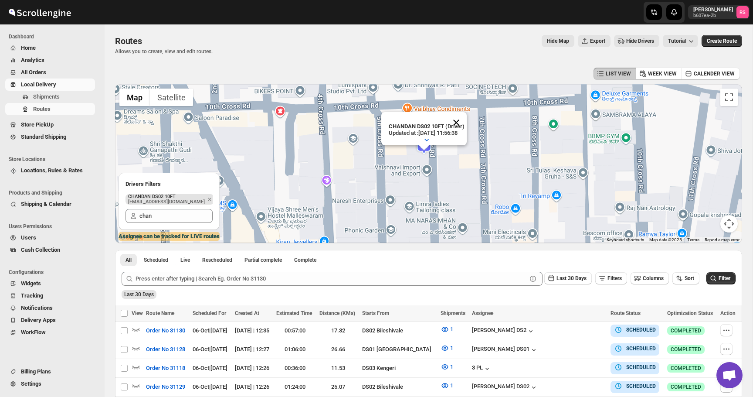
click at [463, 123] on button "Close" at bounding box center [456, 122] width 21 height 21
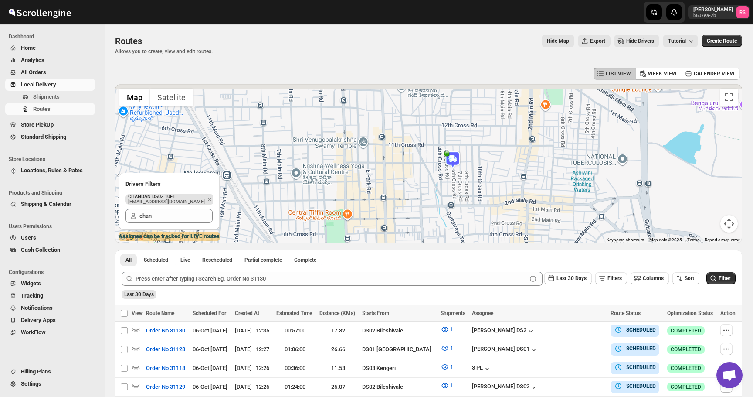
drag, startPoint x: 463, startPoint y: 123, endPoint x: 458, endPoint y: 167, distance: 43.9
click at [458, 167] on img at bounding box center [452, 159] width 17 height 17
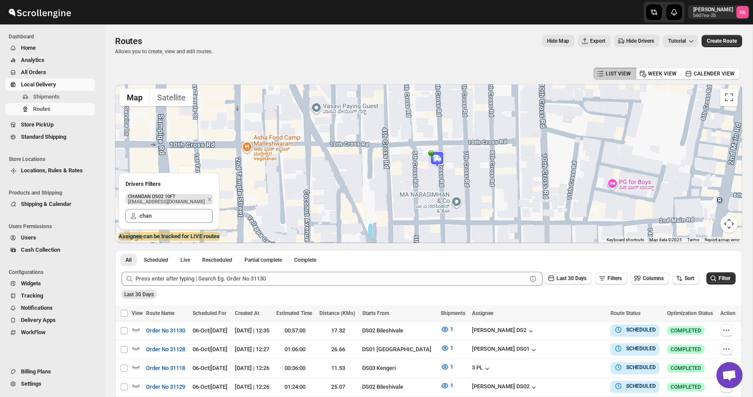
drag, startPoint x: 422, startPoint y: 179, endPoint x: 421, endPoint y: 165, distance: 14.0
click at [421, 165] on div at bounding box center [428, 163] width 627 height 159
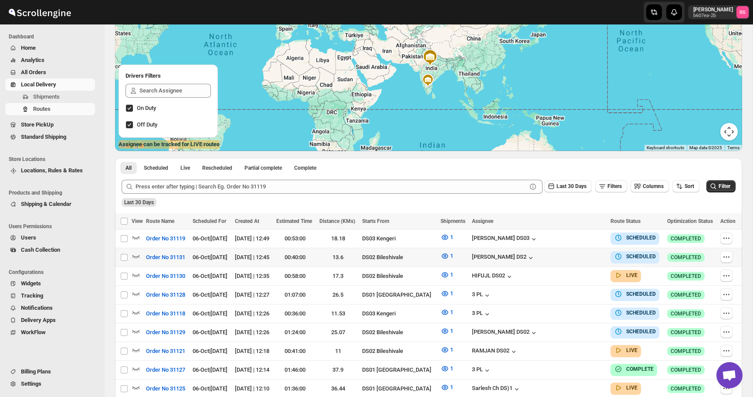
scroll to position [99, 0]
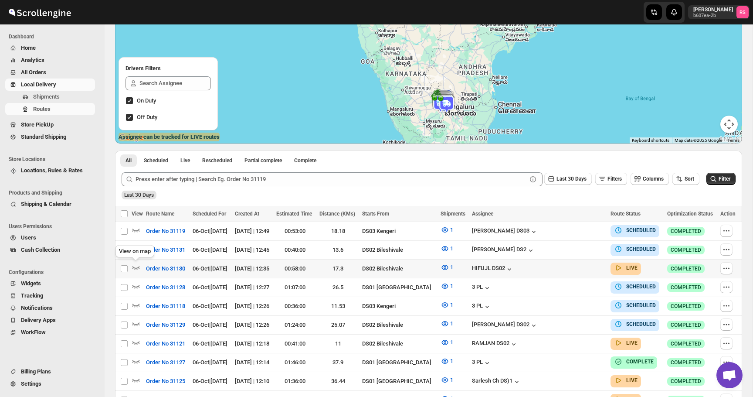
click at [136, 265] on icon "button" at bounding box center [136, 267] width 9 height 9
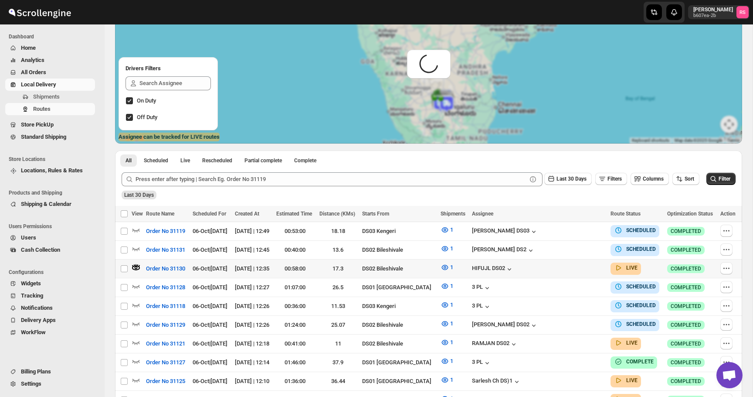
scroll to position [0, 0]
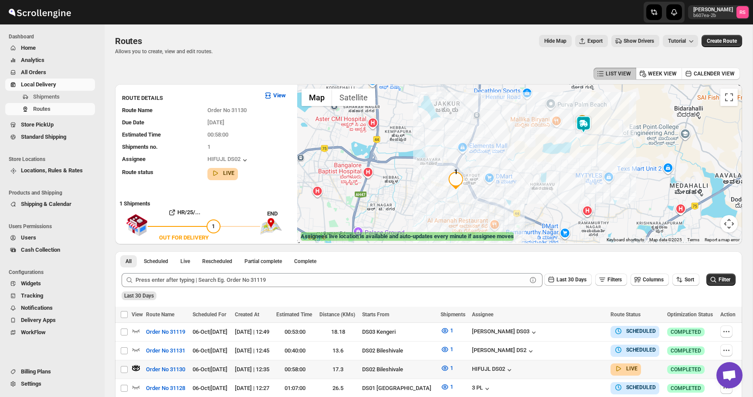
click at [582, 120] on img at bounding box center [583, 124] width 17 height 17
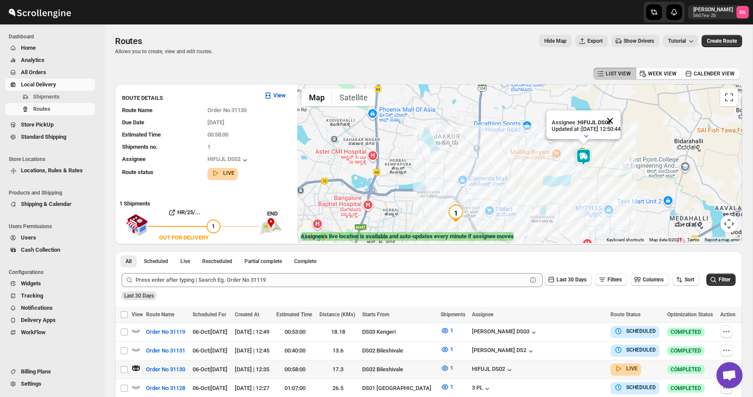
click at [618, 123] on button "Close" at bounding box center [610, 120] width 21 height 21
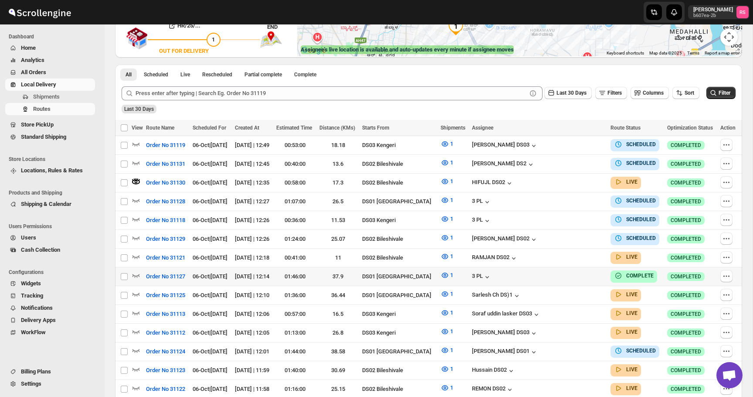
scroll to position [186, 0]
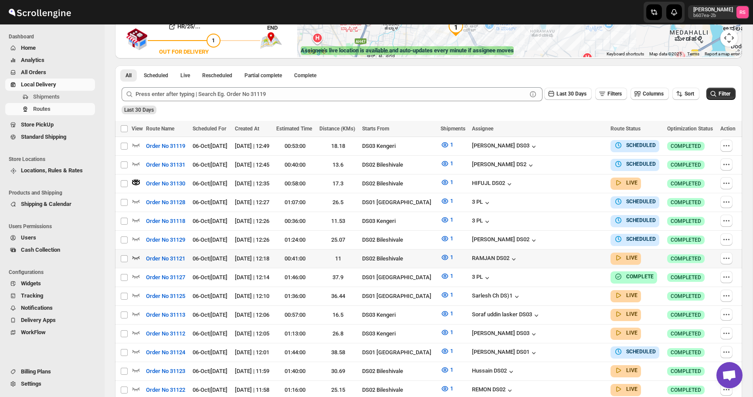
click at [137, 253] on icon "button" at bounding box center [136, 257] width 9 height 9
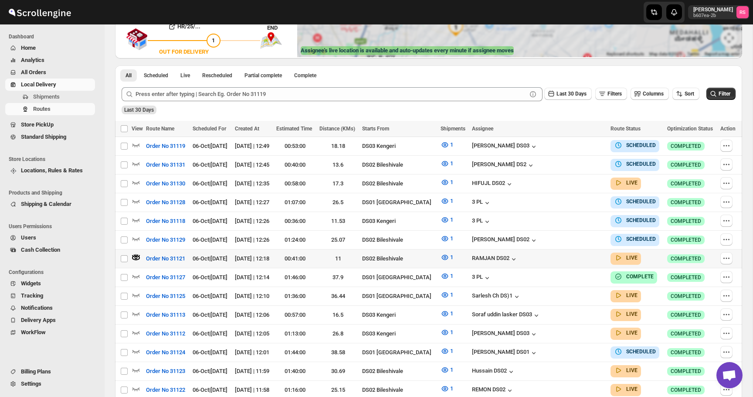
scroll to position [0, 0]
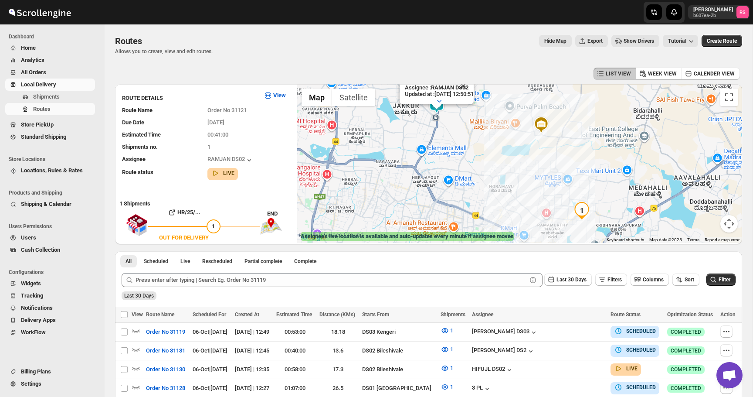
drag, startPoint x: 429, startPoint y: 156, endPoint x: 429, endPoint y: 224, distance: 68.9
click at [429, 224] on div "Assignee : RAMJAN DS02 Updated at : [DATE] 12:50:51 Duty mode Enabled Battery p…" at bounding box center [519, 163] width 445 height 159
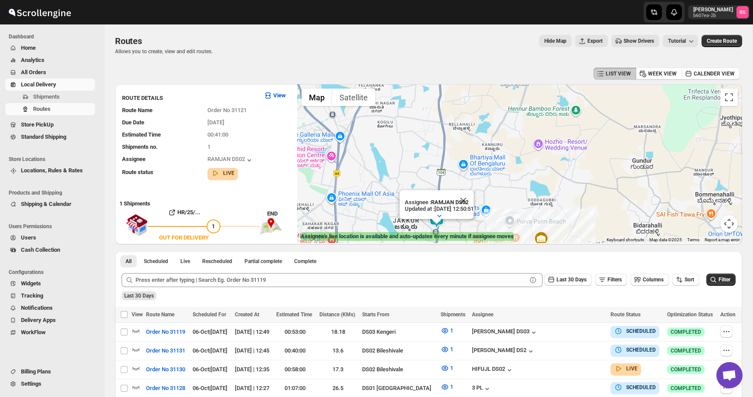
drag, startPoint x: 441, startPoint y: 196, endPoint x: 440, endPoint y: 163, distance: 33.6
click at [440, 163] on div "Assignee : RAMJAN DS02 Updated at : [DATE] 12:50:51 Duty mode Enabled Battery p…" at bounding box center [519, 163] width 445 height 159
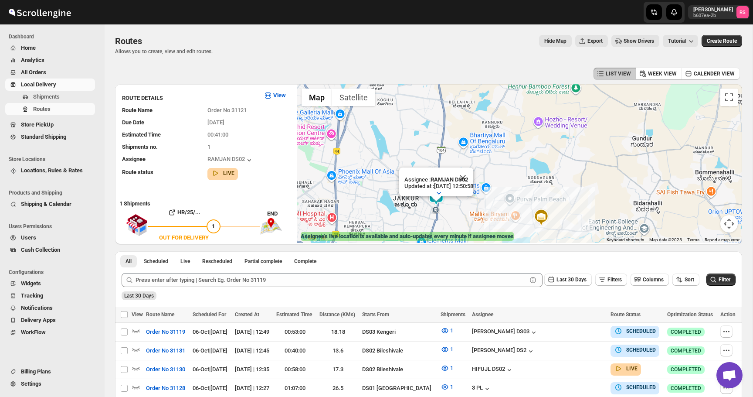
drag, startPoint x: 440, startPoint y: 163, endPoint x: 440, endPoint y: 135, distance: 27.9
click at [440, 135] on div "Assignee : RAMJAN DS02 Updated at : [DATE] 12:50:58 Duty mode Enabled Battery p…" at bounding box center [519, 163] width 445 height 159
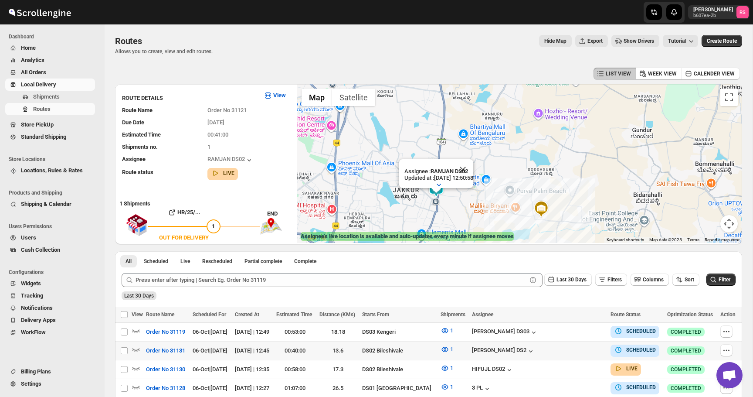
scroll to position [57, 0]
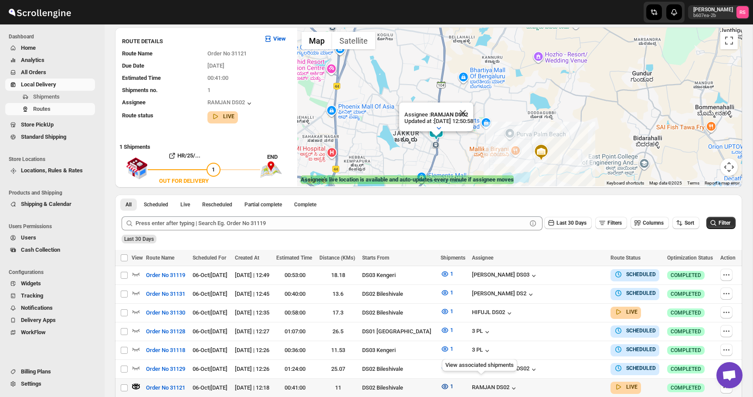
click at [449, 383] on icon "button" at bounding box center [445, 386] width 9 height 9
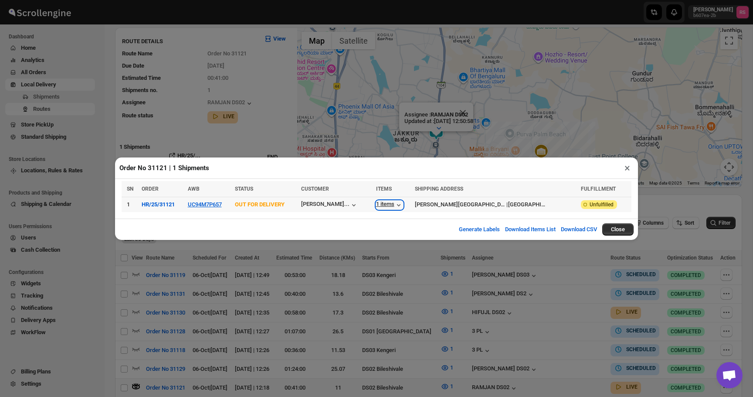
click at [403, 203] on icon "button" at bounding box center [399, 205] width 9 height 9
click at [627, 169] on button "×" at bounding box center [627, 168] width 13 height 12
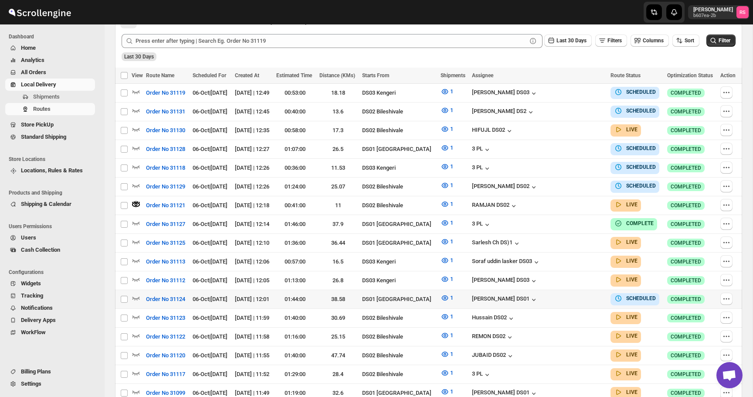
scroll to position [239, 0]
click at [134, 237] on icon "button" at bounding box center [136, 241] width 9 height 9
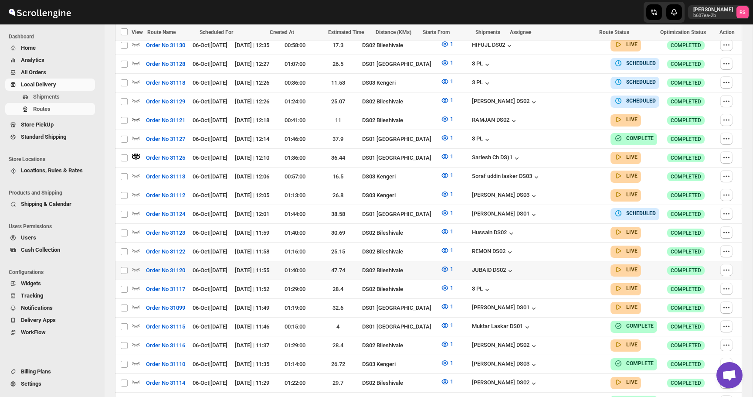
scroll to position [356, 0]
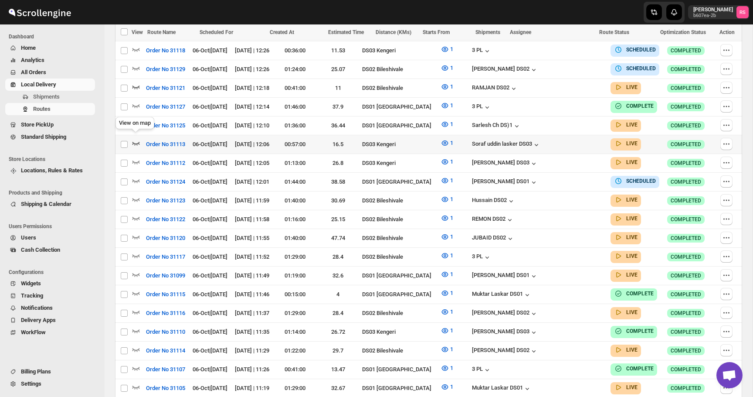
click at [137, 139] on icon "button" at bounding box center [136, 143] width 9 height 9
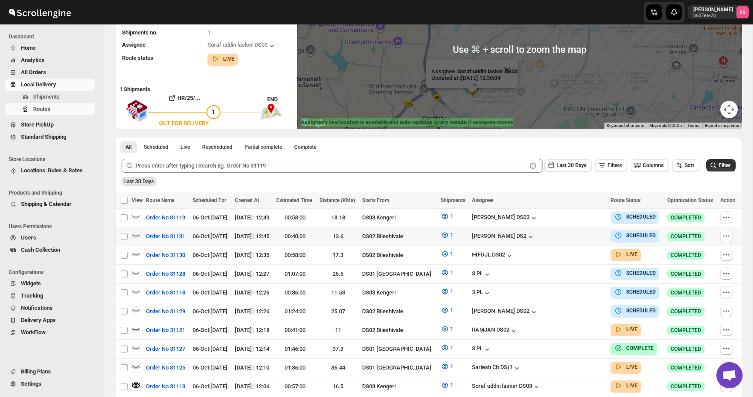
scroll to position [244, 0]
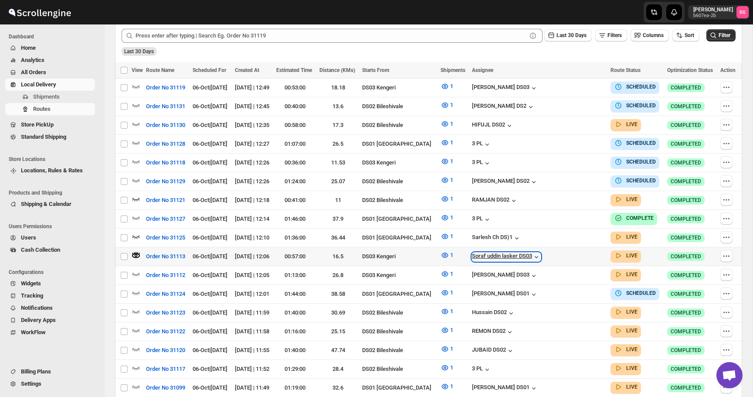
click at [541, 252] on div "Soraf uddin lasker DS03" at bounding box center [506, 256] width 69 height 9
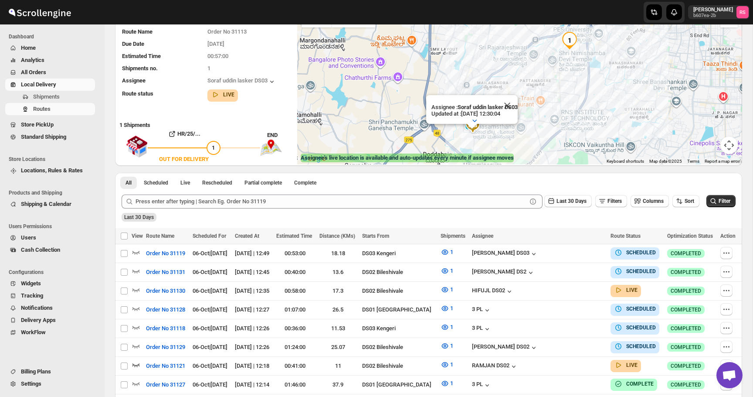
scroll to position [0, 0]
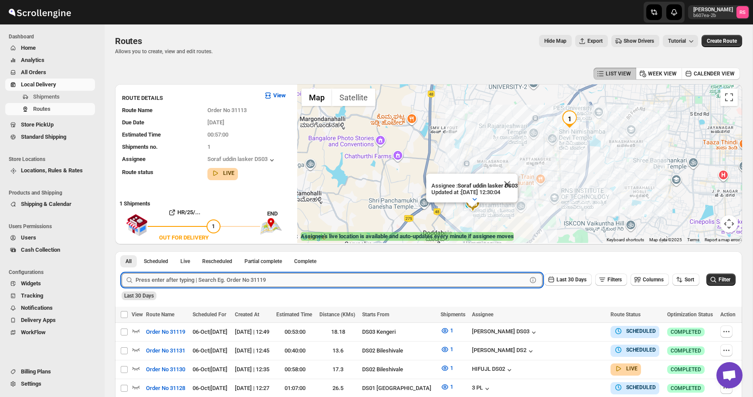
click at [180, 279] on input "text" at bounding box center [331, 280] width 391 height 14
type input "31083"
click at [122, 251] on button "Submit" at bounding box center [134, 255] width 25 height 9
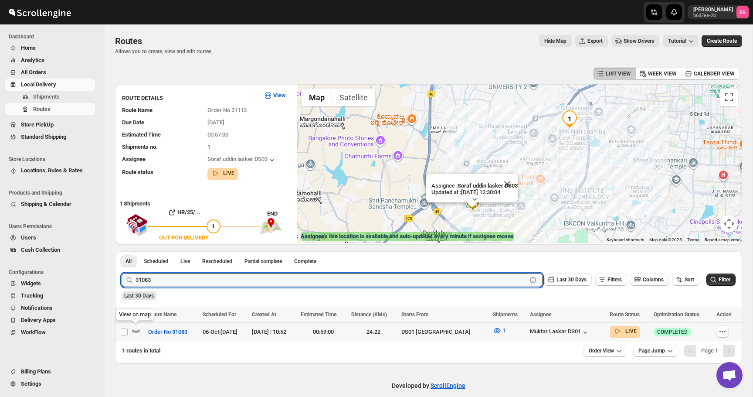
click at [138, 330] on icon "button" at bounding box center [136, 330] width 7 height 3
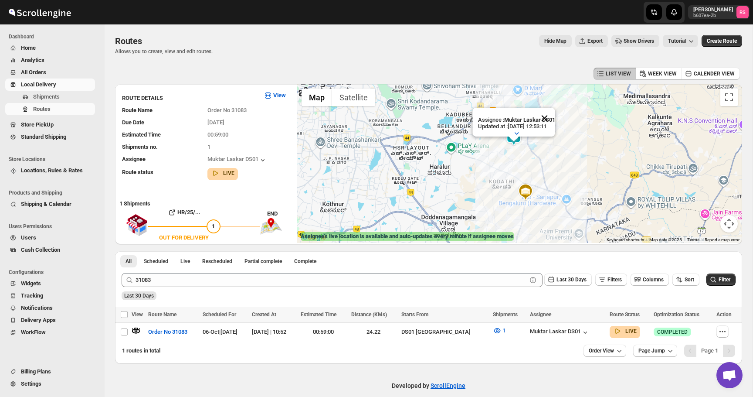
click at [550, 113] on button "Close" at bounding box center [544, 118] width 21 height 21
